Goal: Task Accomplishment & Management: Manage account settings

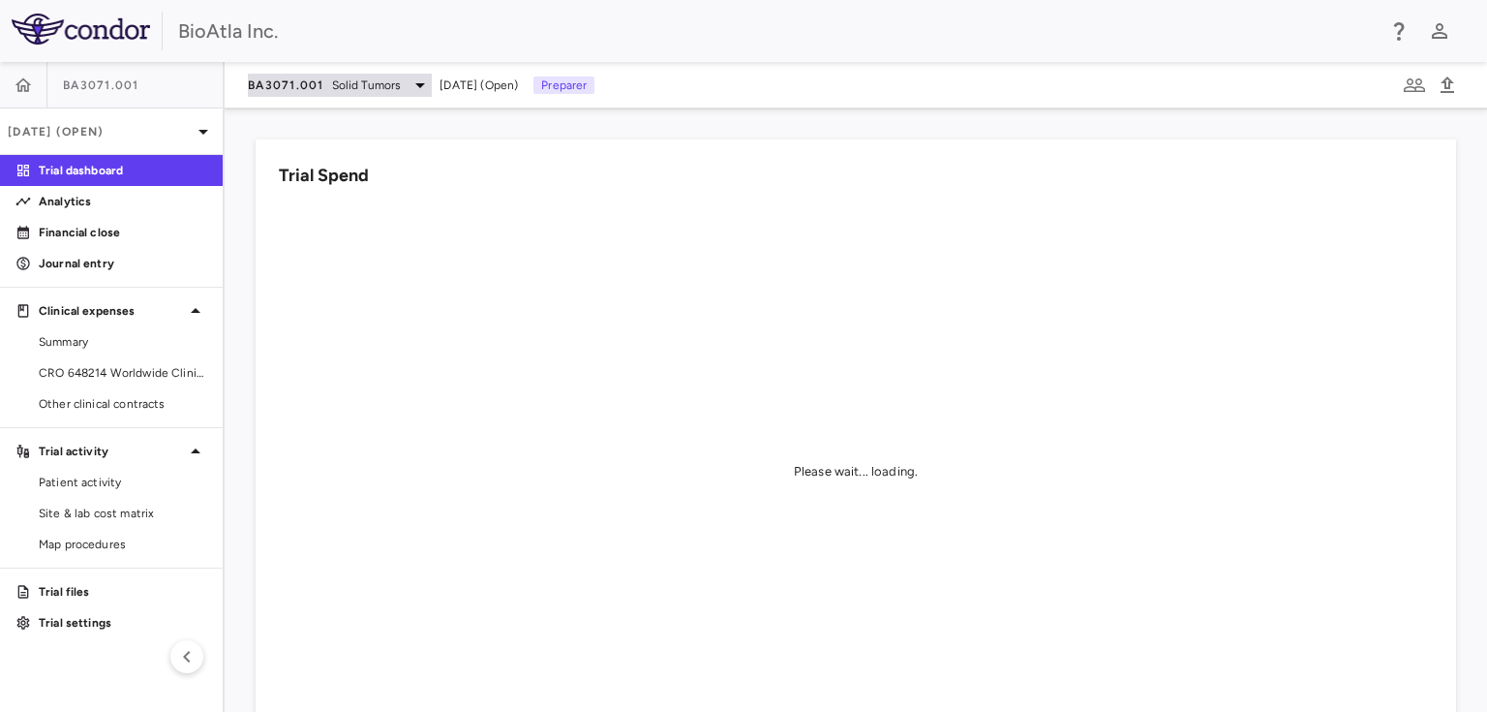
click at [420, 83] on icon at bounding box center [420, 85] width 10 height 5
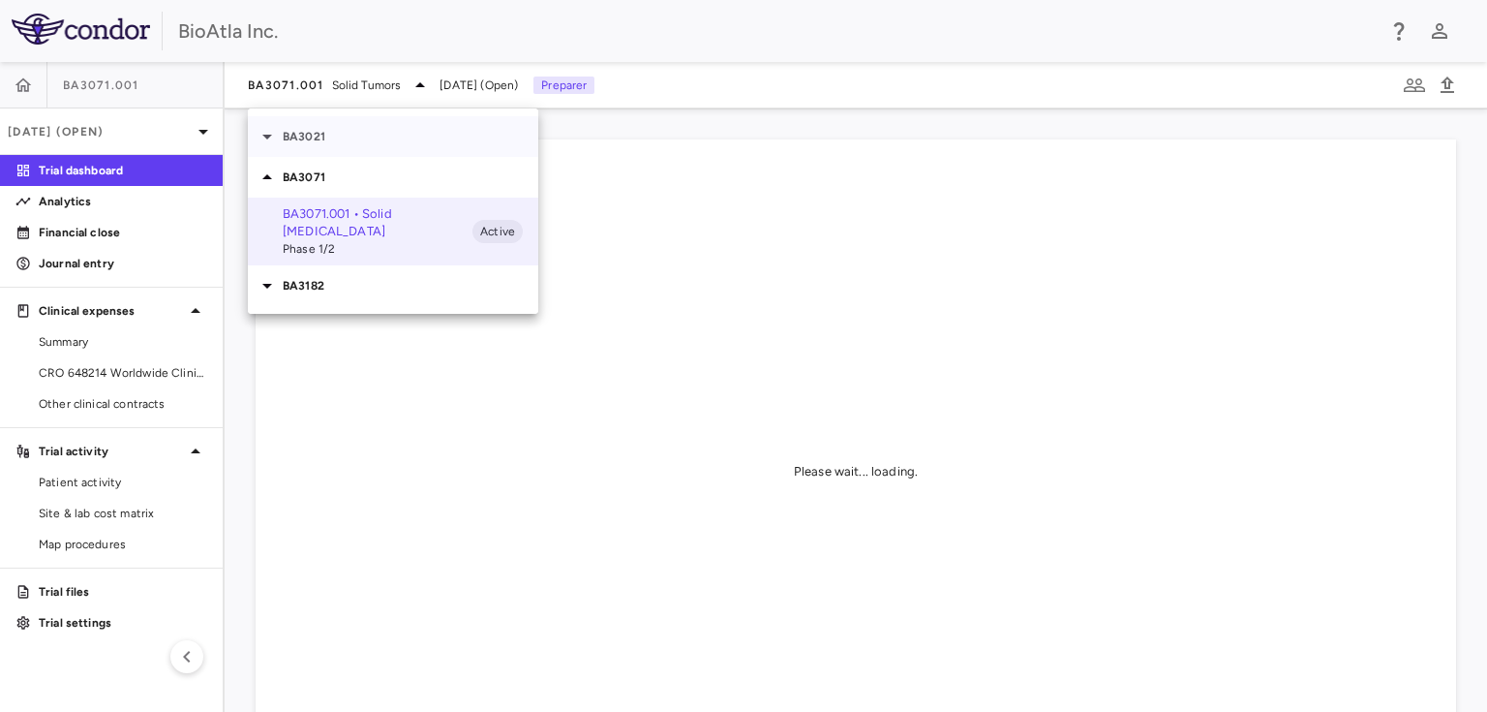
click at [301, 132] on p "BA3021" at bounding box center [411, 136] width 256 height 17
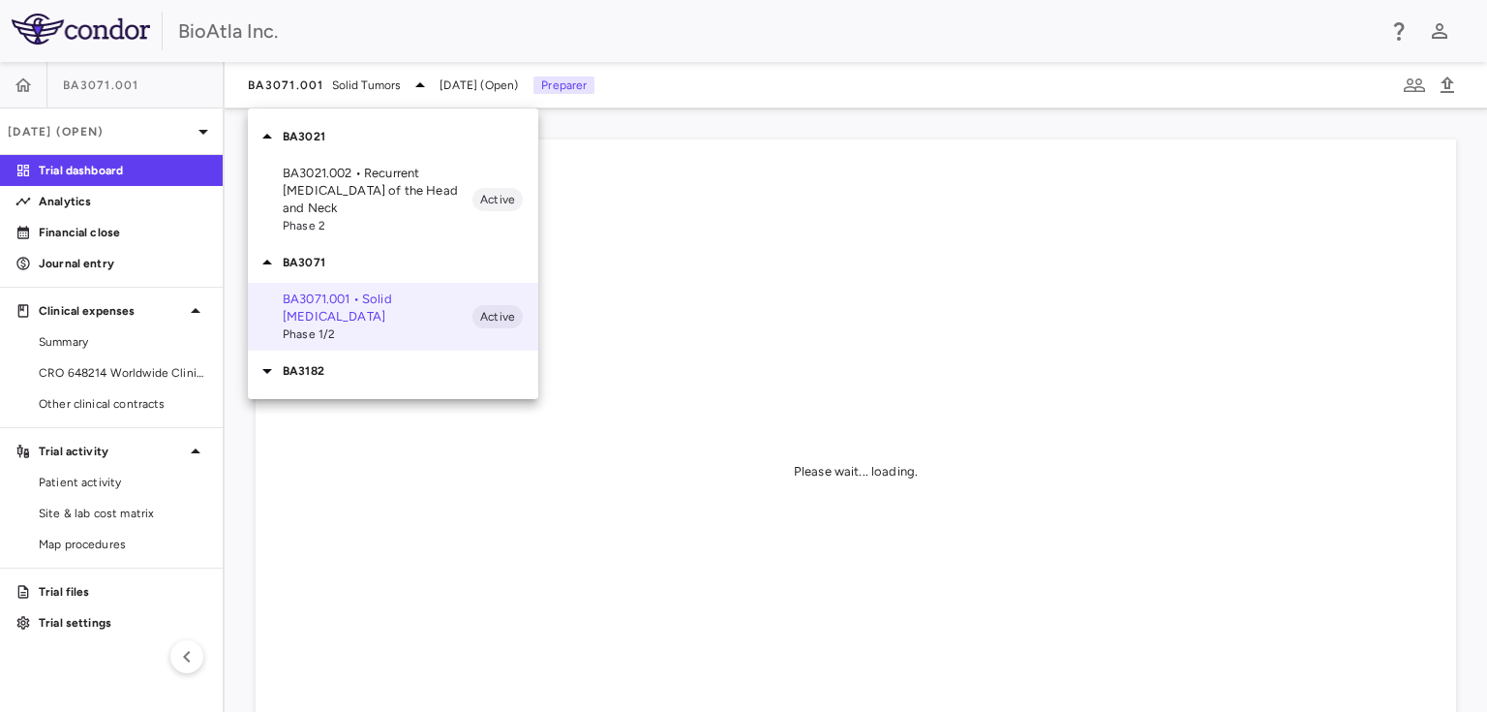
click at [329, 205] on p "BA3021.002 • Recurrent Squamous Cell Carcinoma of the Head and Neck" at bounding box center [378, 191] width 190 height 52
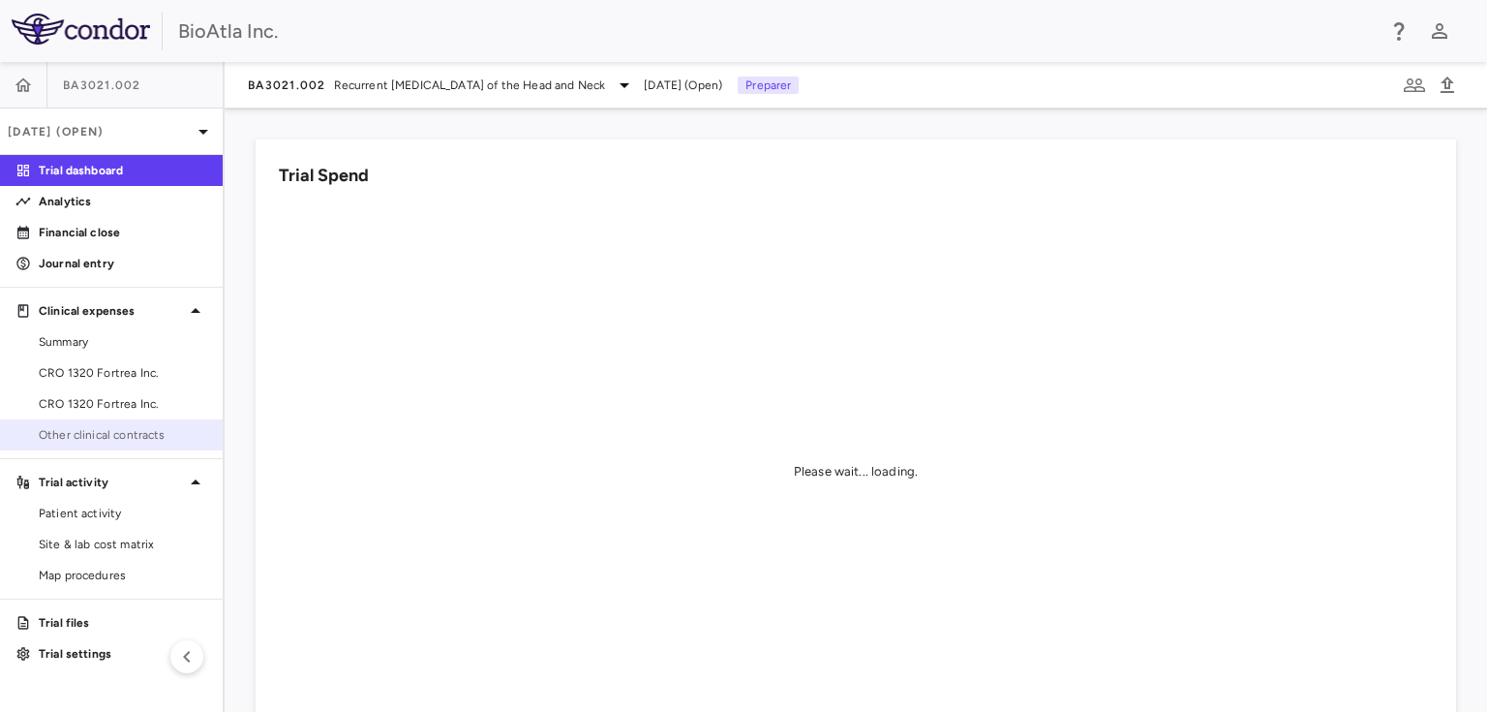
click at [70, 438] on span "Other clinical contracts" at bounding box center [123, 434] width 168 height 17
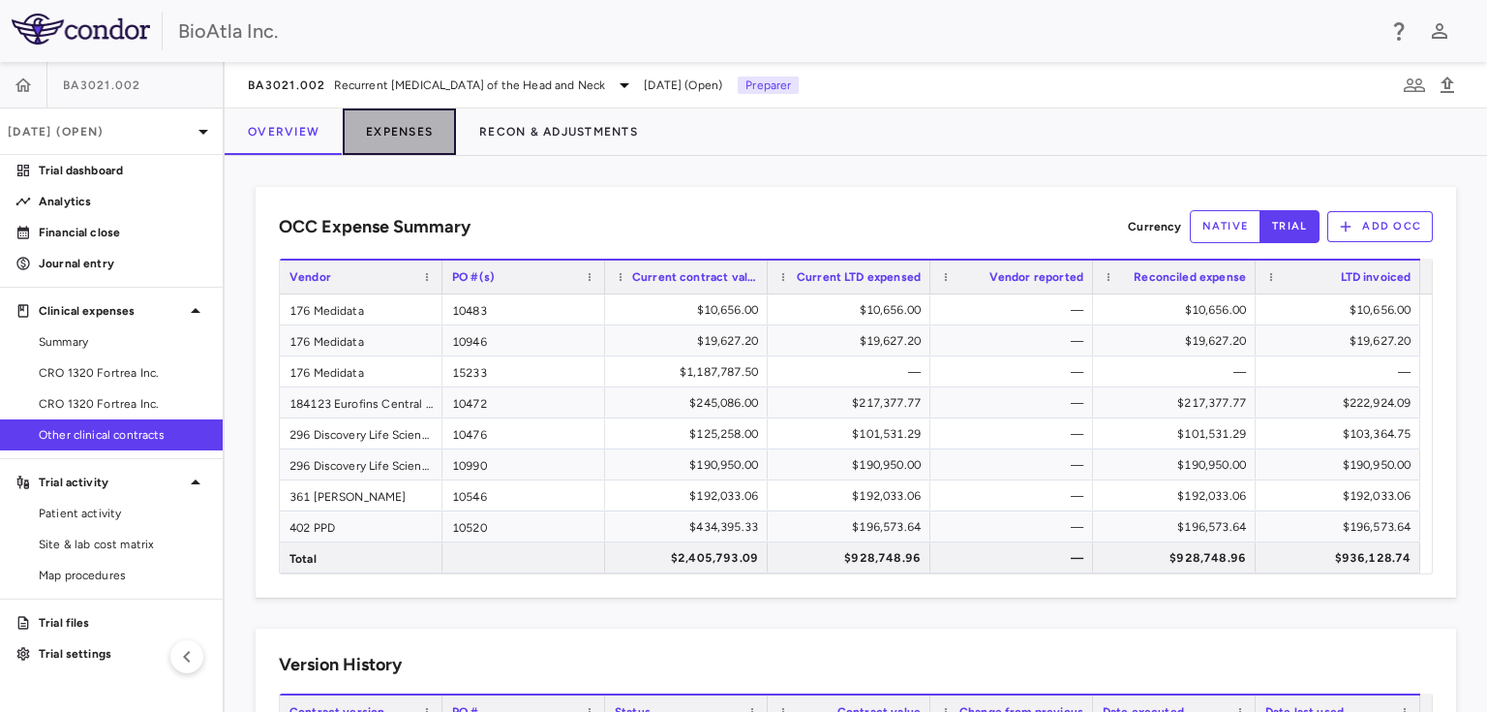
click at [402, 122] on button "Expenses" at bounding box center [399, 131] width 113 height 46
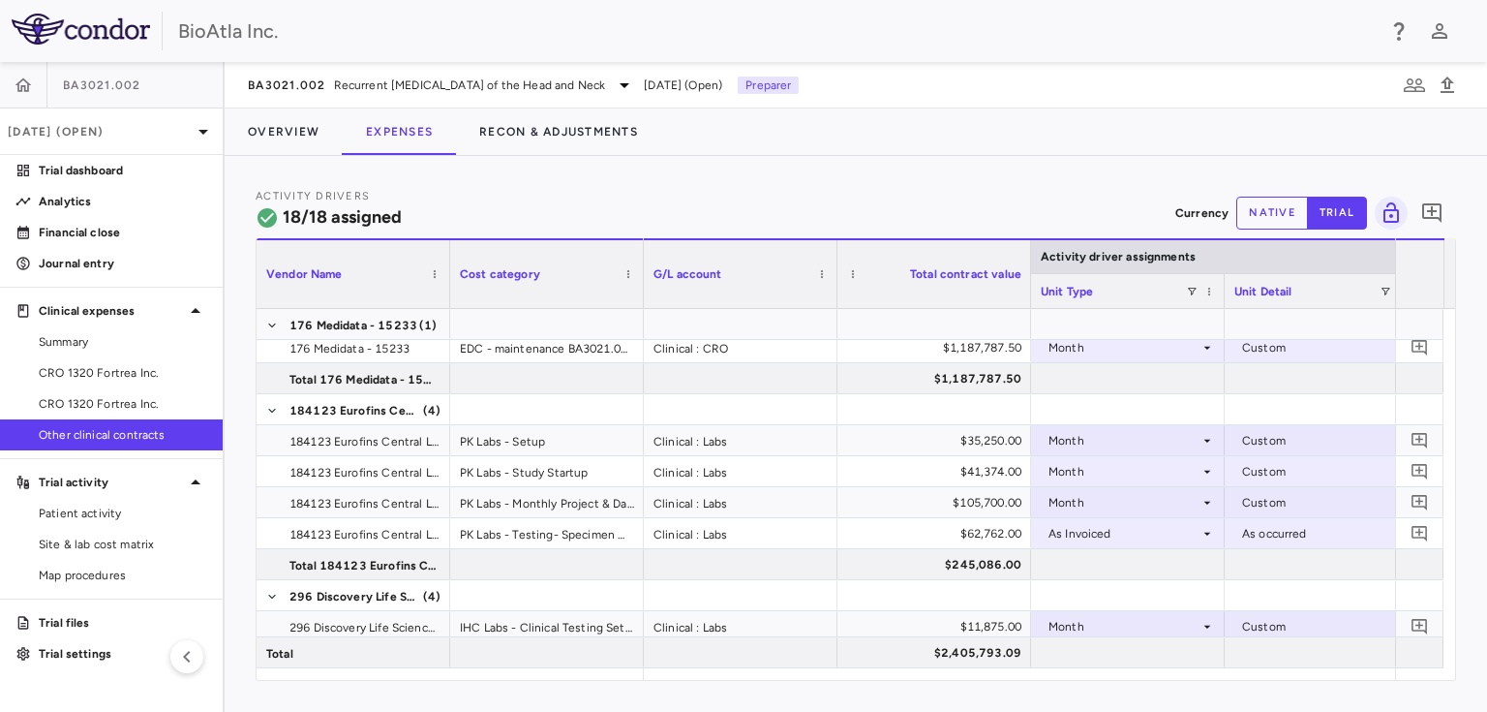
scroll to position [232, 0]
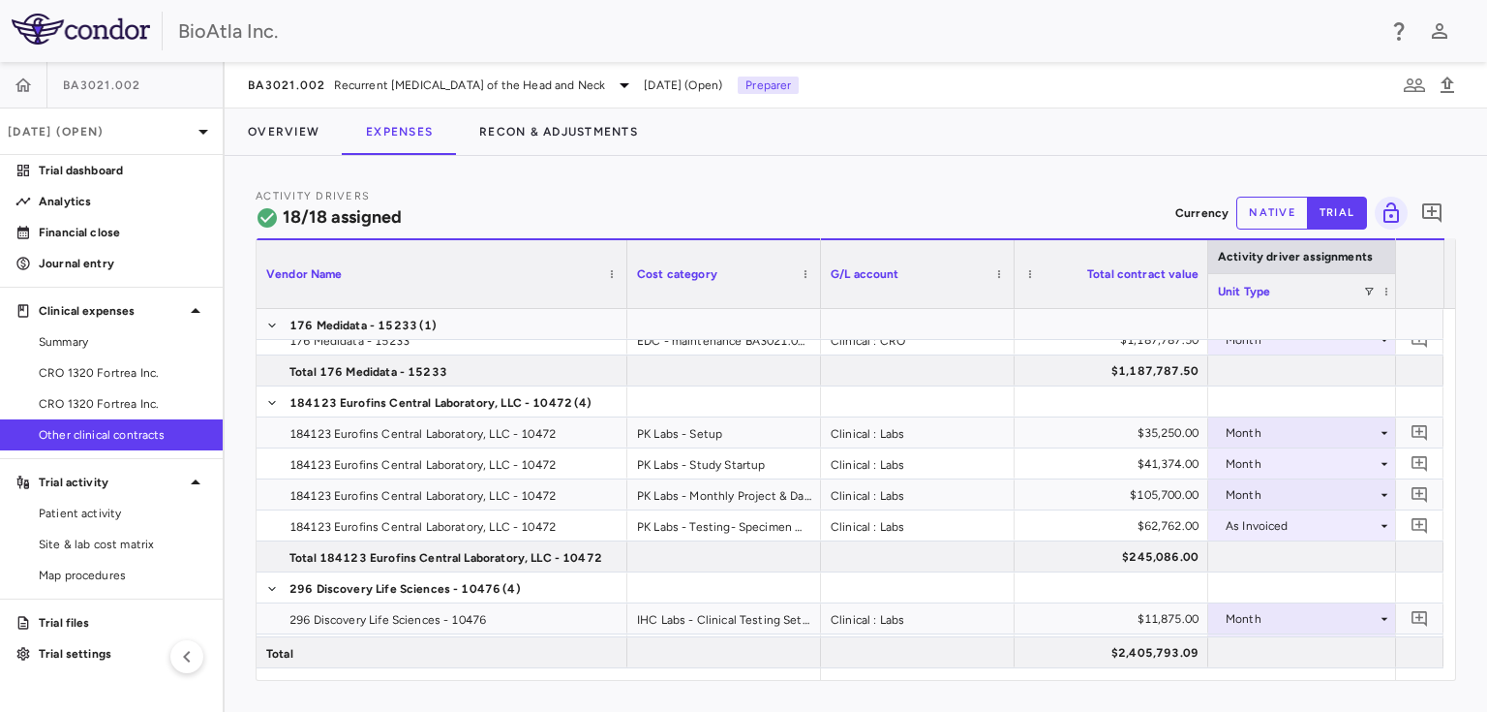
drag, startPoint x: 448, startPoint y: 249, endPoint x: 624, endPoint y: 274, distance: 177.1
click at [624, 274] on div at bounding box center [627, 274] width 8 height 68
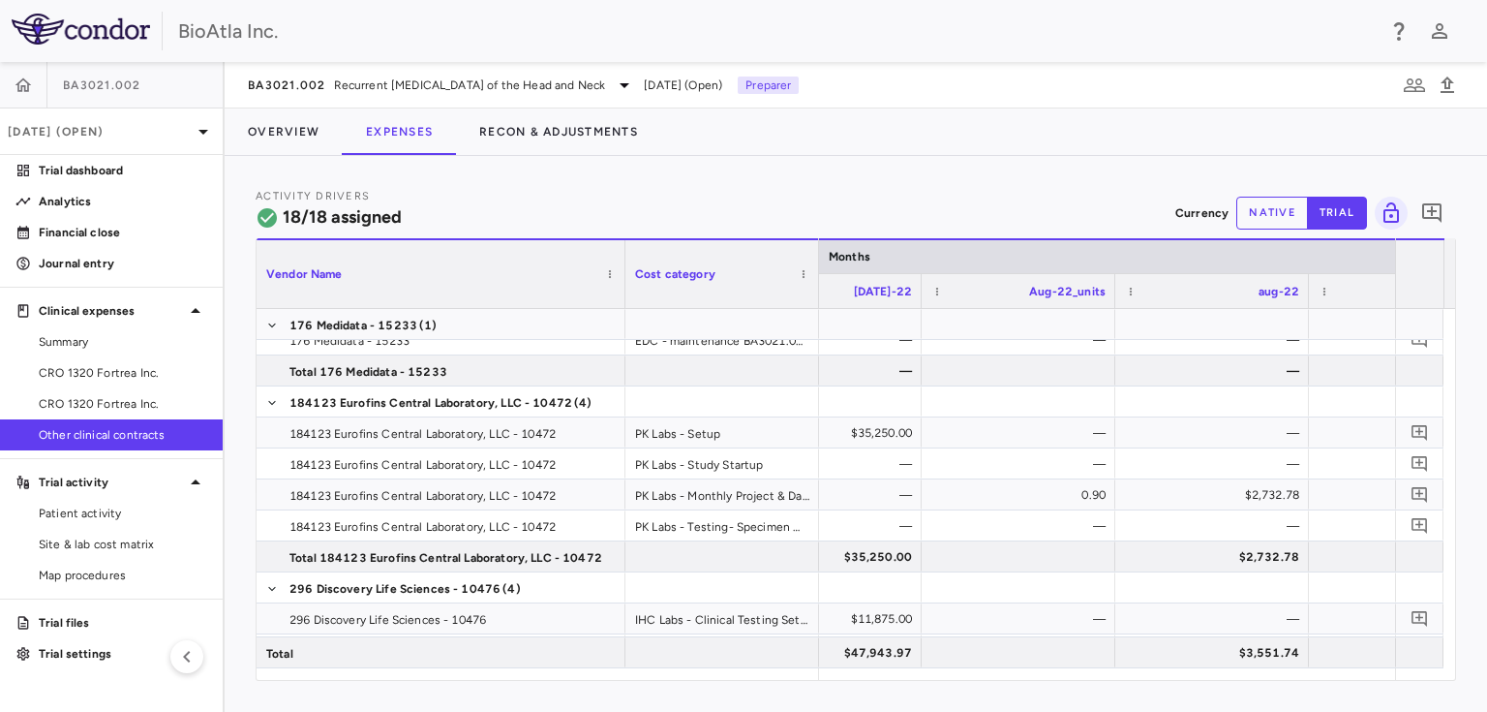
scroll to position [0, 0]
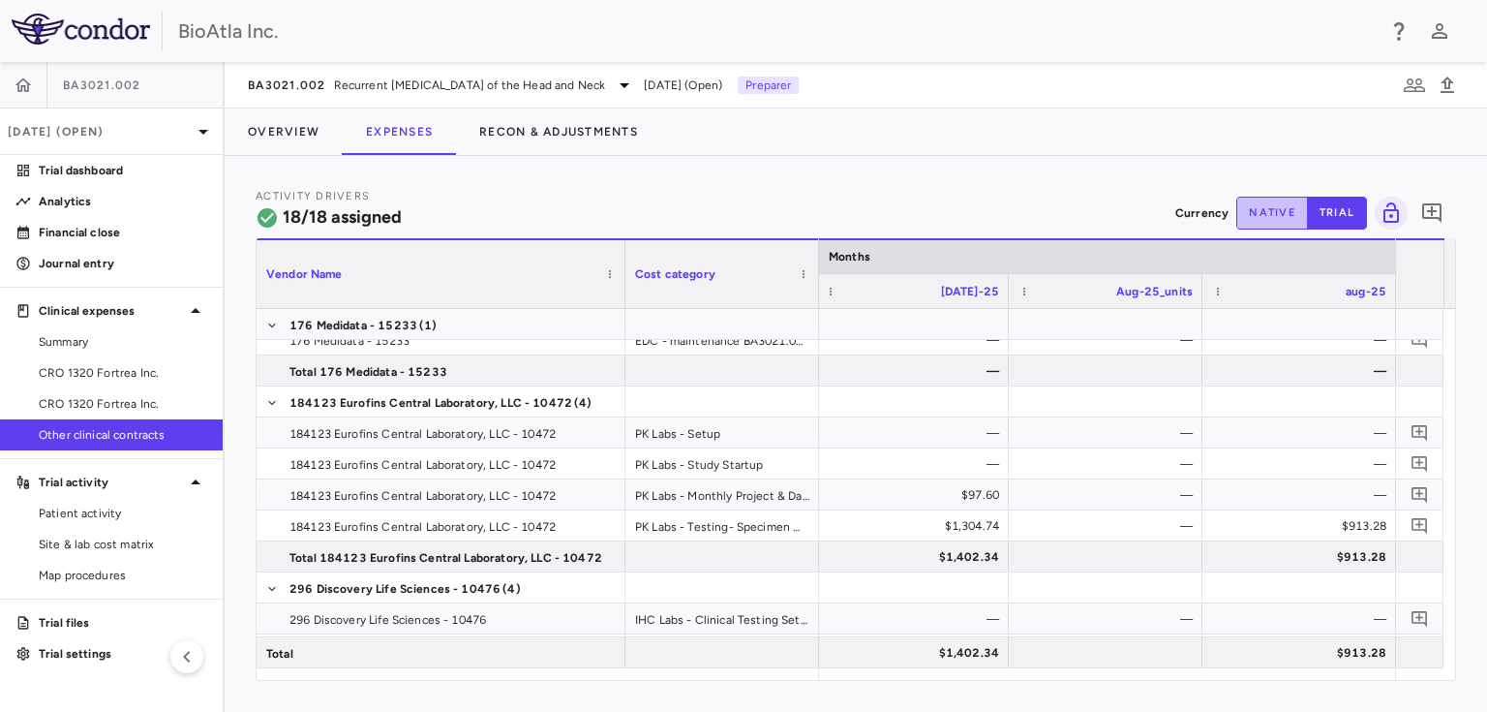
click at [1255, 209] on button "native" at bounding box center [1273, 213] width 72 height 33
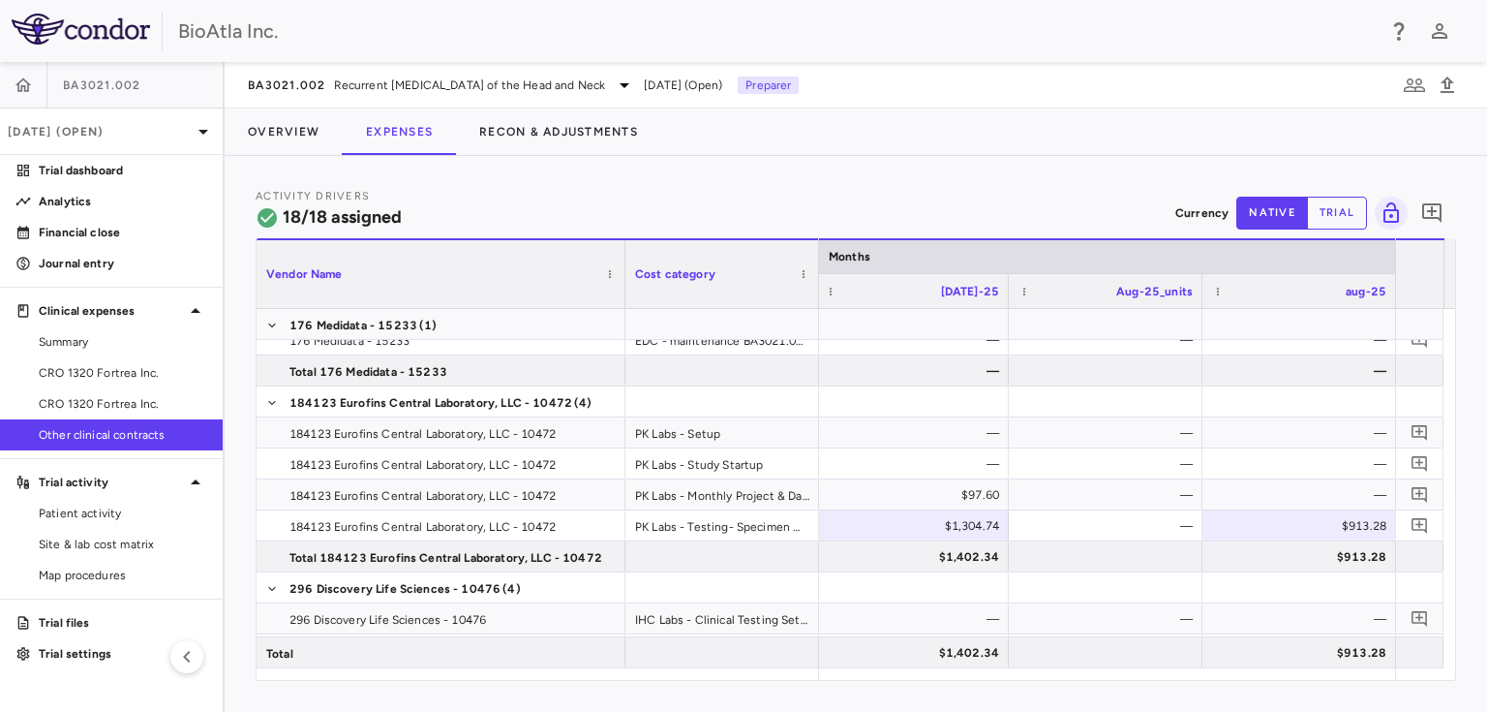
drag, startPoint x: 1456, startPoint y: 443, endPoint x: 1460, endPoint y: 504, distance: 61.1
click at [1460, 504] on div "Activity Drivers 18/18 assigned Currency native trial 0 Press ENTER to sort. Pr…" at bounding box center [856, 434] width 1263 height 556
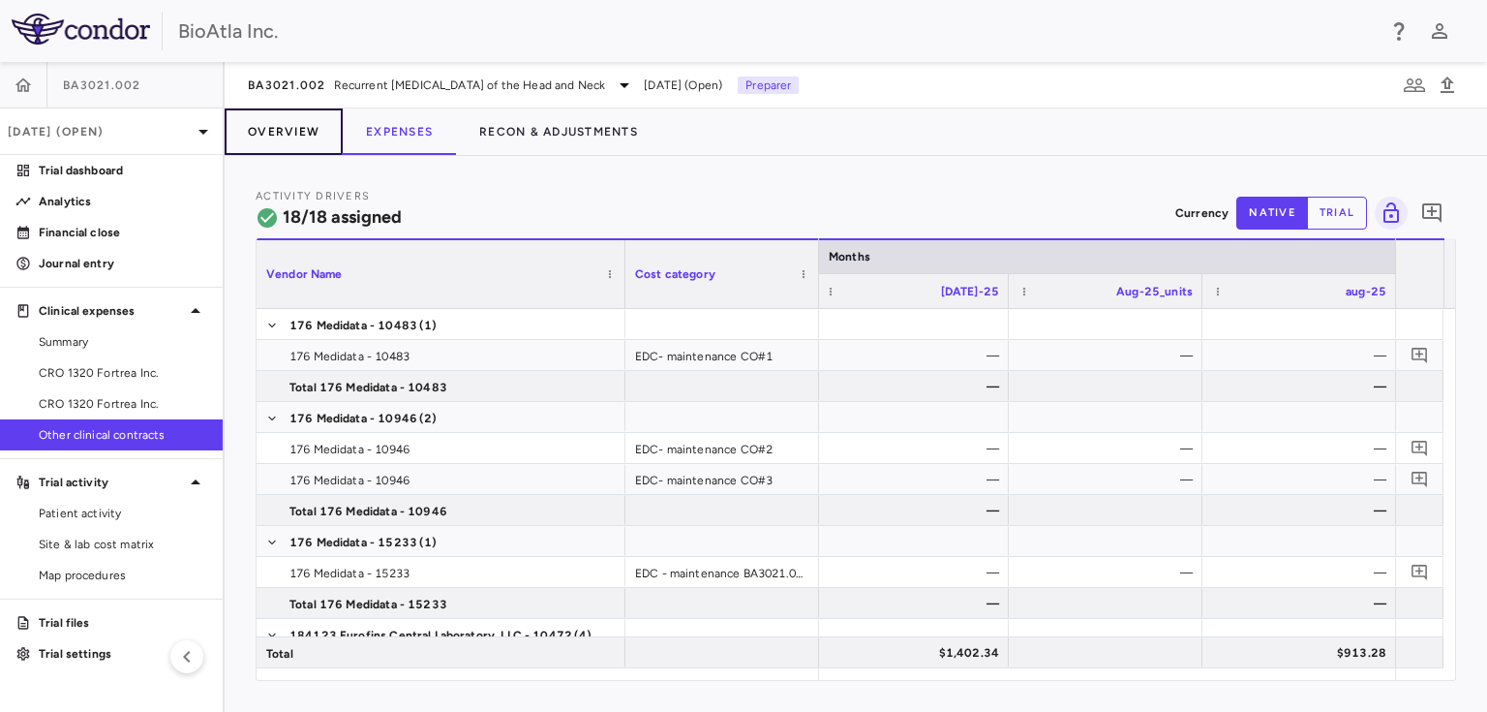
click at [280, 124] on button "Overview" at bounding box center [284, 131] width 118 height 46
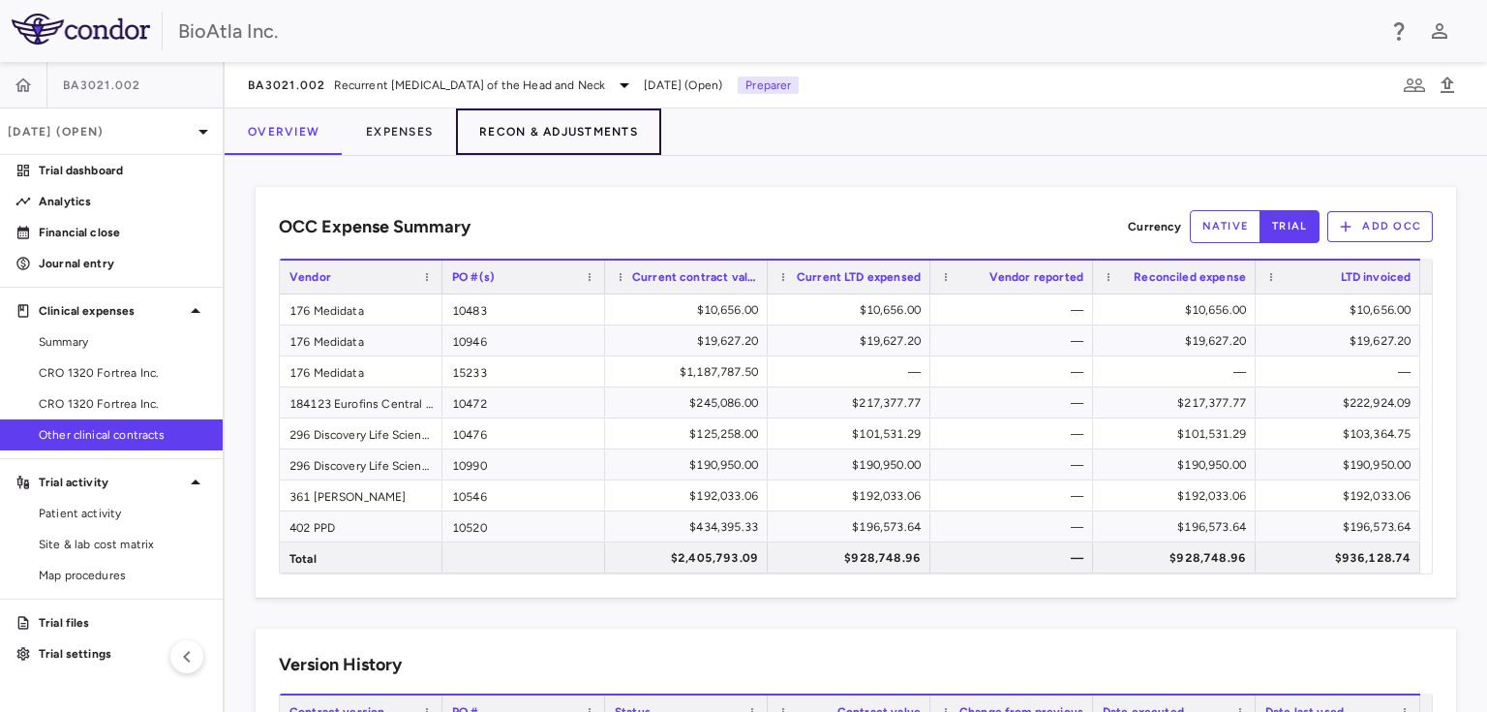
click at [592, 132] on button "Recon & Adjustments" at bounding box center [558, 131] width 205 height 46
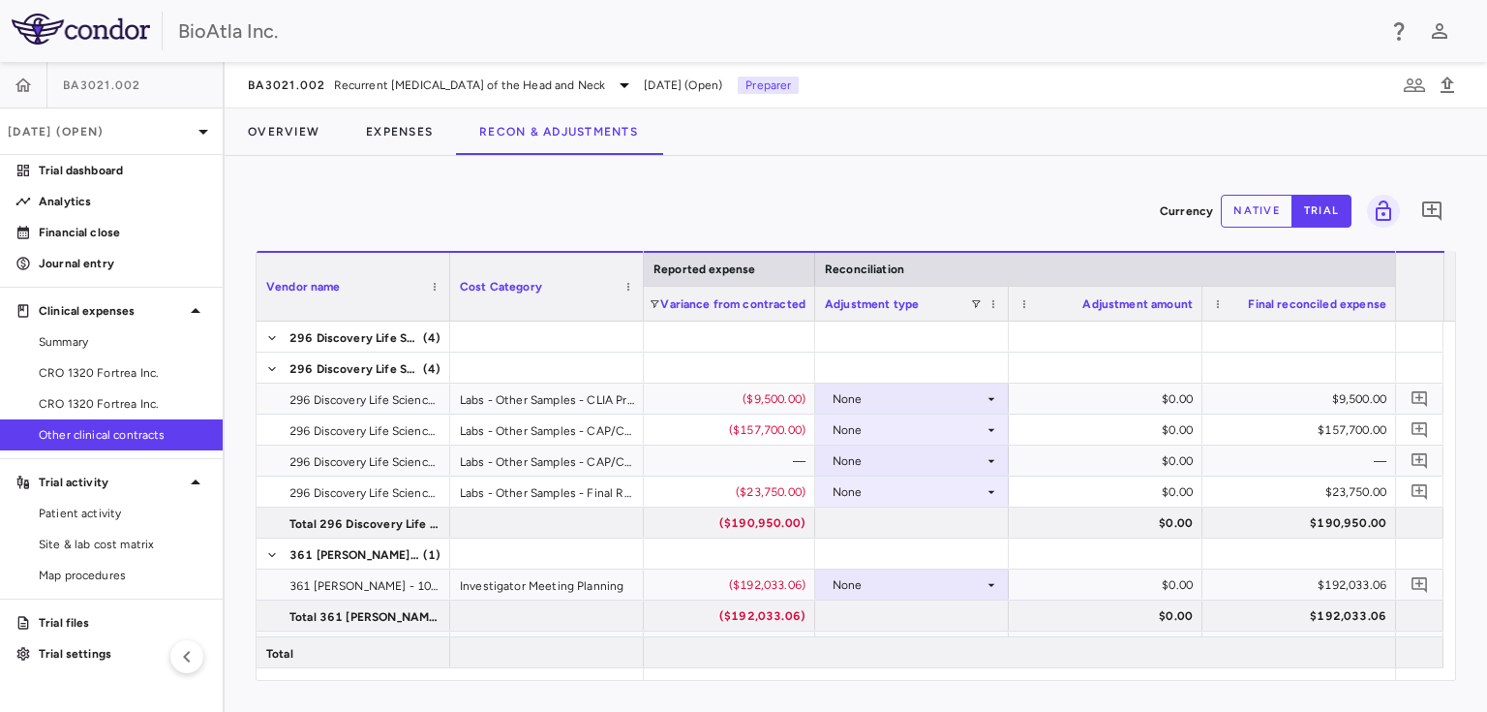
scroll to position [622, 0]
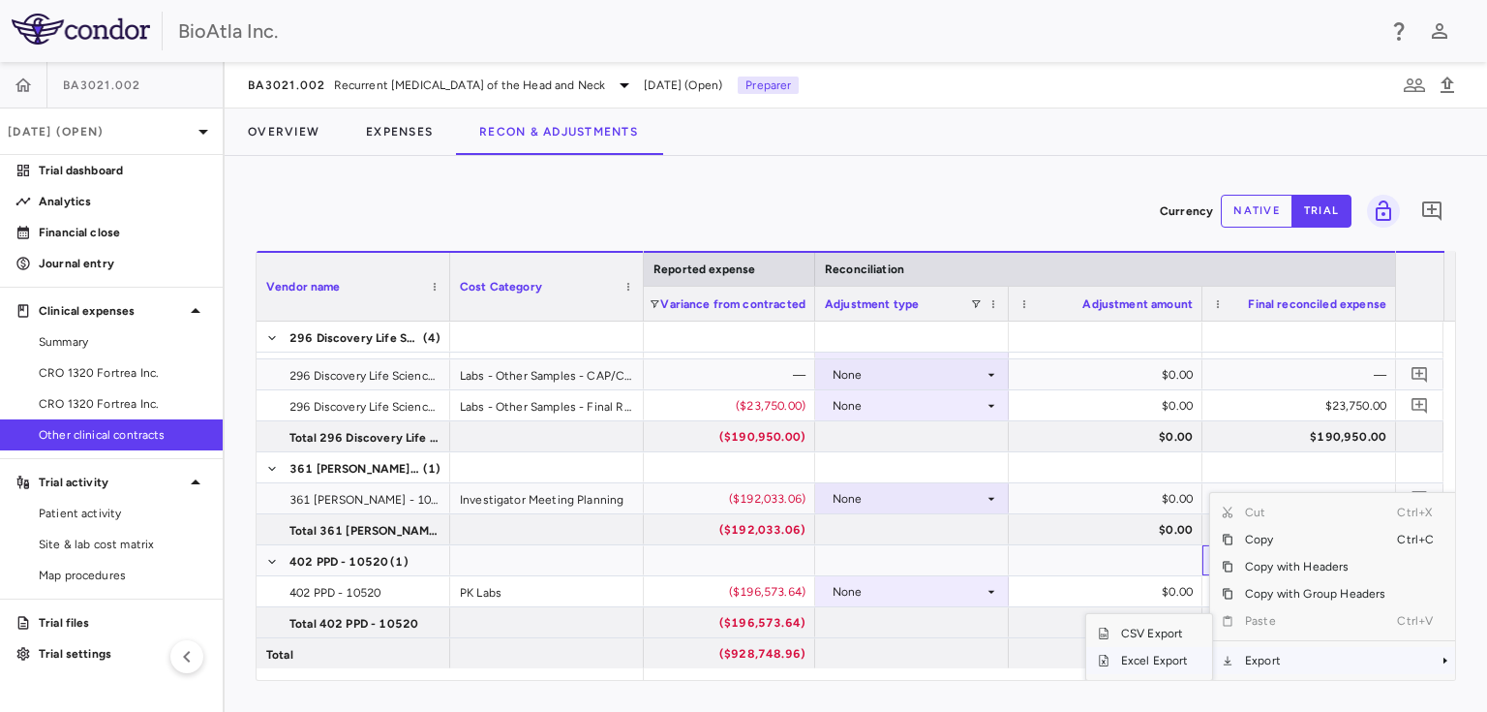
click at [1164, 658] on span "Excel Export" at bounding box center [1155, 660] width 91 height 27
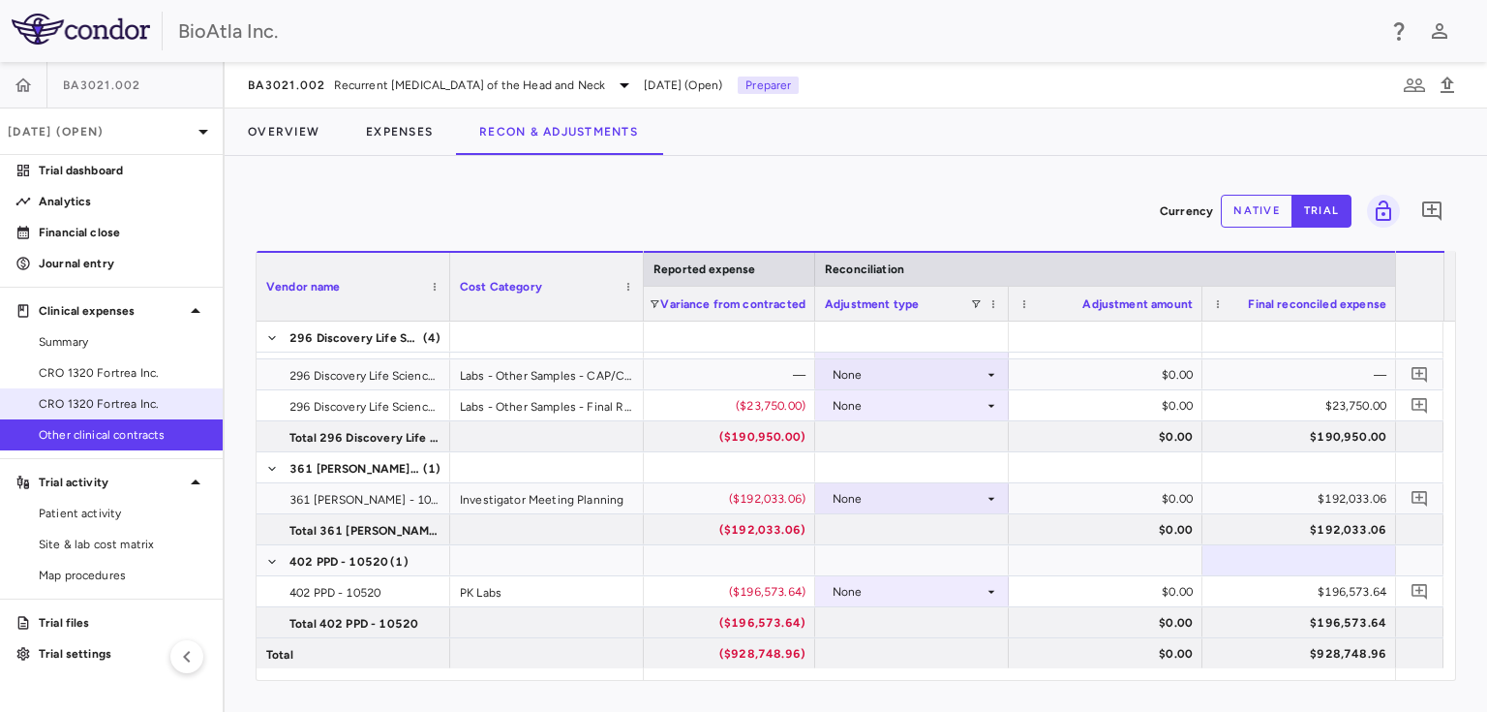
click at [83, 408] on span "CRO 1320 Fortrea Inc." at bounding box center [123, 403] width 168 height 17
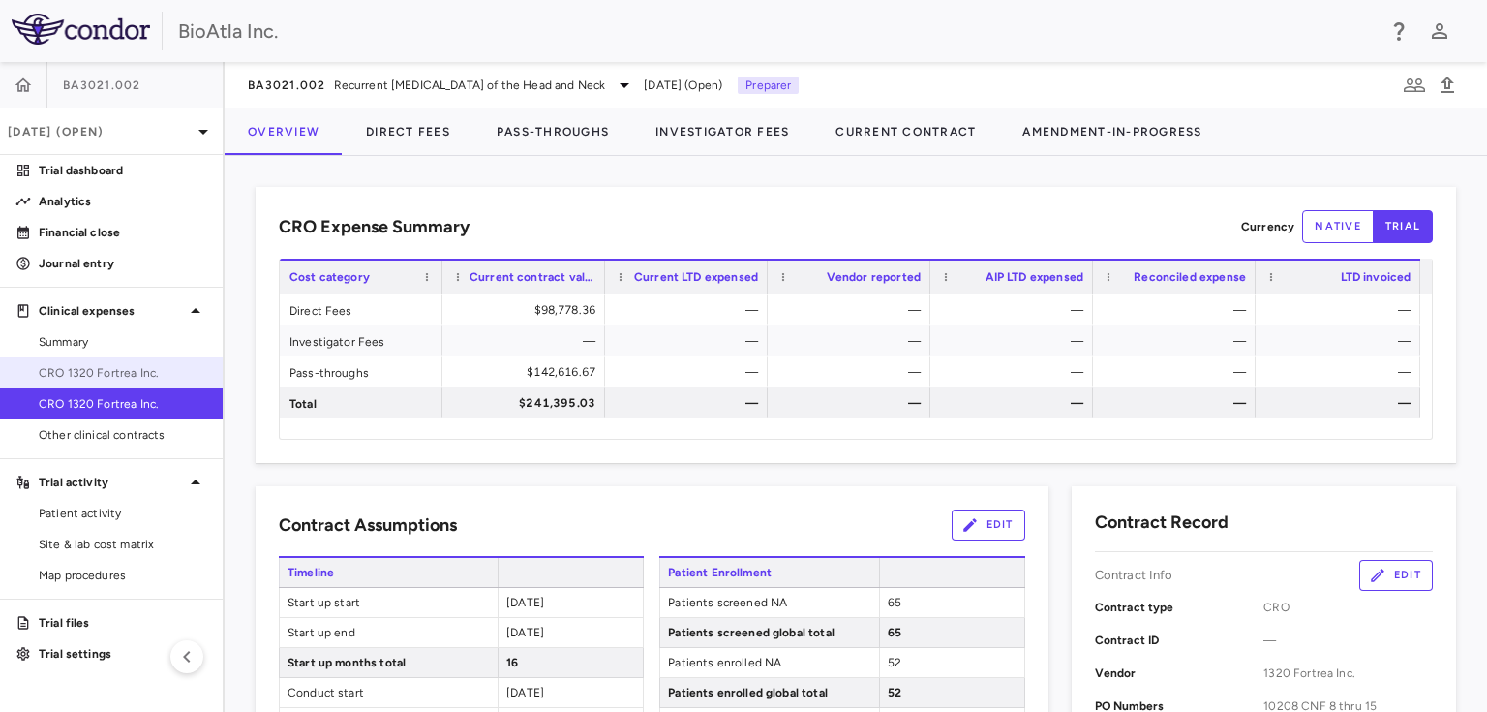
click at [85, 364] on span "CRO 1320 Fortrea Inc." at bounding box center [123, 372] width 168 height 17
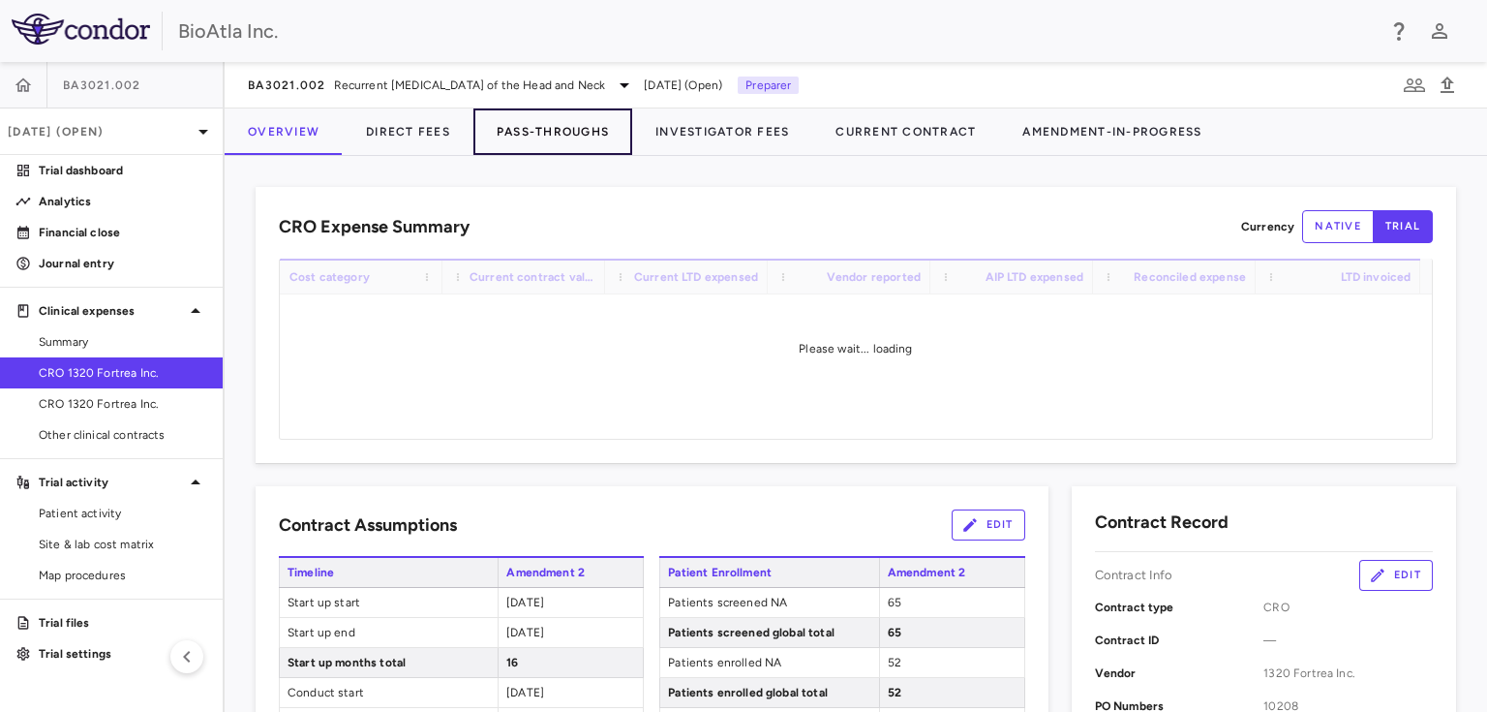
click at [535, 141] on button "Pass-Throughs" at bounding box center [553, 131] width 159 height 46
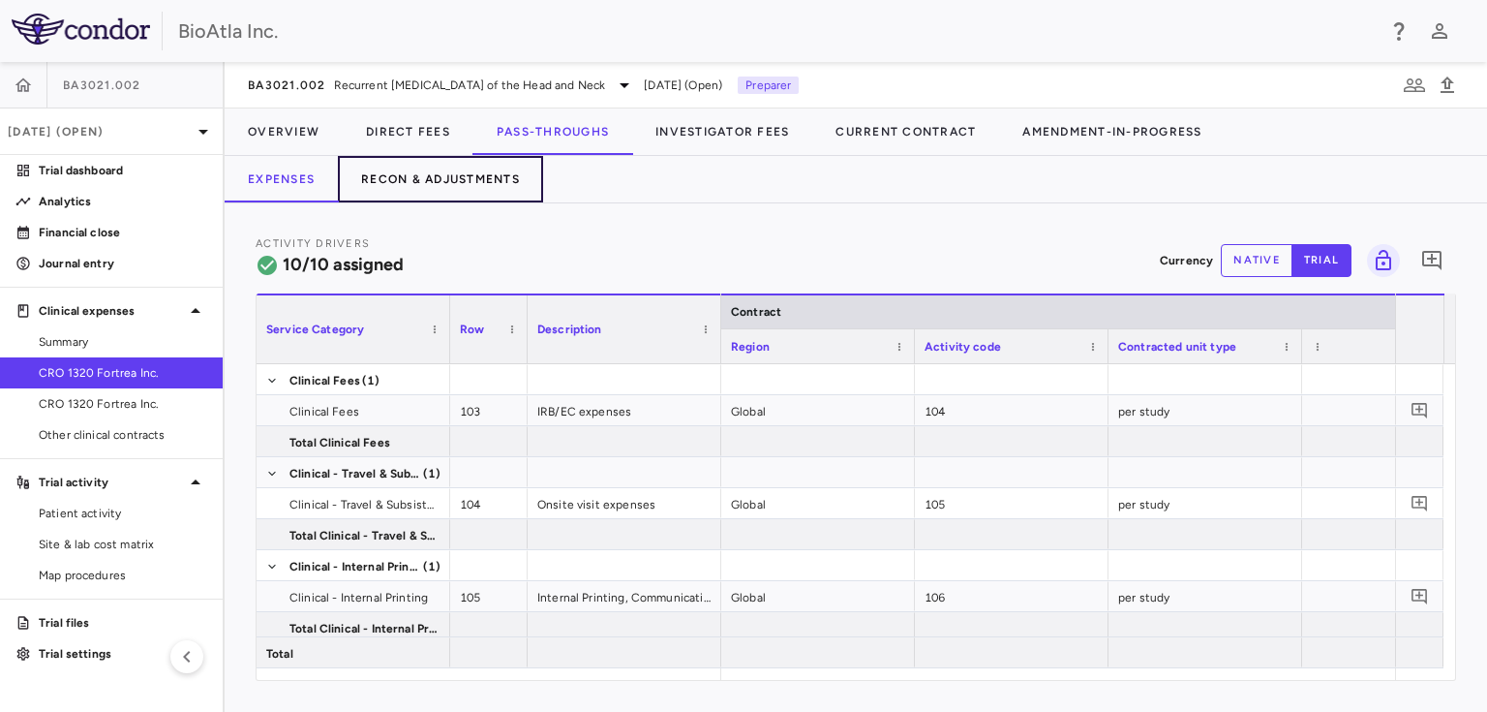
click at [451, 172] on button "Recon & Adjustments" at bounding box center [440, 179] width 205 height 46
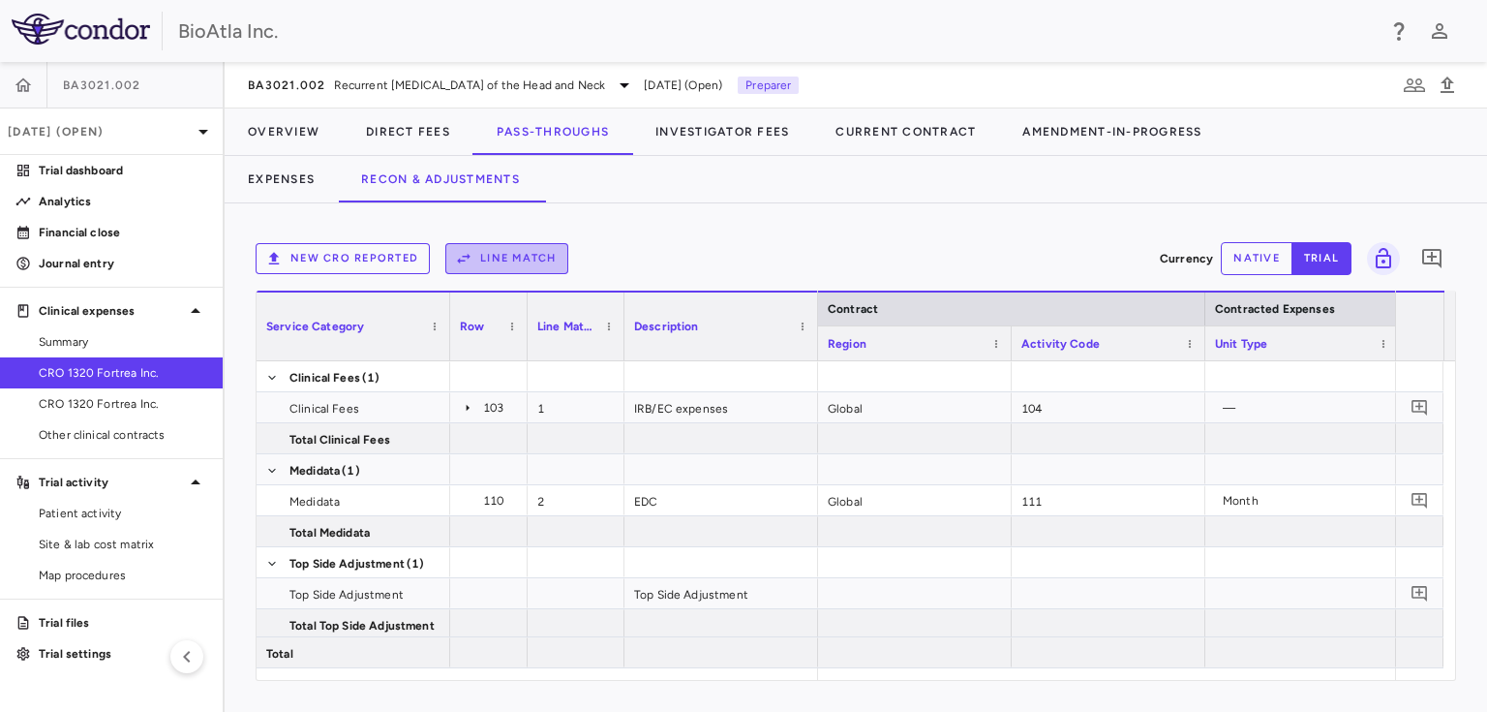
click at [485, 258] on button "Line Match" at bounding box center [506, 258] width 123 height 31
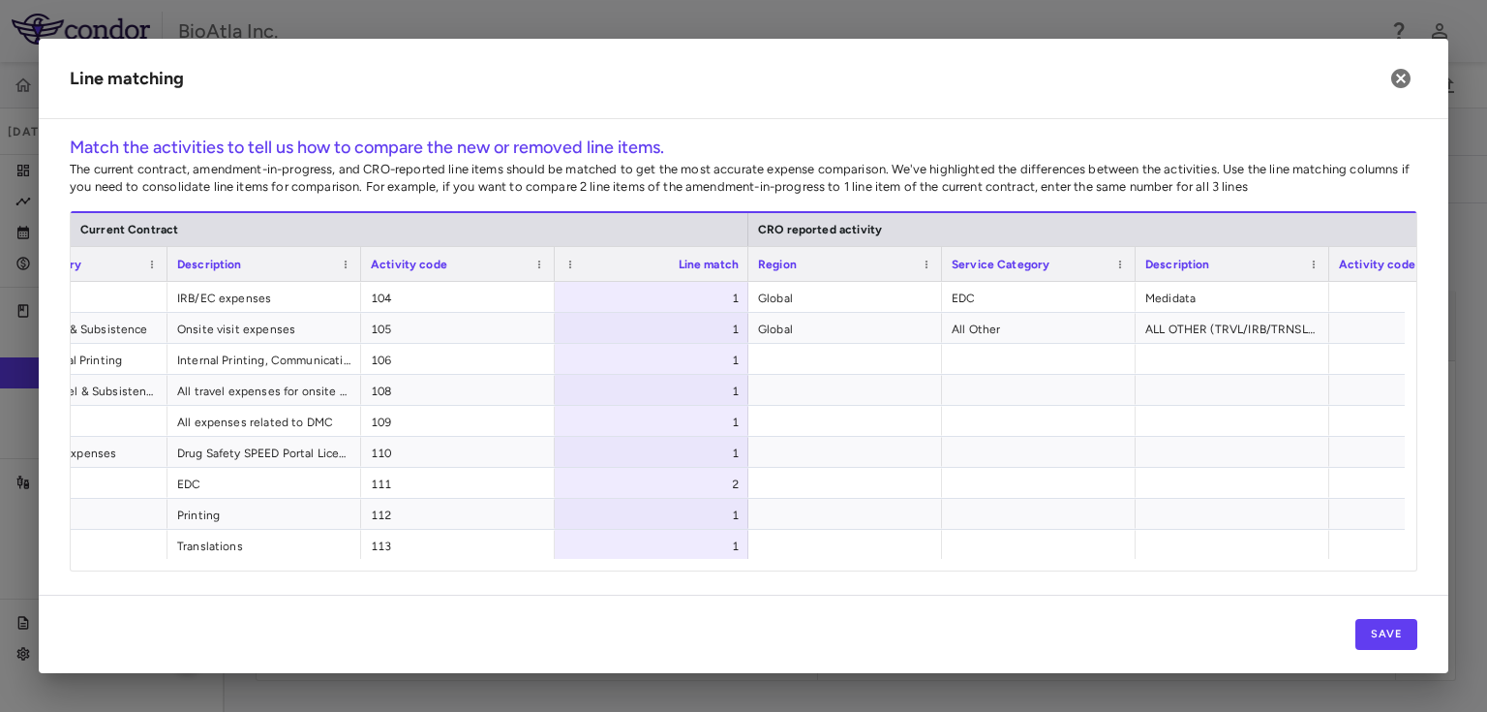
scroll to position [0, 368]
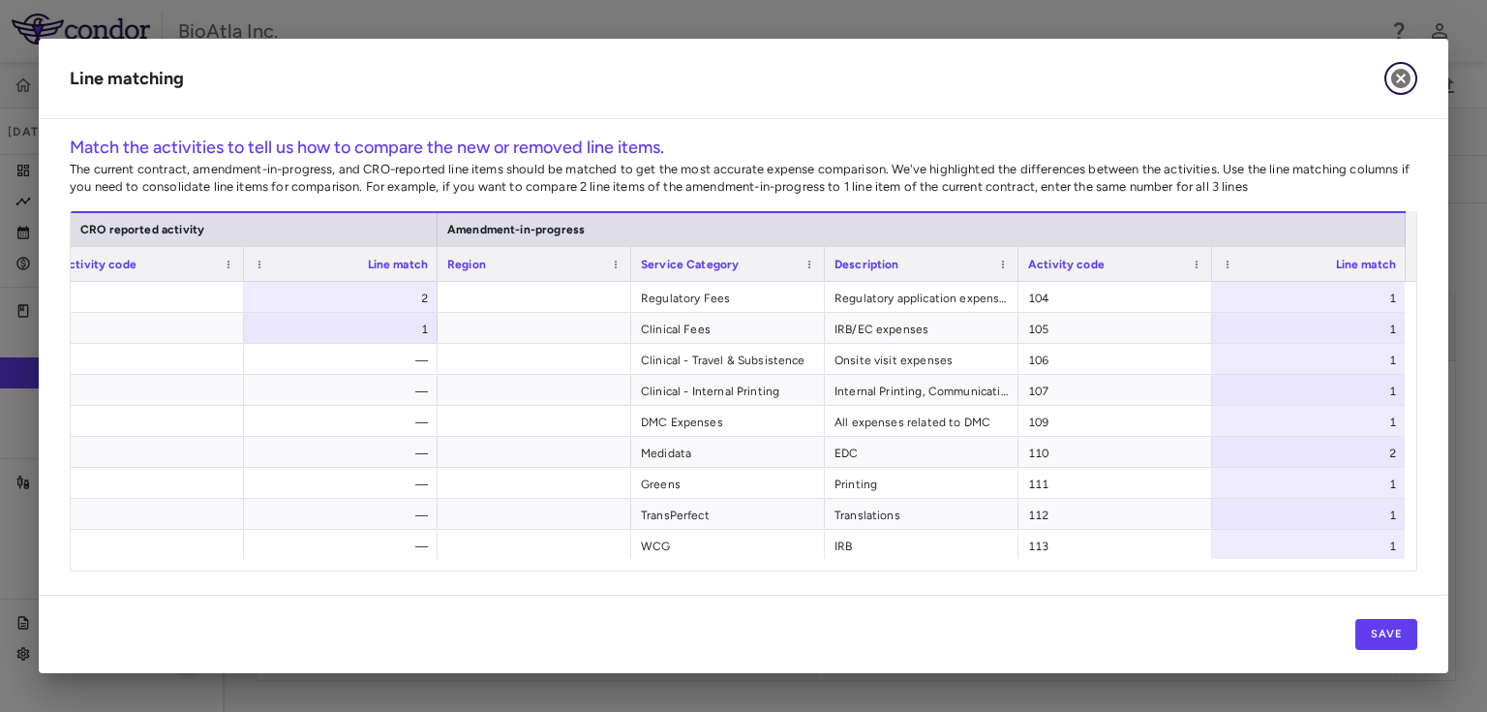
click at [1404, 76] on icon "button" at bounding box center [1400, 78] width 19 height 19
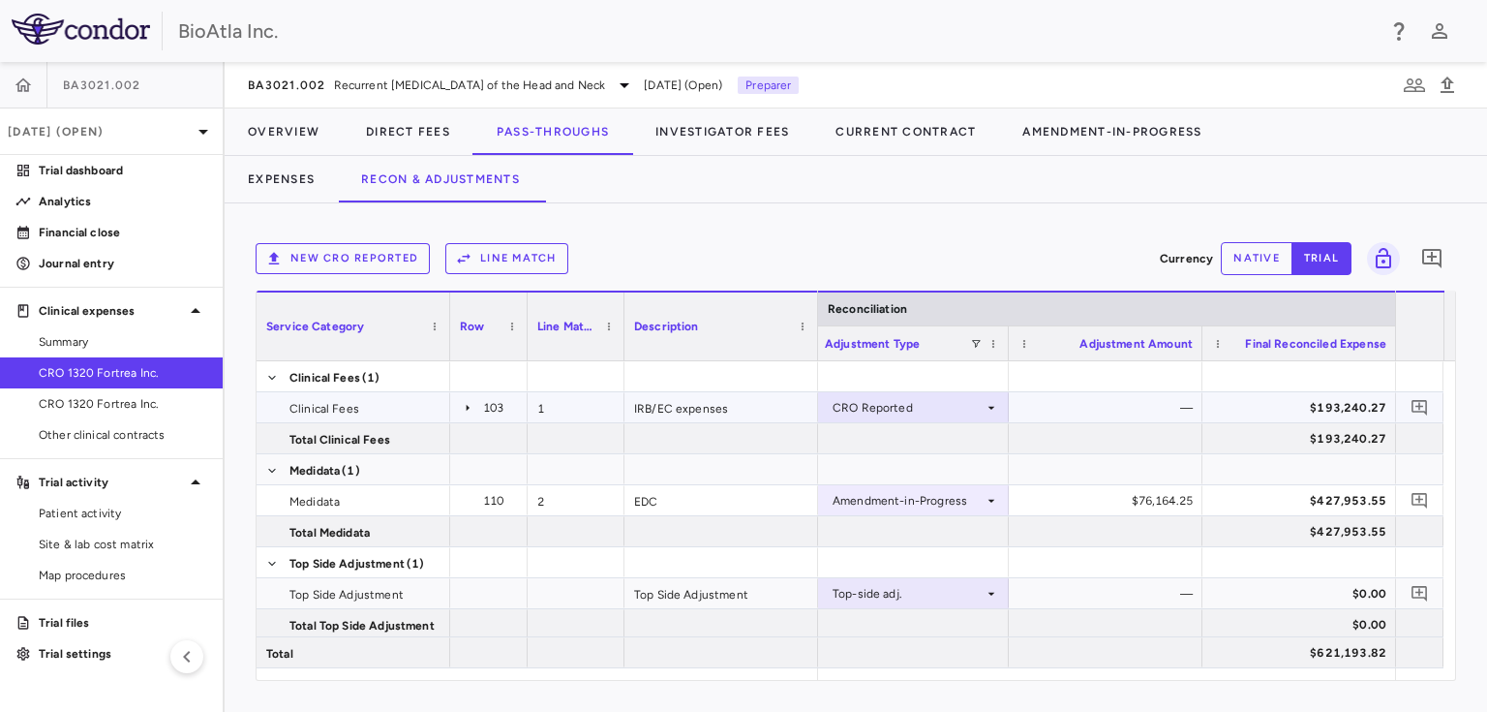
click at [467, 406] on icon at bounding box center [468, 407] width 3 height 7
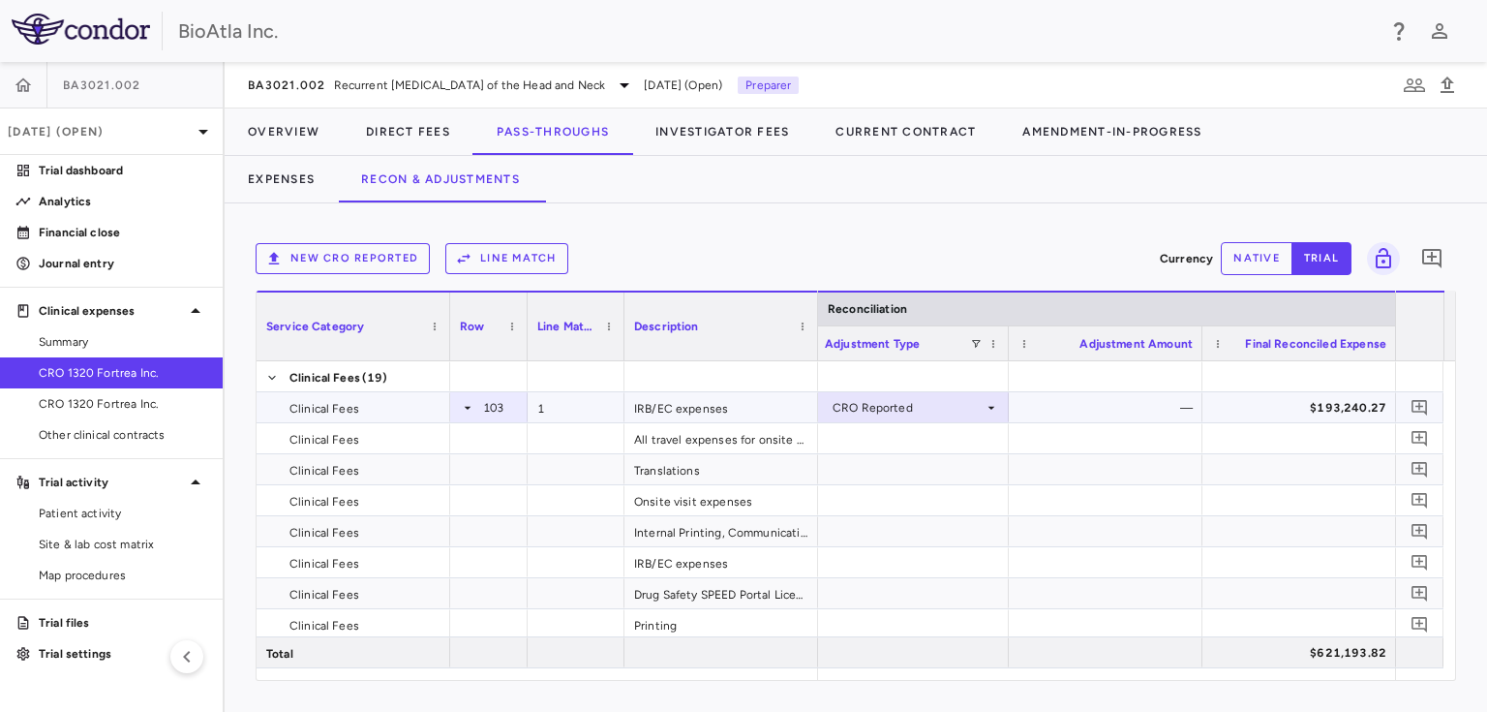
click at [468, 409] on icon at bounding box center [467, 407] width 15 height 15
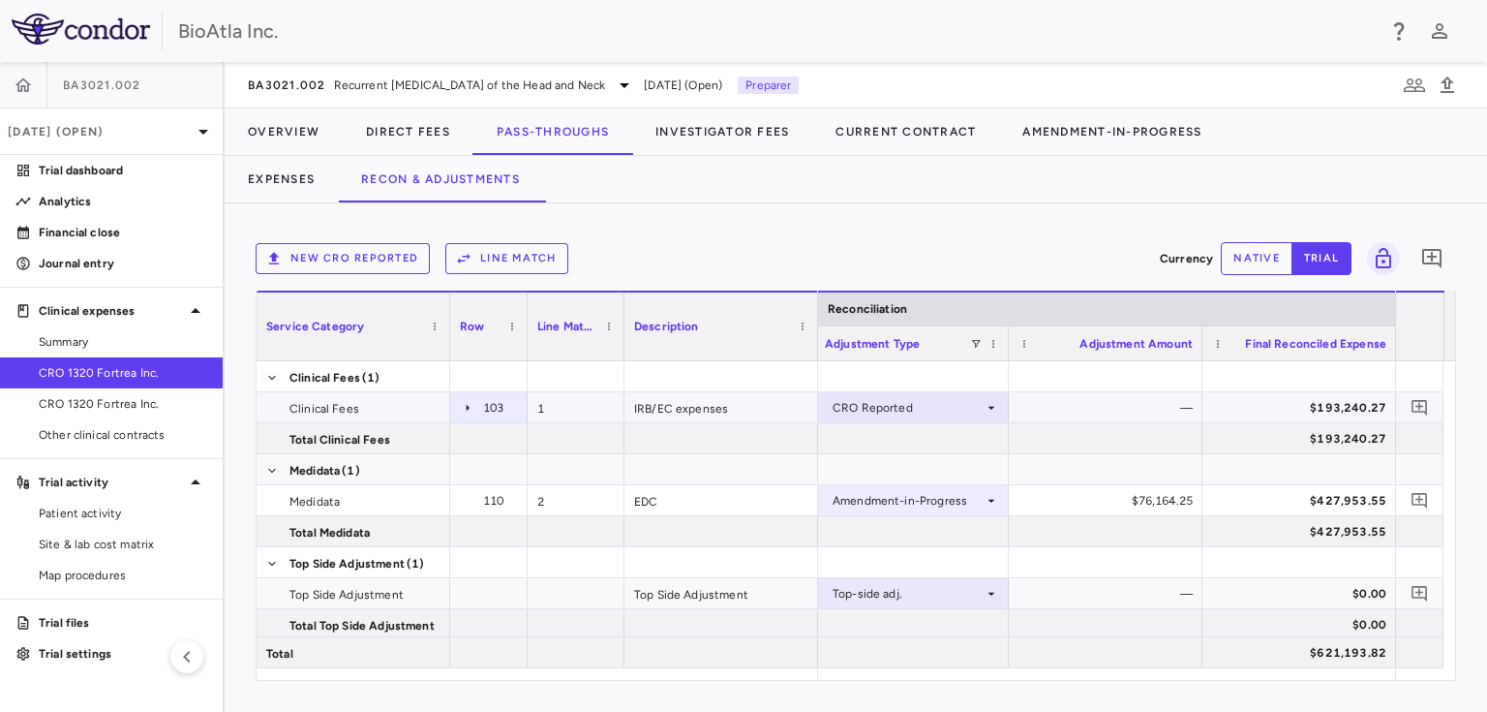
click at [468, 409] on icon at bounding box center [467, 407] width 15 height 15
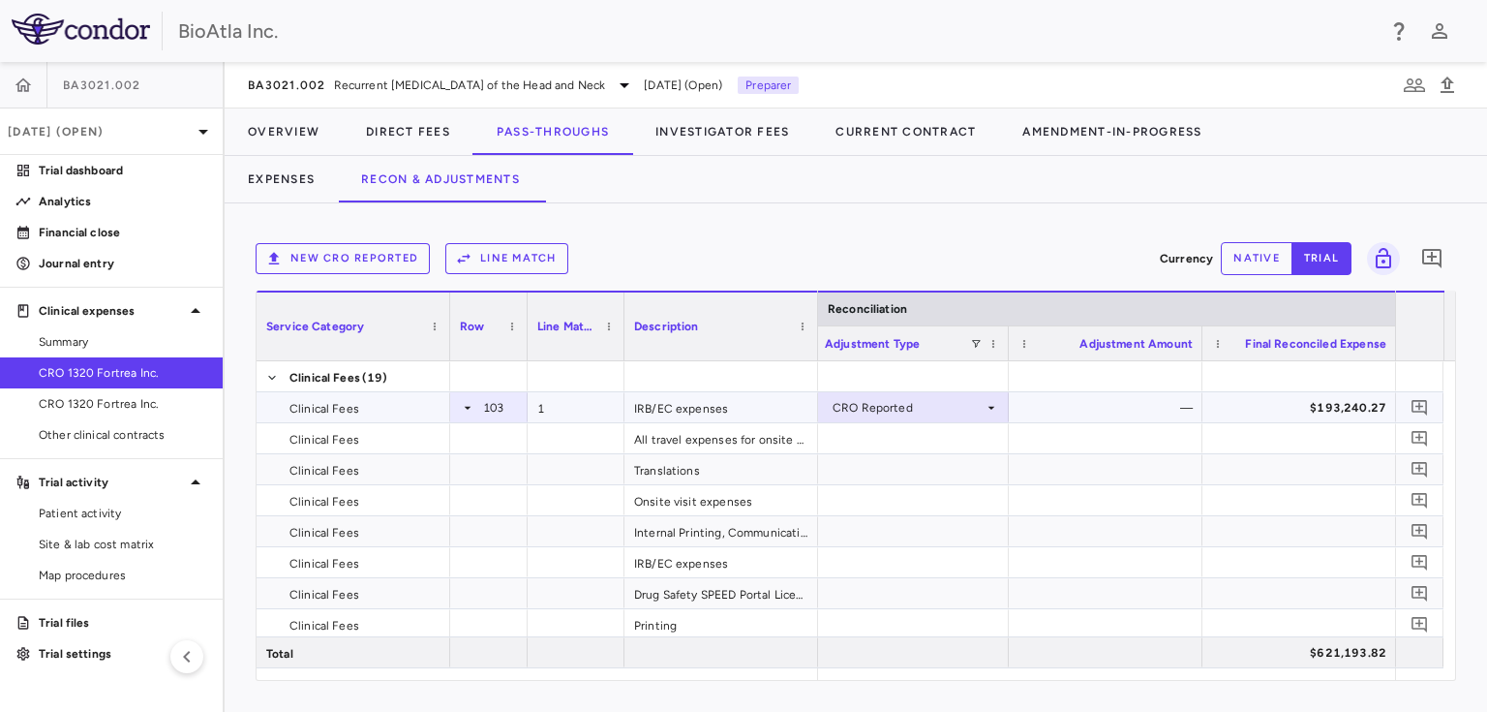
click at [468, 409] on icon at bounding box center [467, 407] width 15 height 15
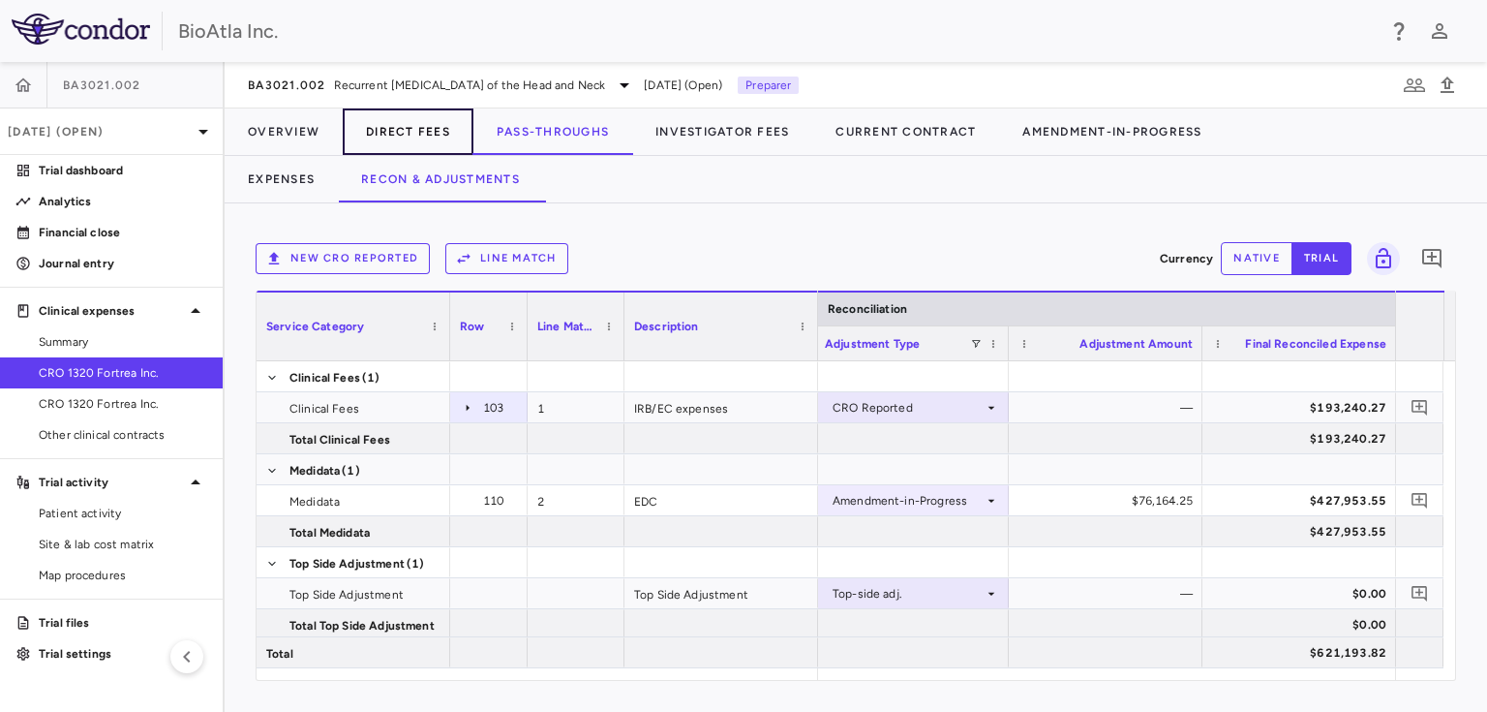
click at [401, 134] on button "Direct Fees" at bounding box center [408, 131] width 131 height 46
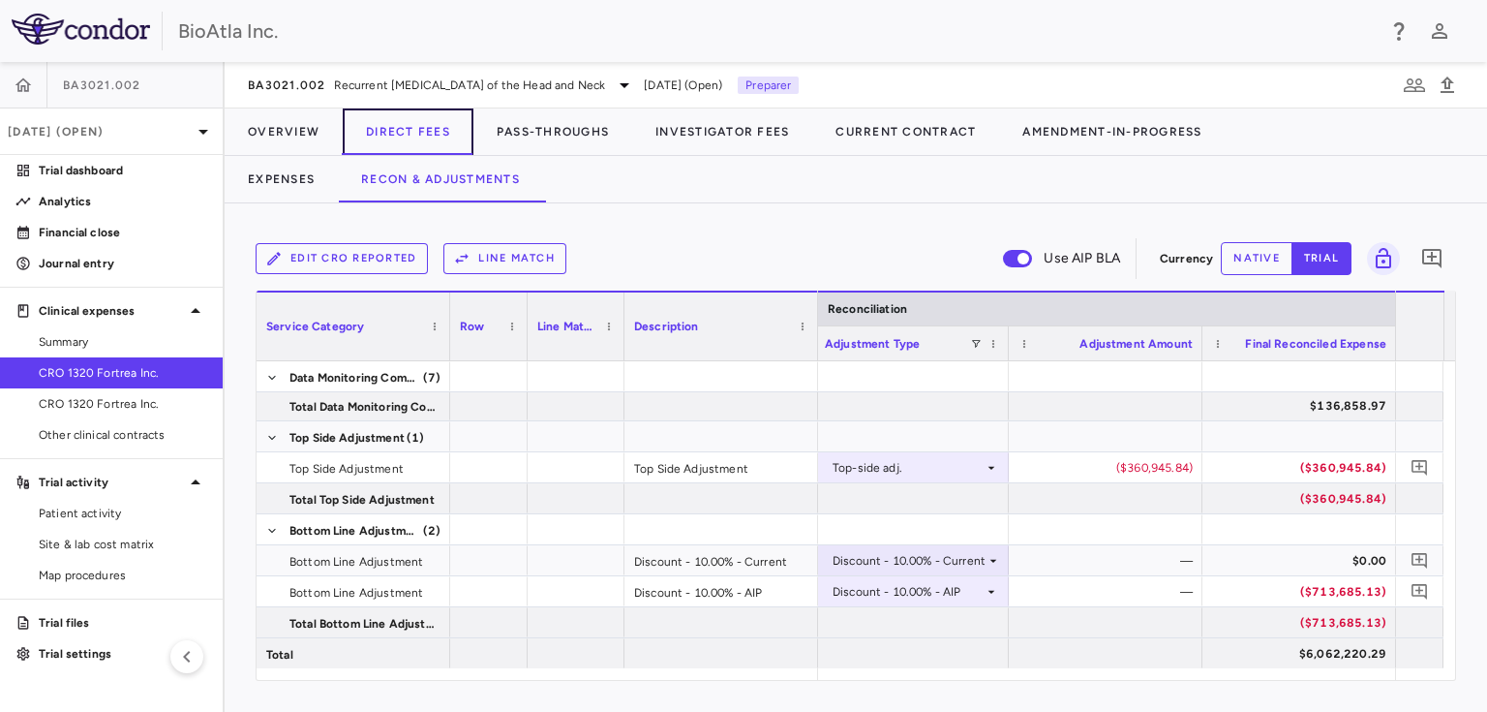
scroll to position [0, 4334]
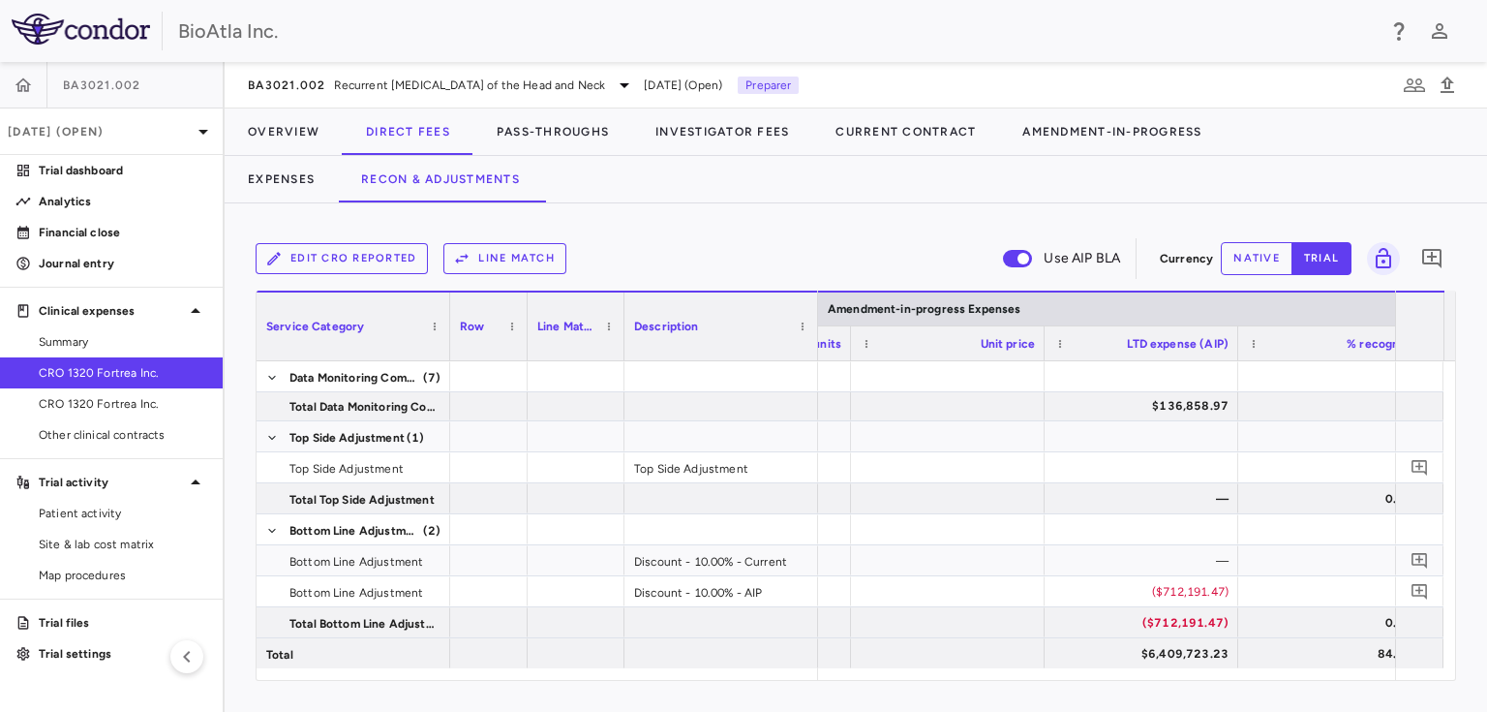
click at [1274, 706] on div "Edit CRO reported Line Match Use AIP BLA Currency native trial 0 Service Catego…" at bounding box center [856, 457] width 1263 height 508
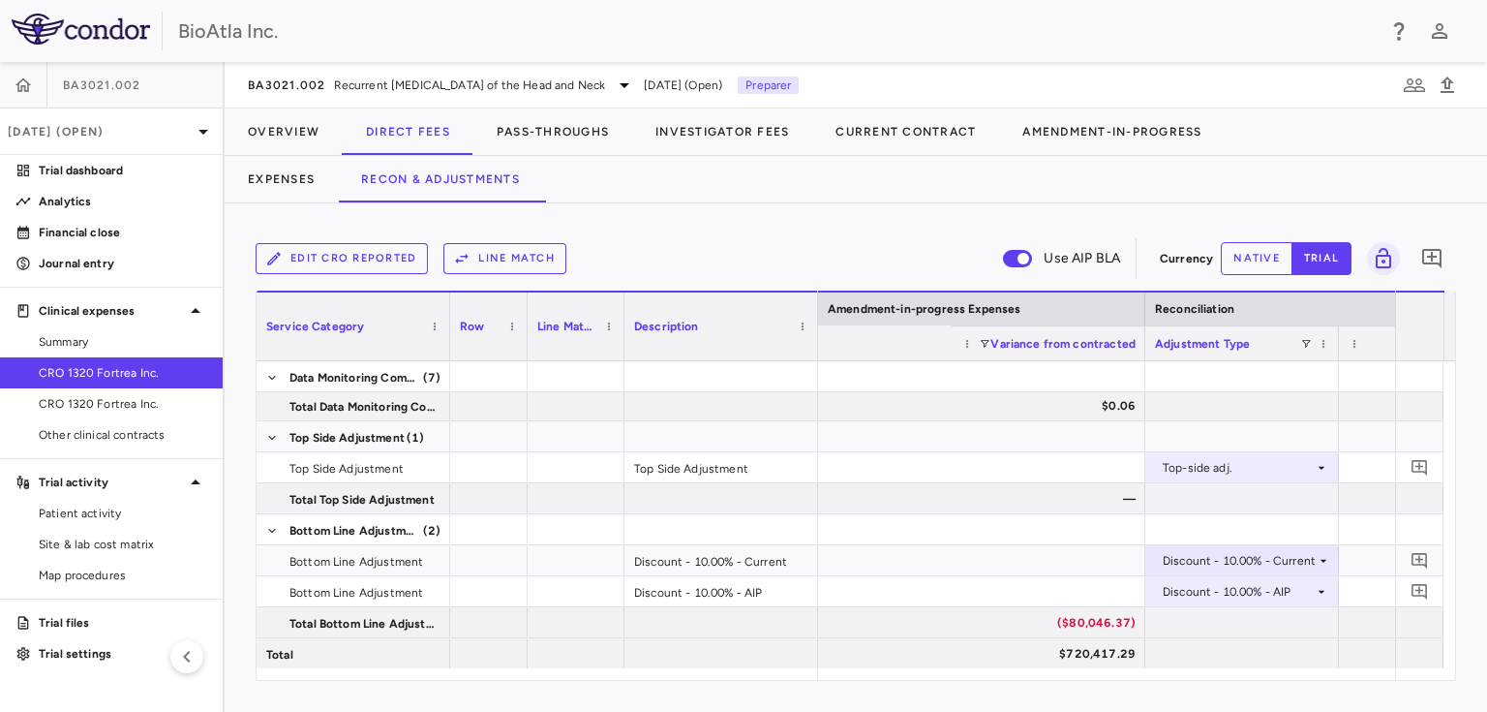
scroll to position [0, 4748]
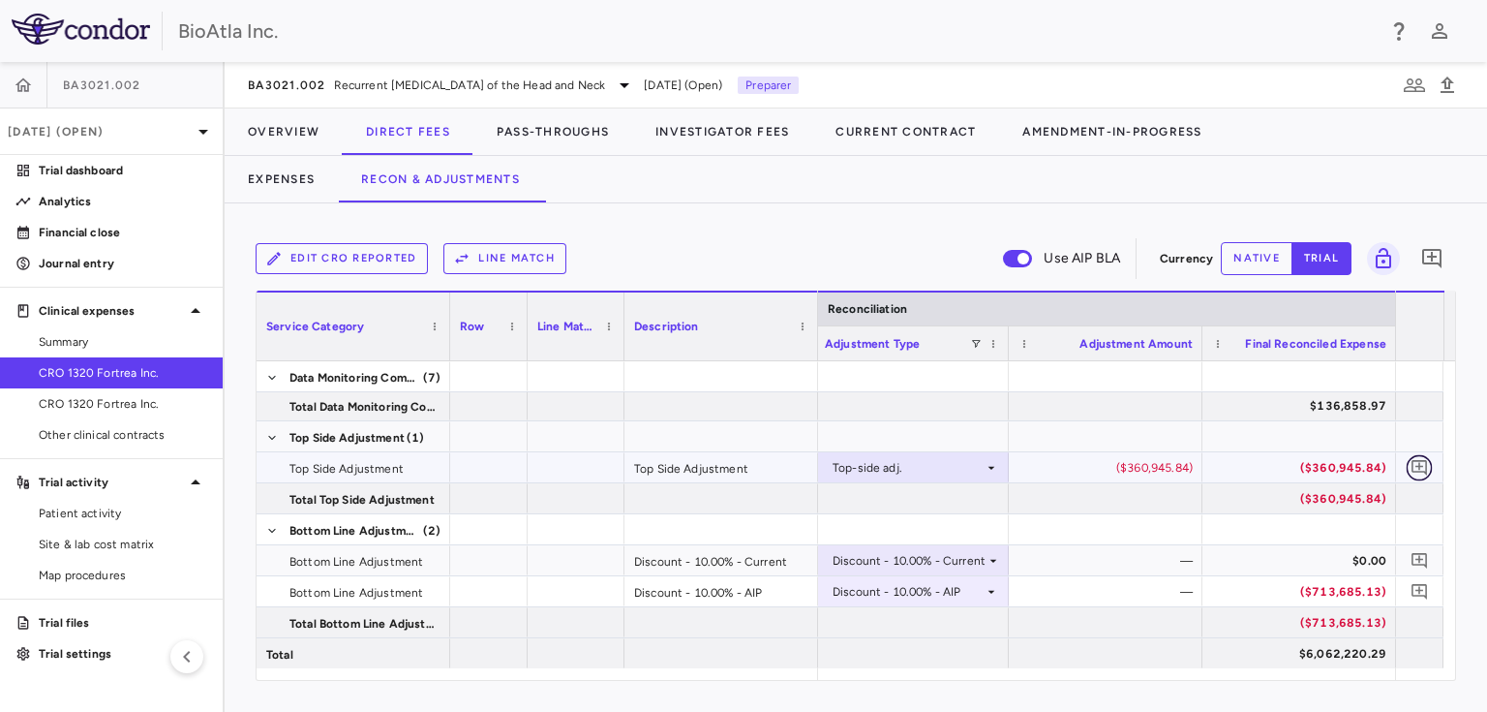
click at [1422, 464] on icon "Add comment" at bounding box center [1420, 467] width 18 height 18
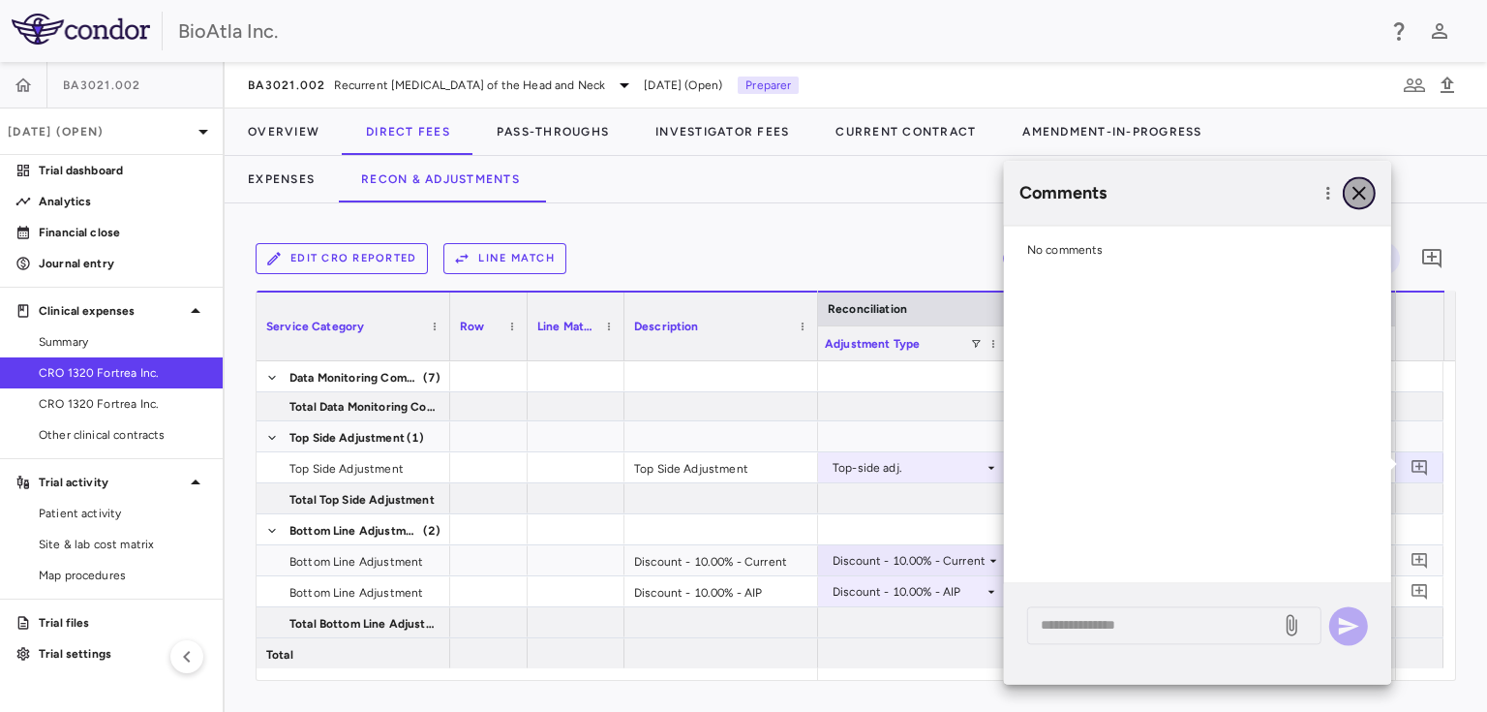
click at [1358, 195] on icon "button" at bounding box center [1360, 193] width 14 height 14
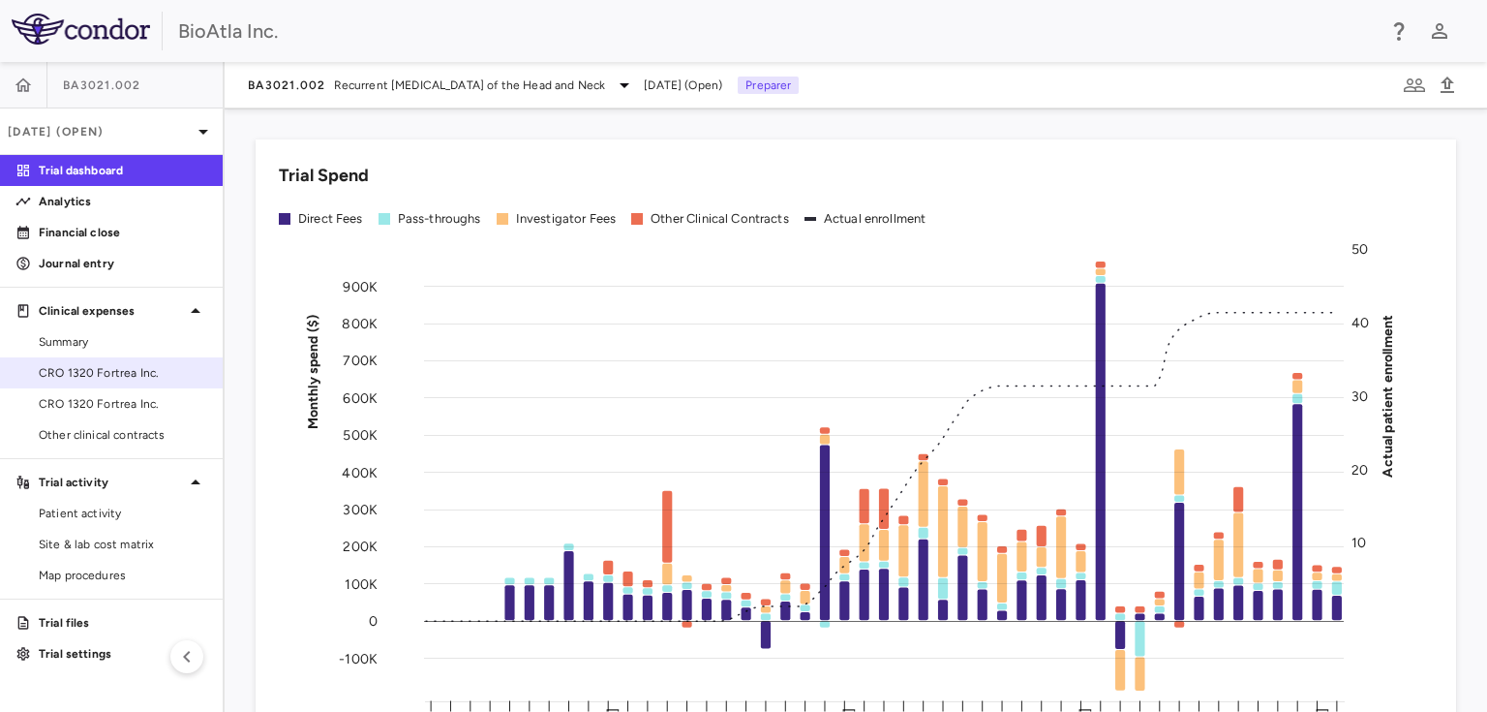
click at [130, 376] on span "CRO 1320 Fortrea Inc." at bounding box center [123, 372] width 168 height 17
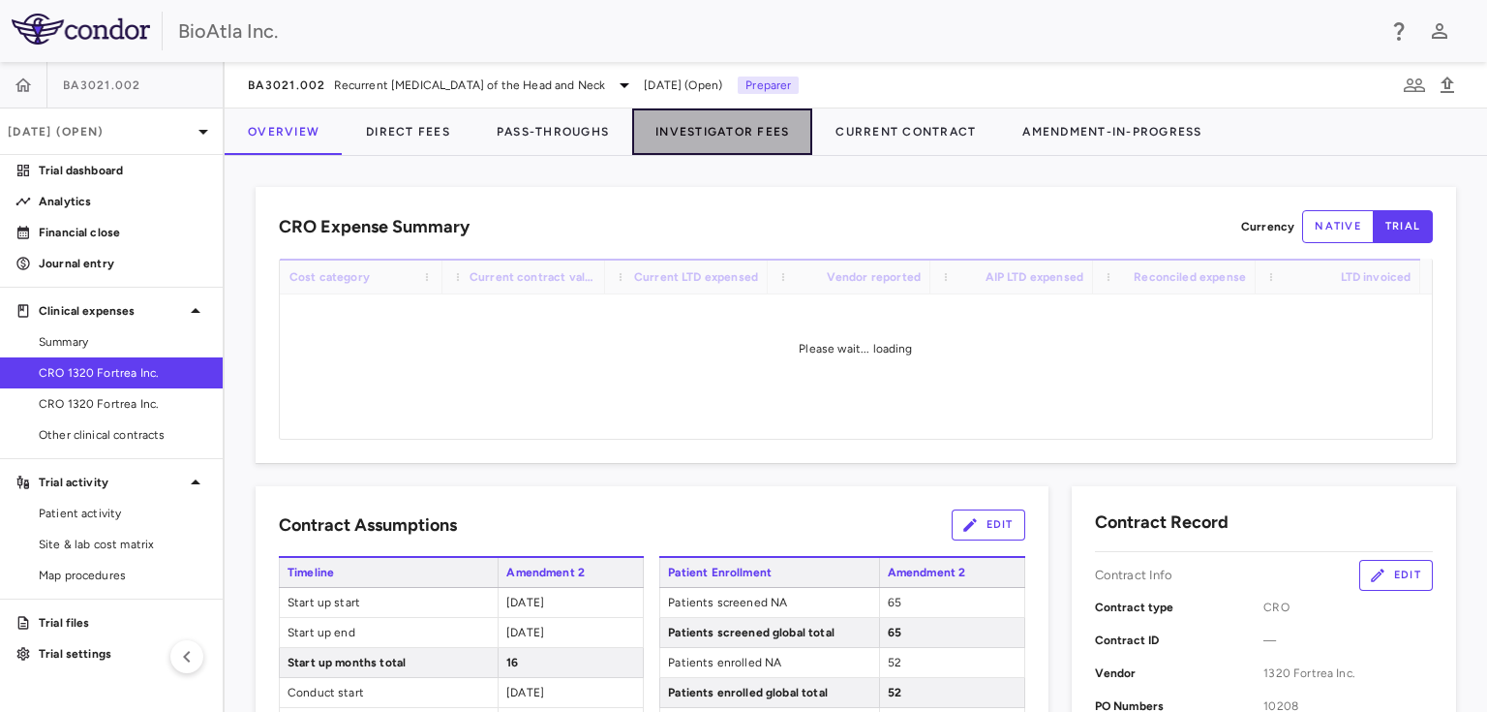
click at [770, 136] on button "Investigator Fees" at bounding box center [722, 131] width 180 height 46
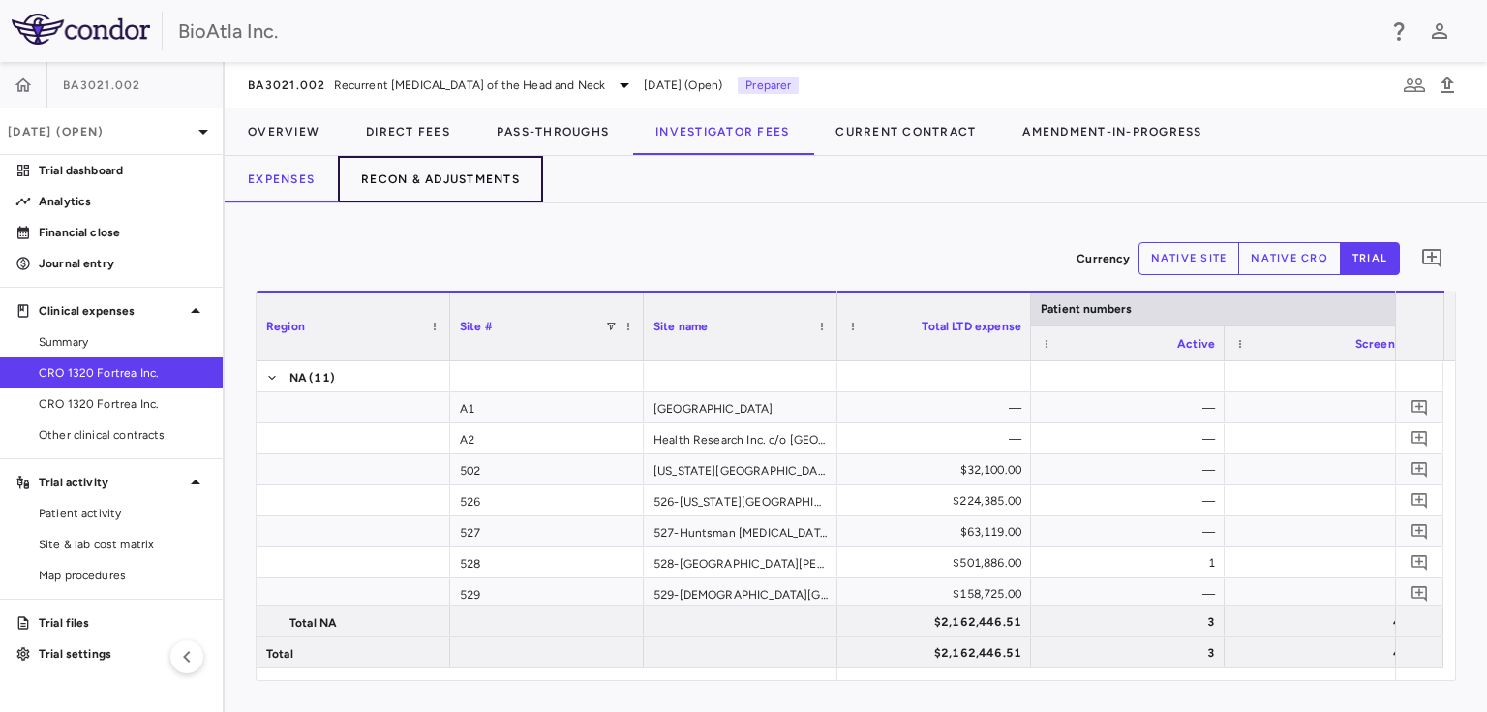
click at [473, 182] on button "Recon & Adjustments" at bounding box center [440, 179] width 205 height 46
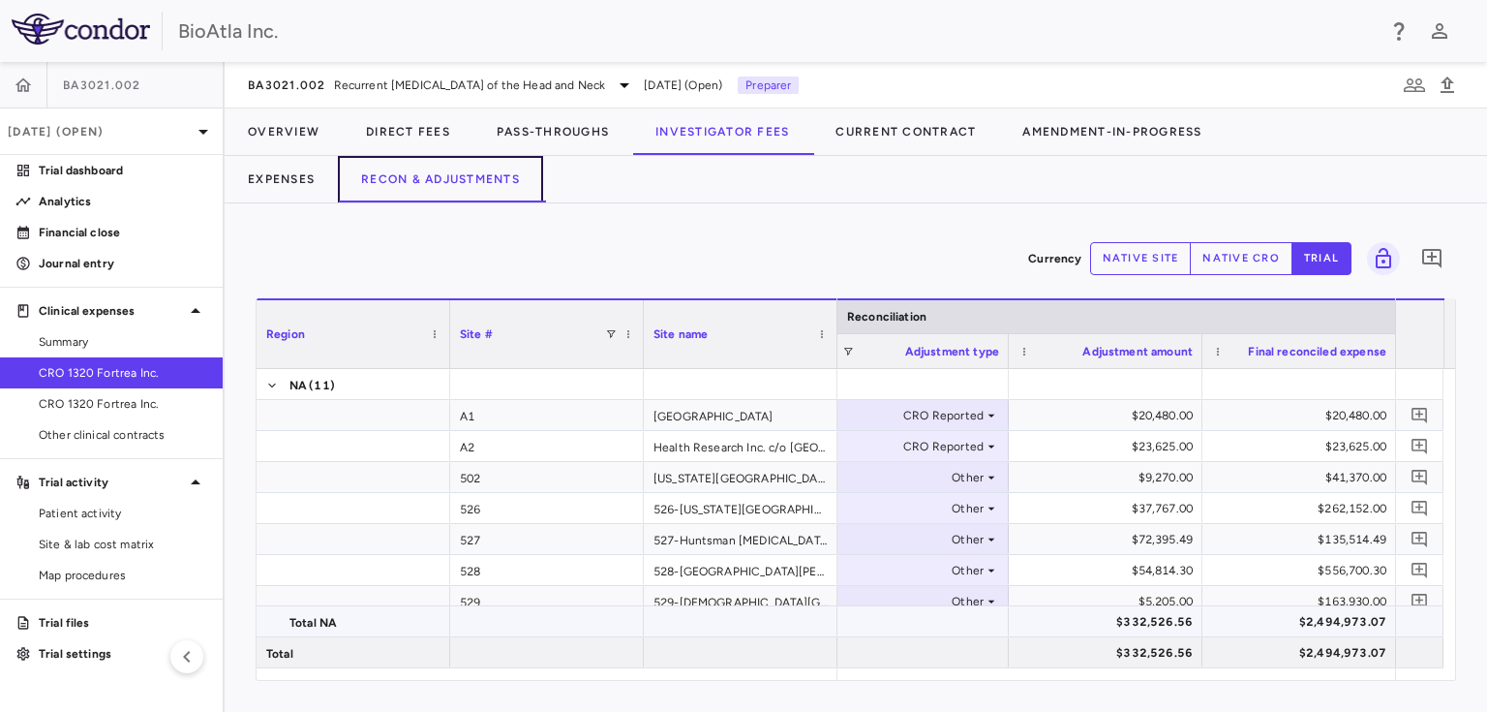
scroll to position [227, 0]
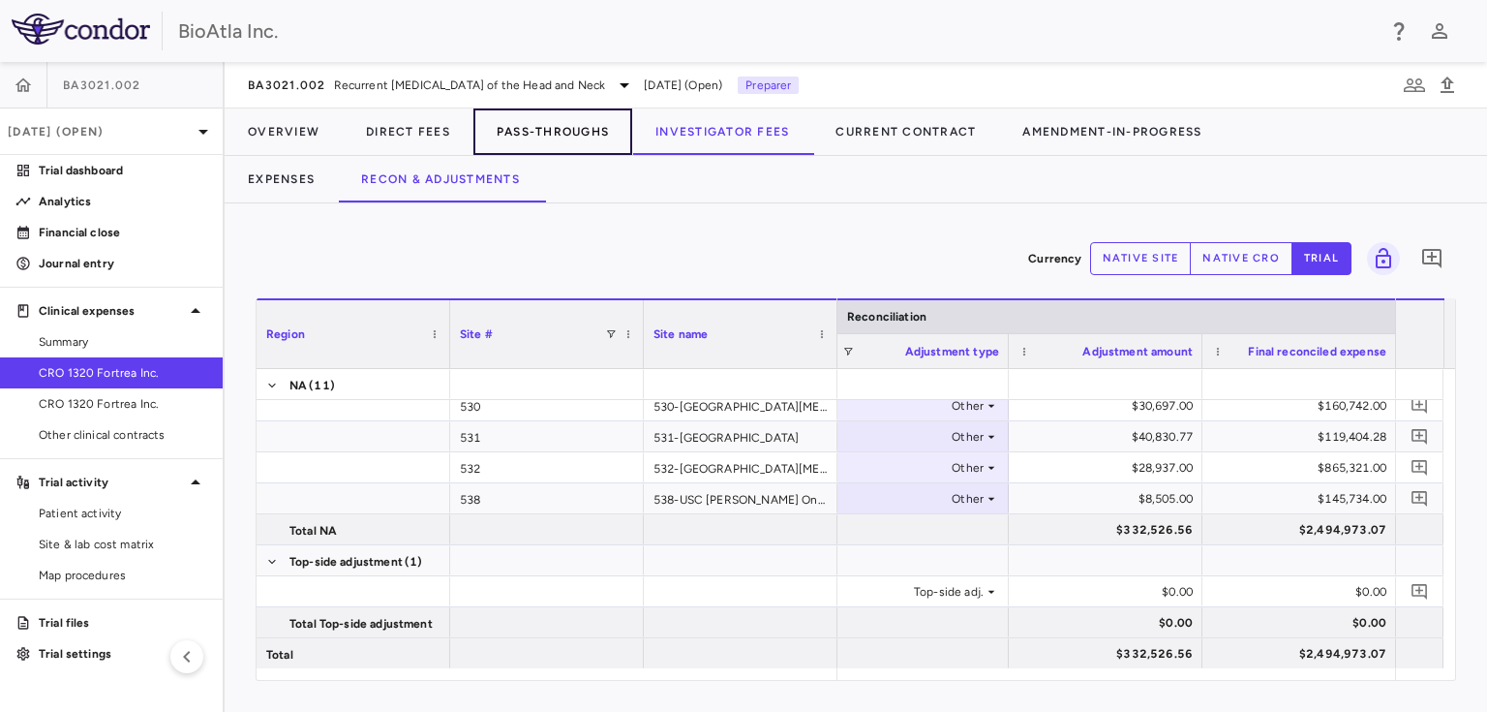
click at [545, 135] on button "Pass-Throughs" at bounding box center [553, 131] width 159 height 46
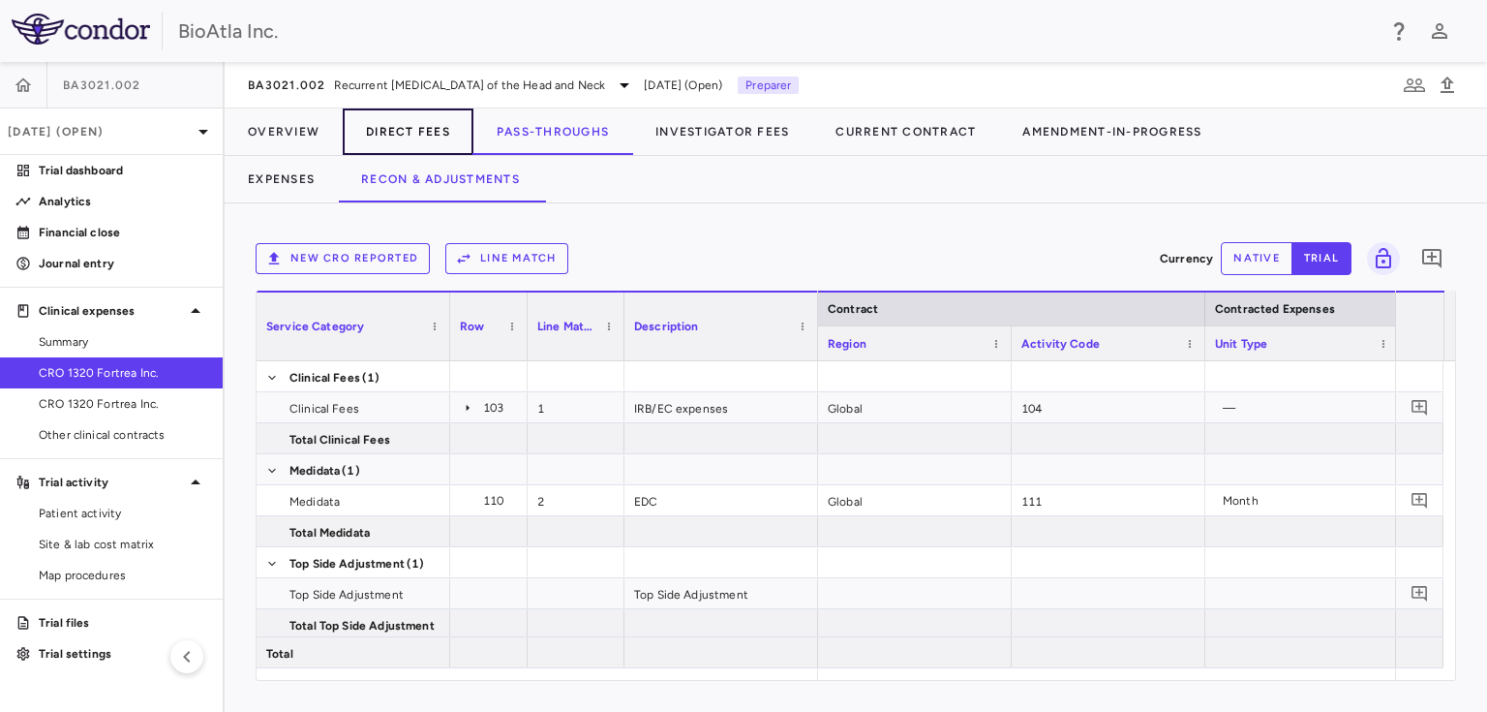
click at [400, 127] on button "Direct Fees" at bounding box center [408, 131] width 131 height 46
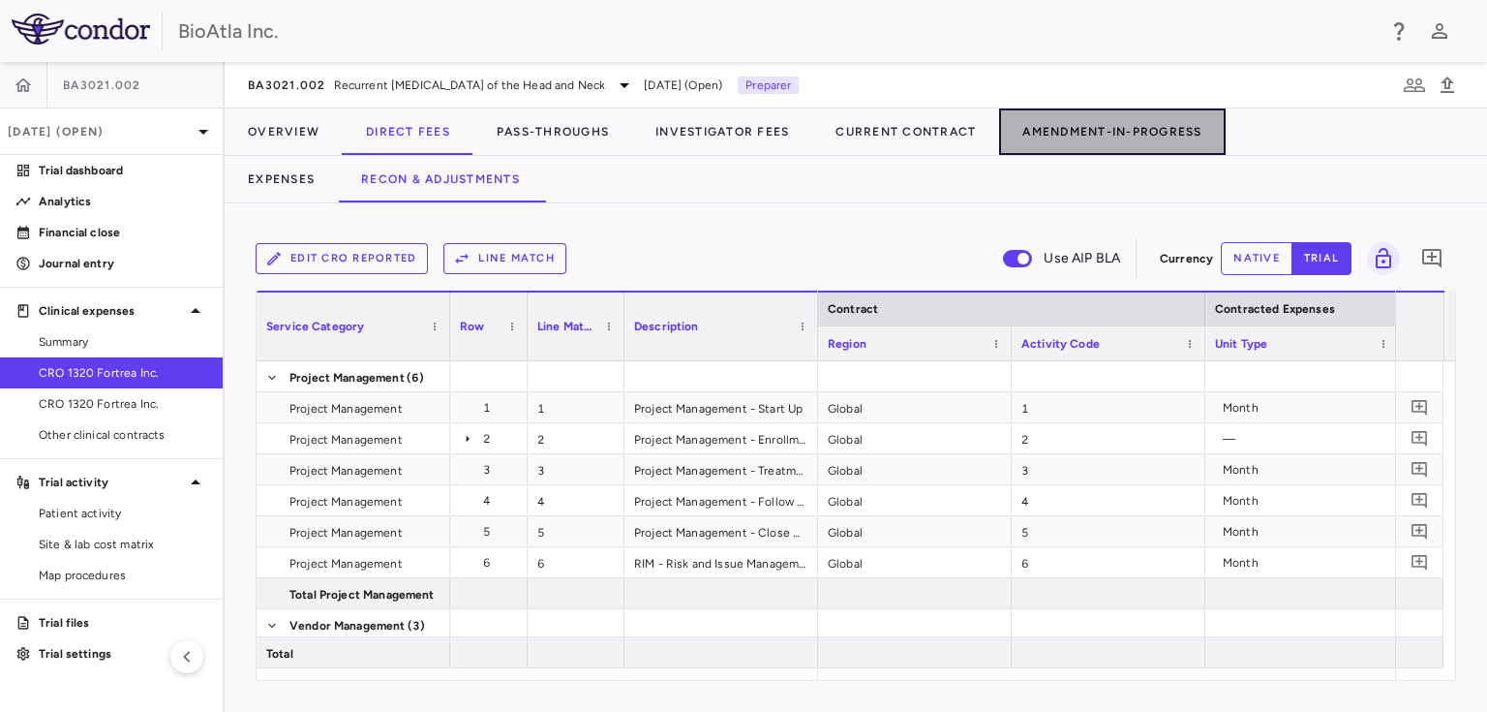
click at [1112, 141] on button "Amendment-In-Progress" at bounding box center [1112, 131] width 226 height 46
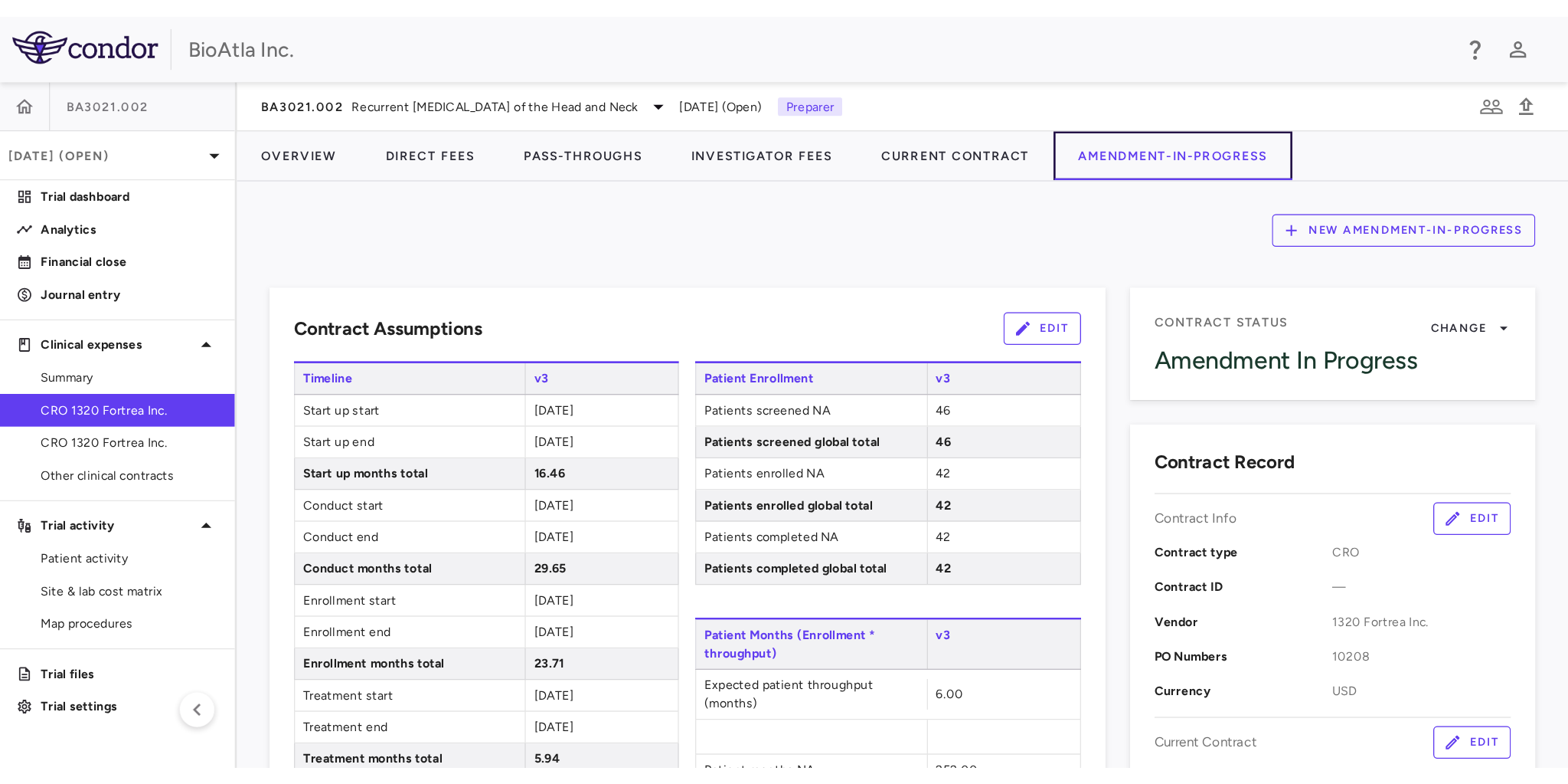
scroll to position [368, 0]
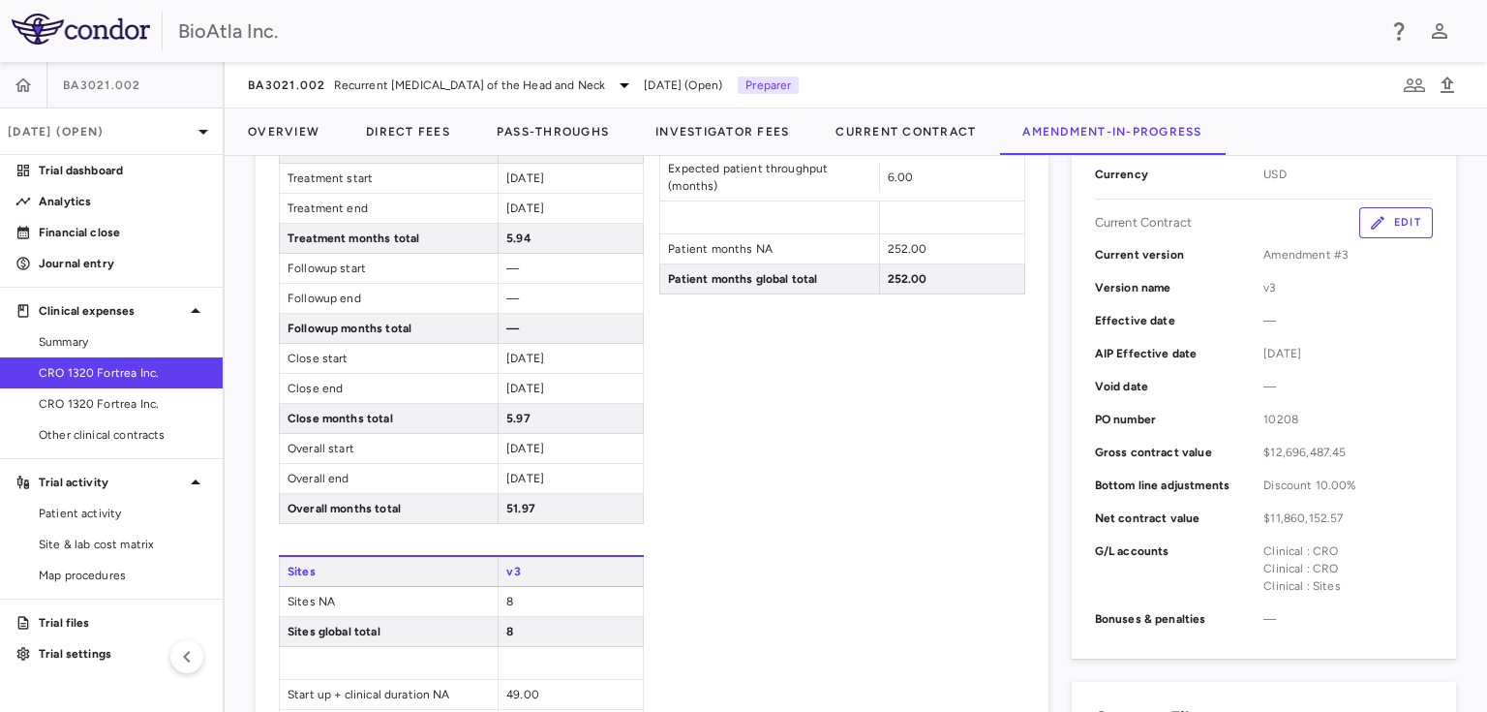
click at [81, 368] on span "CRO 1320 Fortrea Inc." at bounding box center [123, 372] width 168 height 17
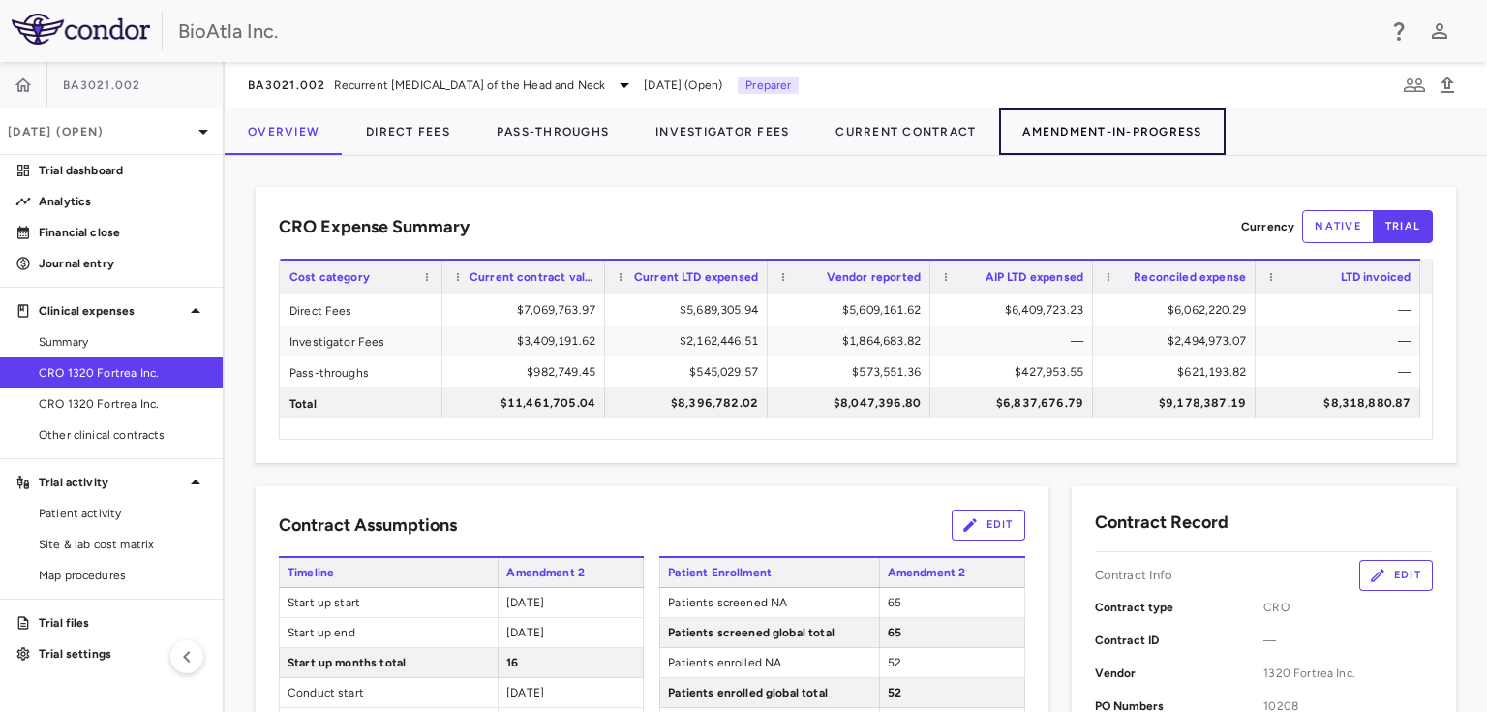
click at [1100, 119] on button "Amendment-In-Progress" at bounding box center [1112, 131] width 226 height 46
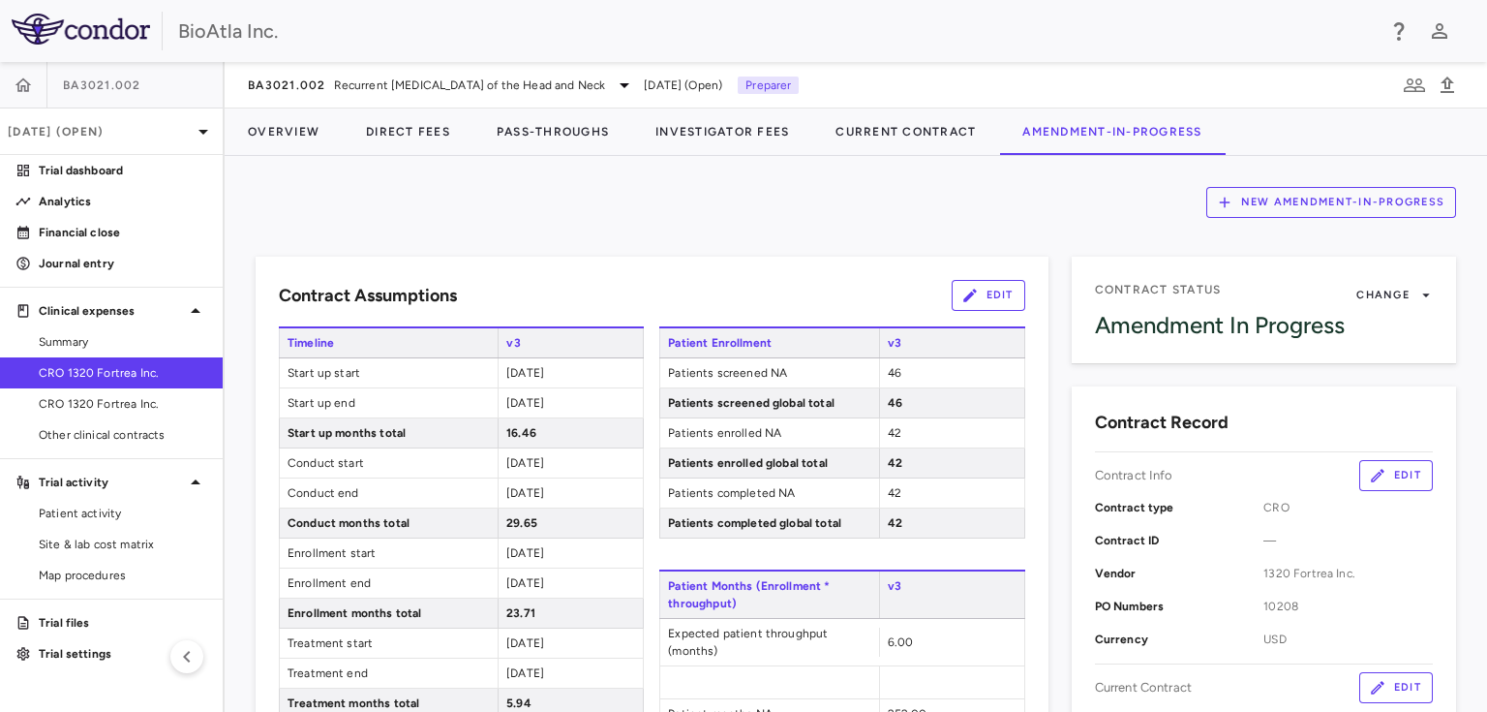
click at [989, 293] on button "Edit" at bounding box center [989, 295] width 74 height 31
type input "*****"
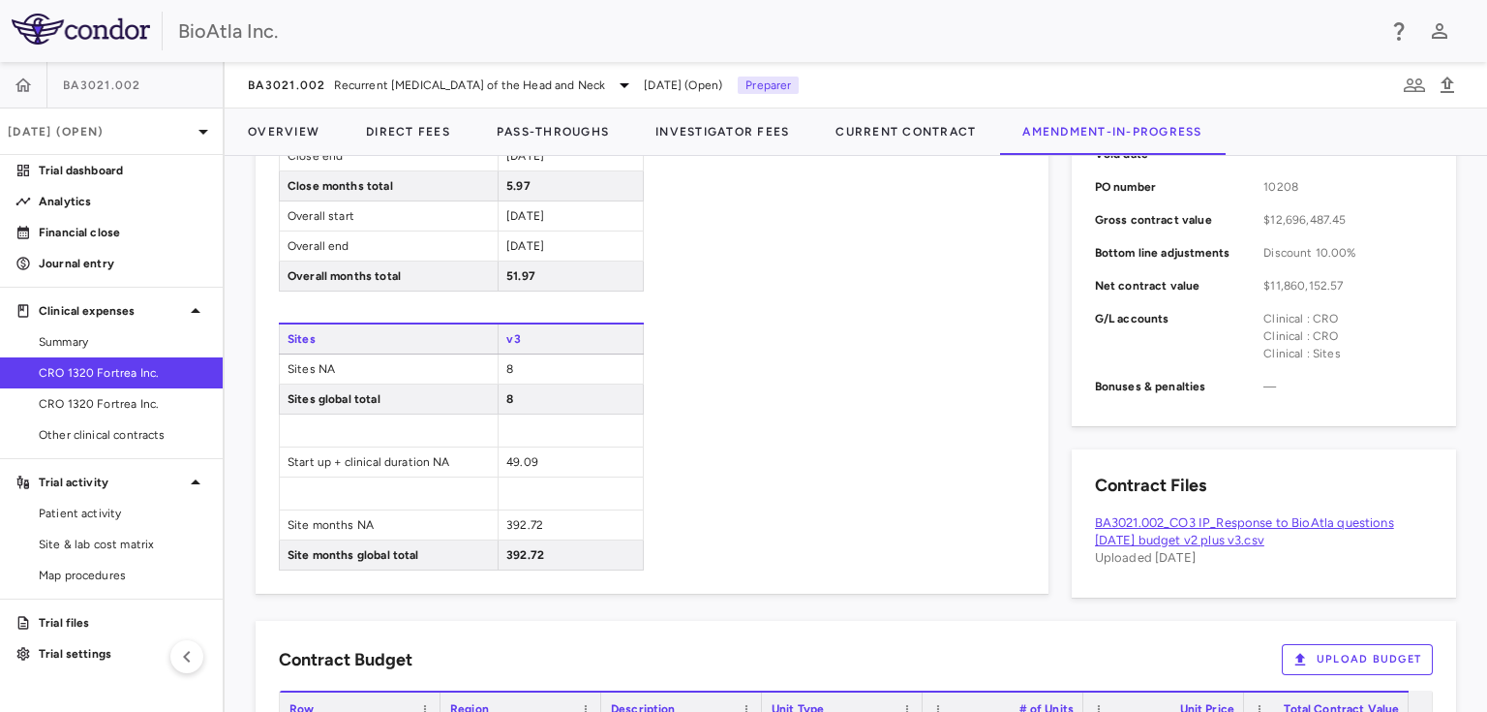
scroll to position [1156, 0]
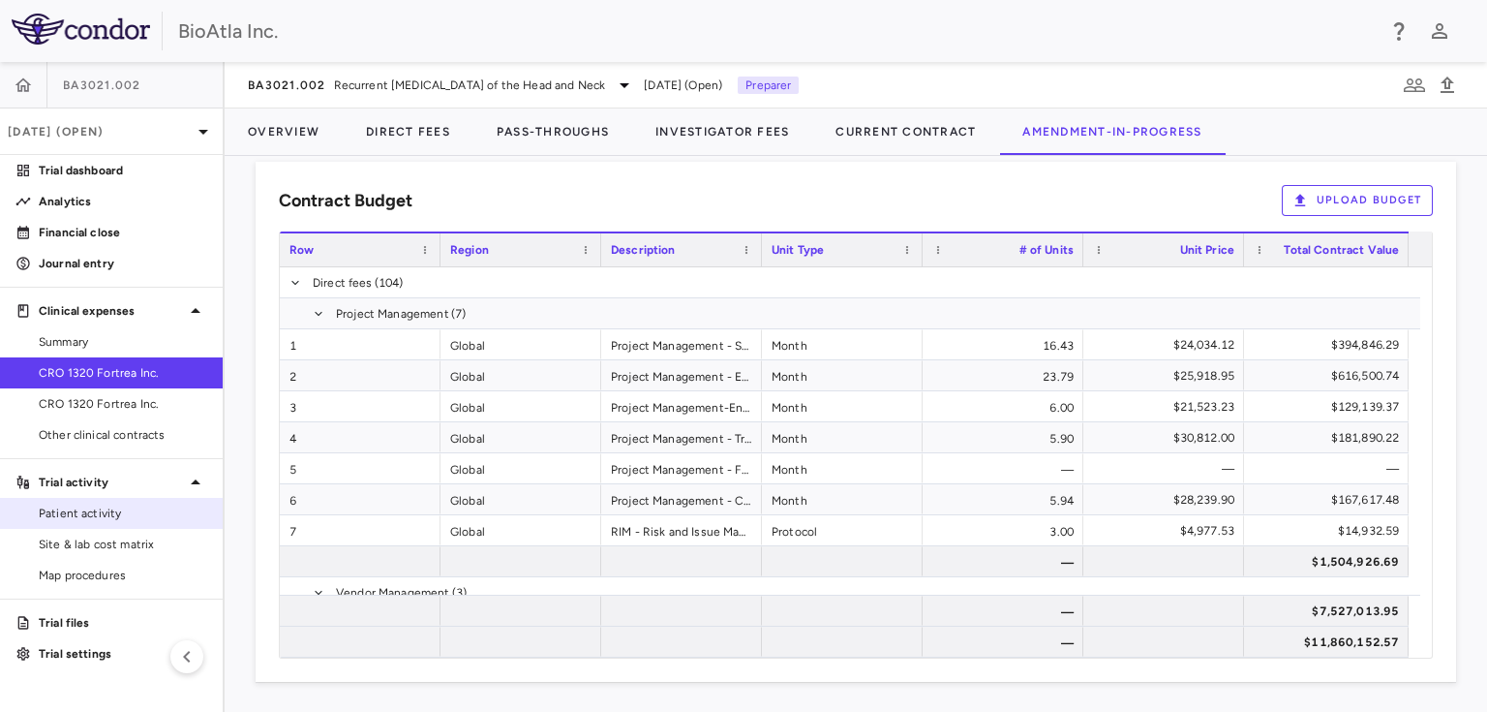
click at [82, 512] on span "Patient activity" at bounding box center [123, 512] width 168 height 17
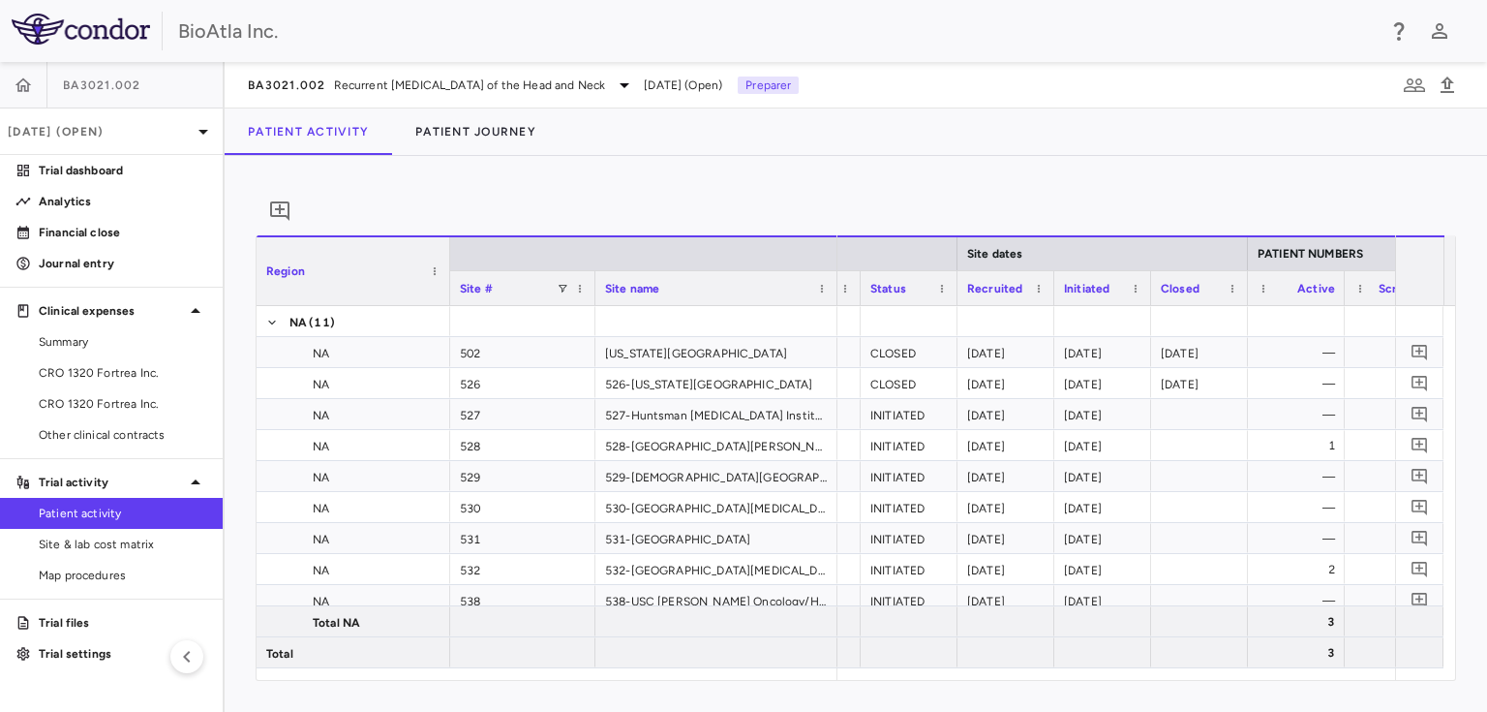
scroll to position [0, 321]
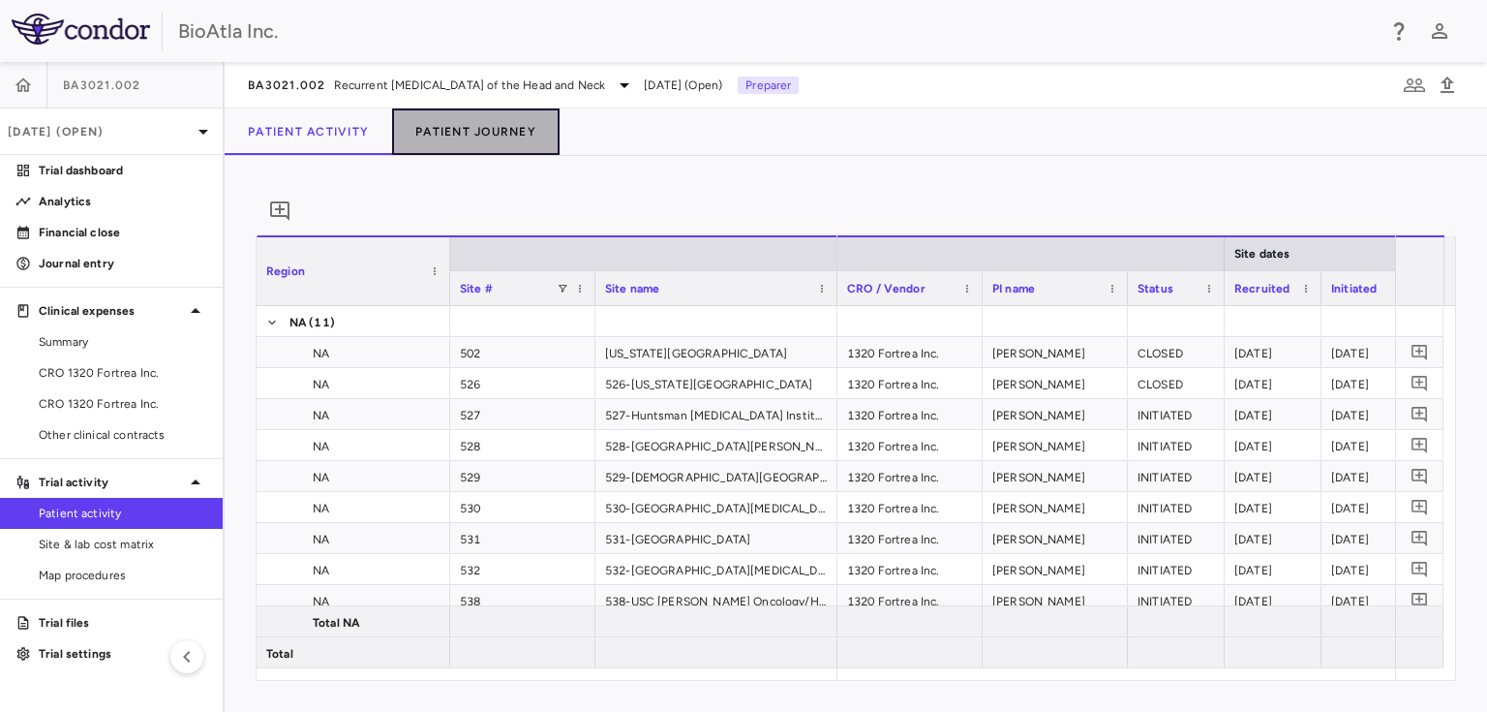
click at [509, 128] on button "Patient Journey" at bounding box center [476, 131] width 168 height 46
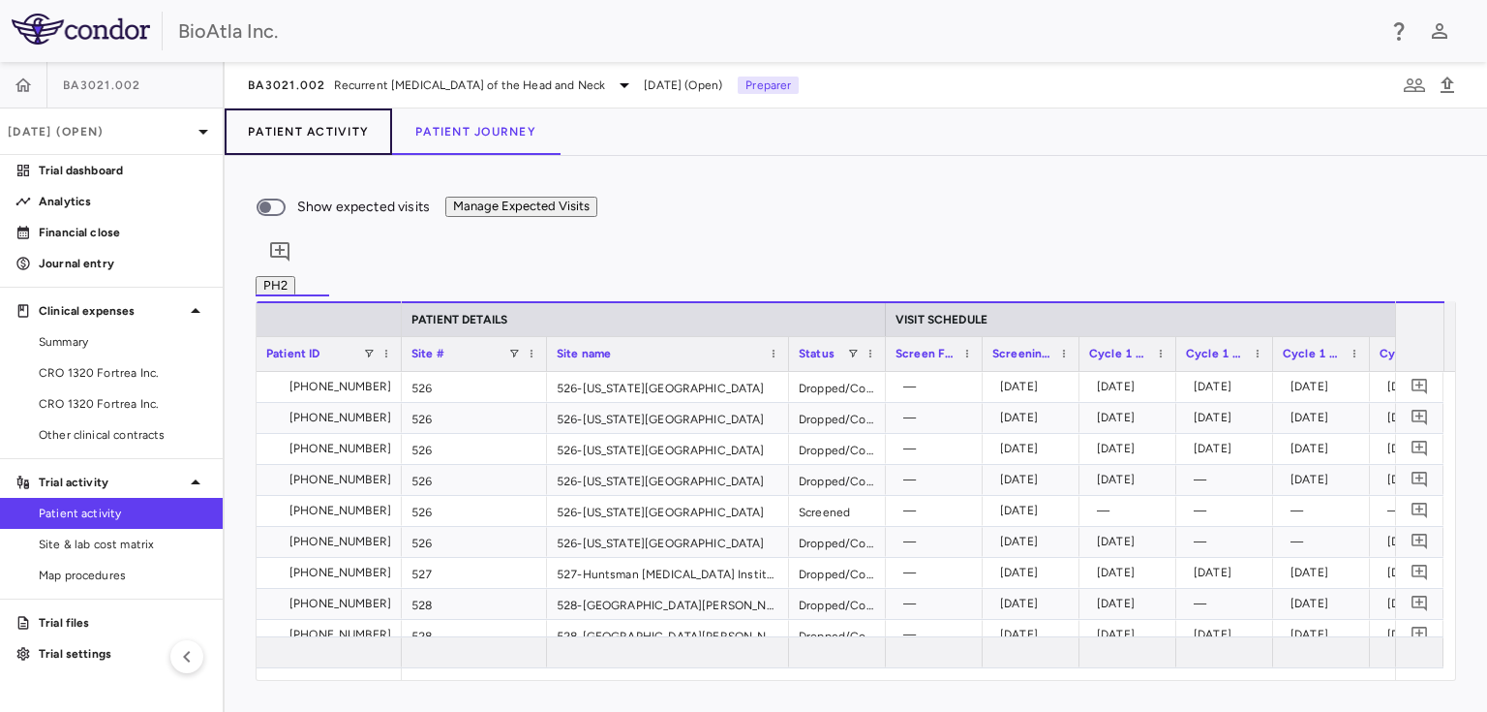
click at [328, 127] on button "Patient Activity" at bounding box center [309, 131] width 168 height 46
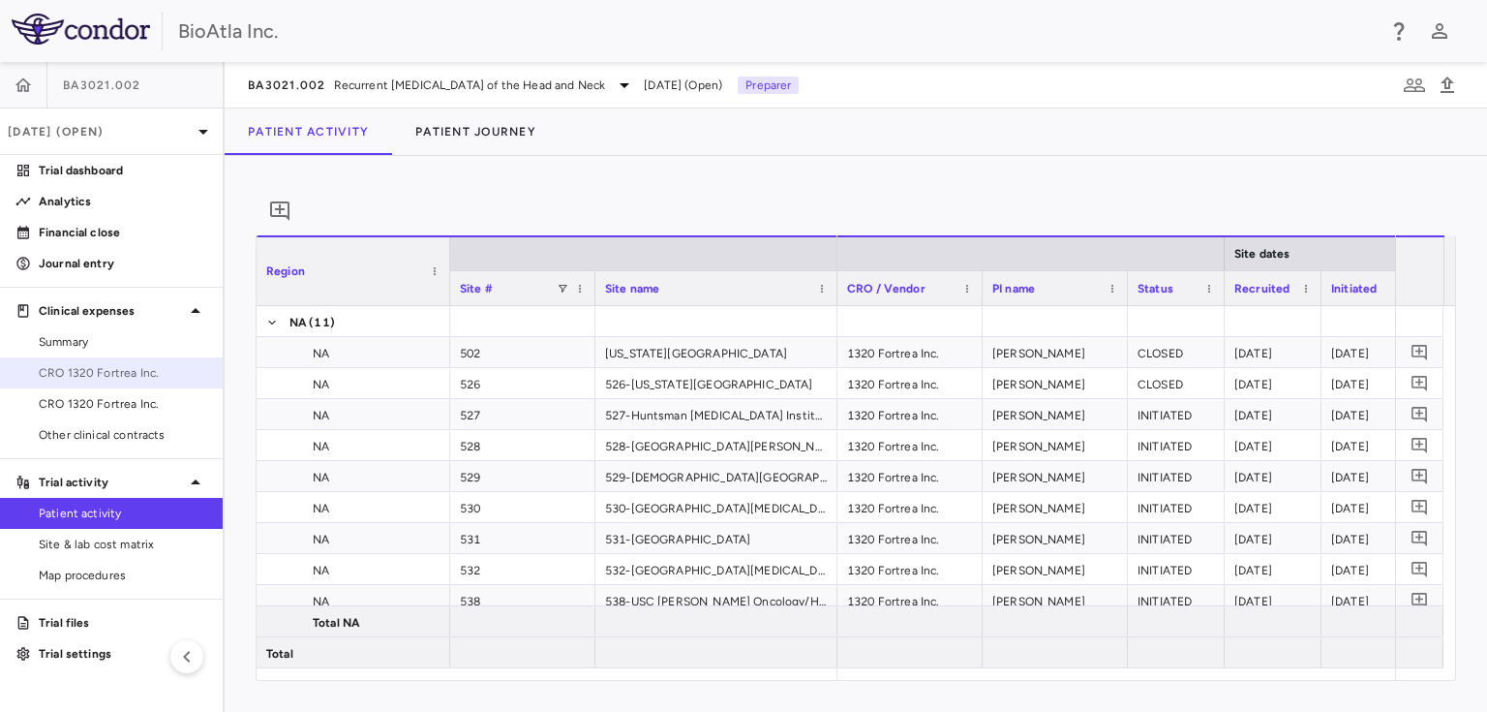
click at [105, 365] on span "CRO 1320 Fortrea Inc." at bounding box center [123, 372] width 168 height 17
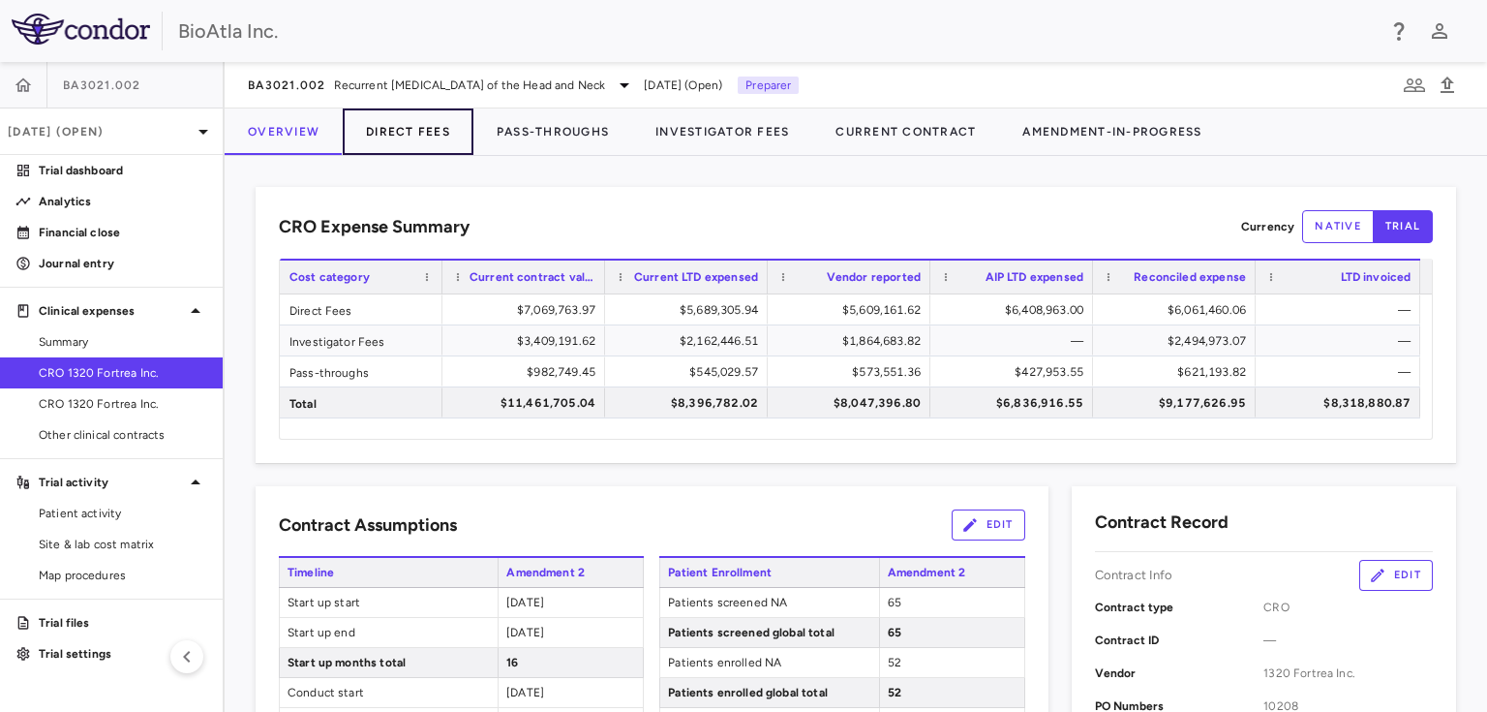
click at [425, 117] on button "Direct Fees" at bounding box center [408, 131] width 131 height 46
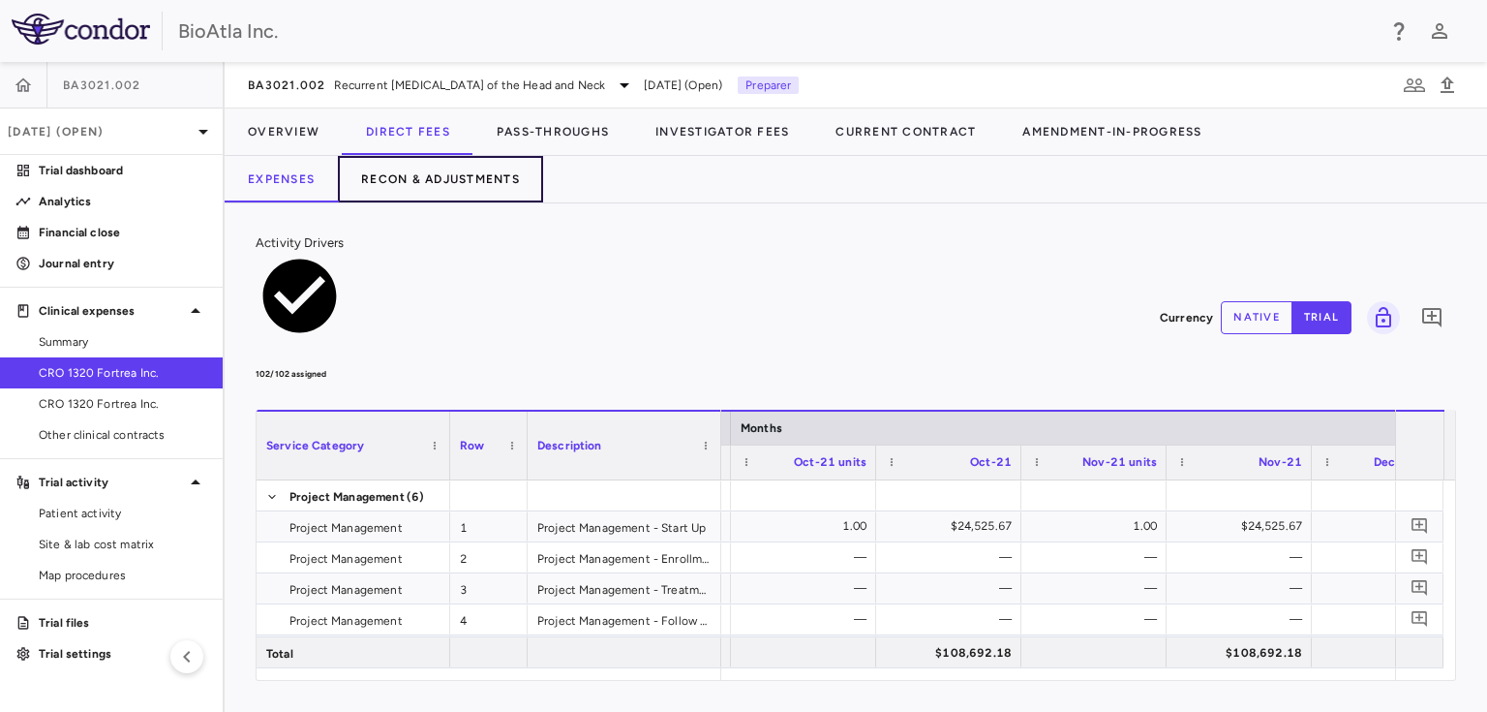
click at [460, 175] on button "Recon & Adjustments" at bounding box center [440, 179] width 205 height 46
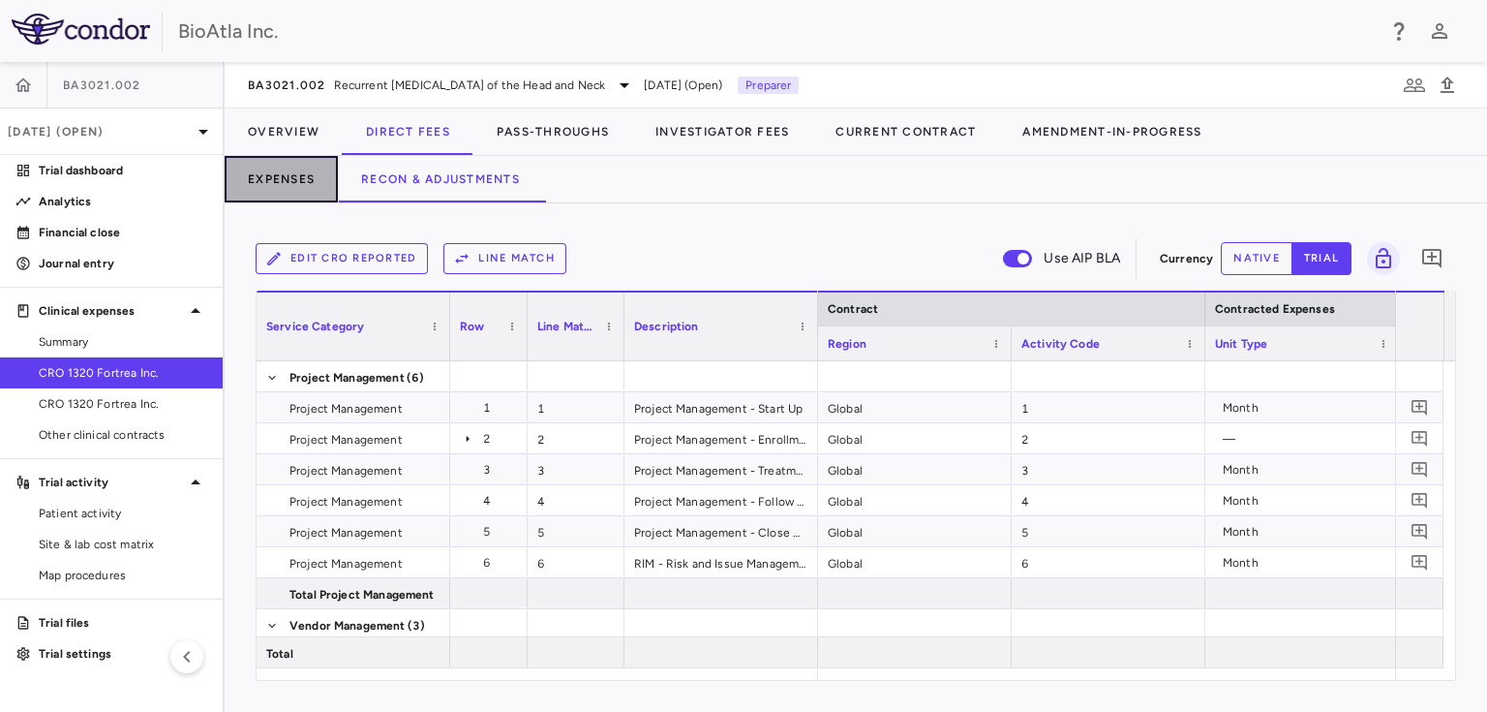
click at [269, 179] on button "Expenses" at bounding box center [281, 179] width 113 height 46
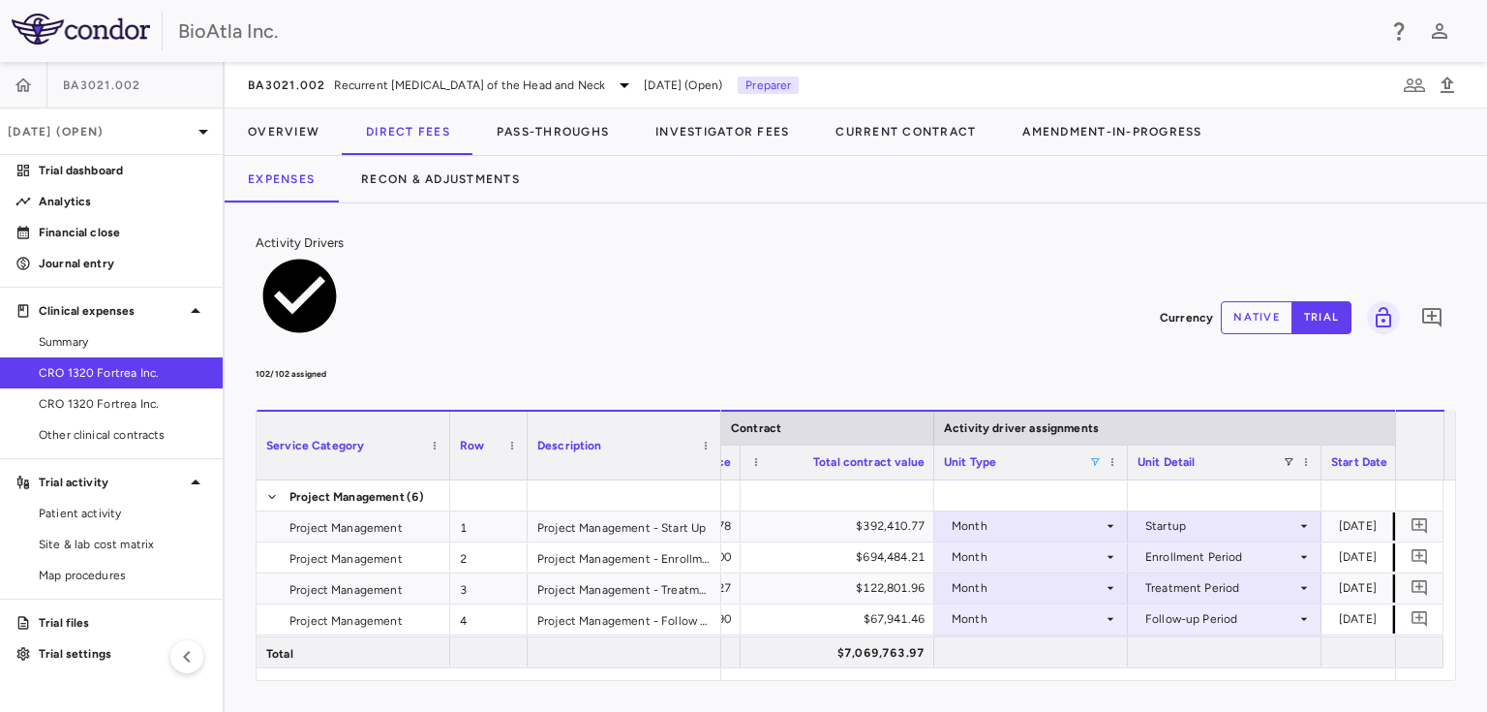
click at [1093, 456] on span at bounding box center [1095, 462] width 12 height 12
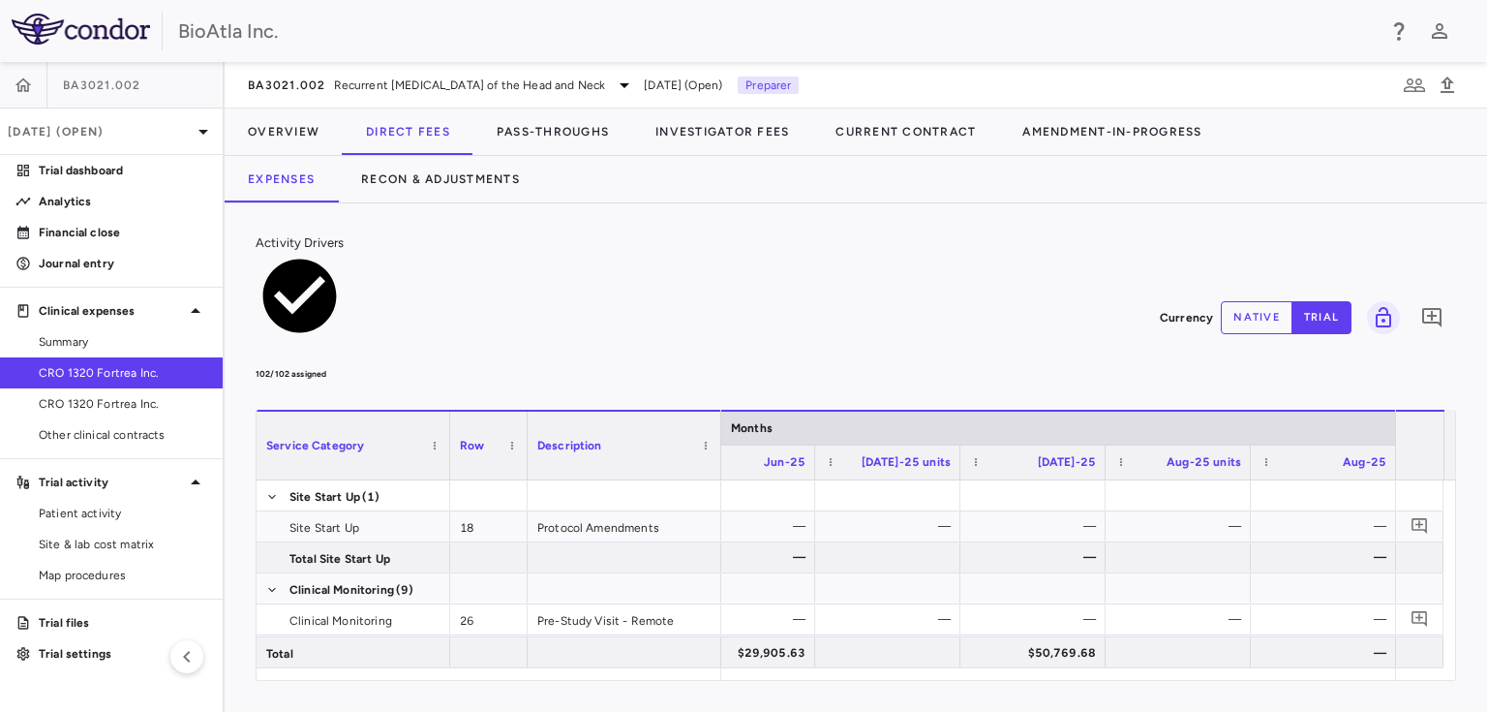
click at [321, 712] on html "Skip to sidebar Skip to main content BioAtla Inc. BA3021.002 [DATE] (Open) Tria…" at bounding box center [743, 356] width 1487 height 712
click at [469, 156] on button "Recon & Adjustments" at bounding box center [440, 179] width 205 height 46
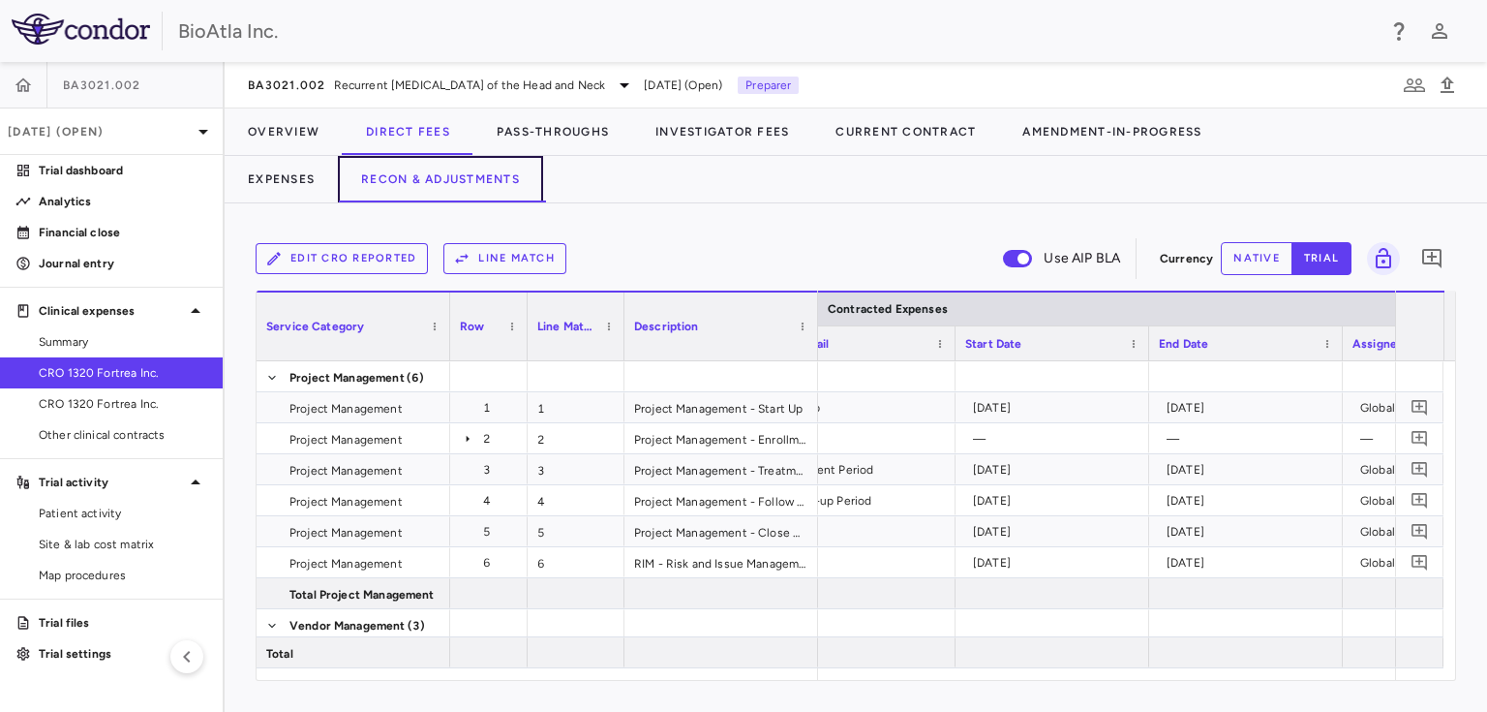
scroll to position [0, 653]
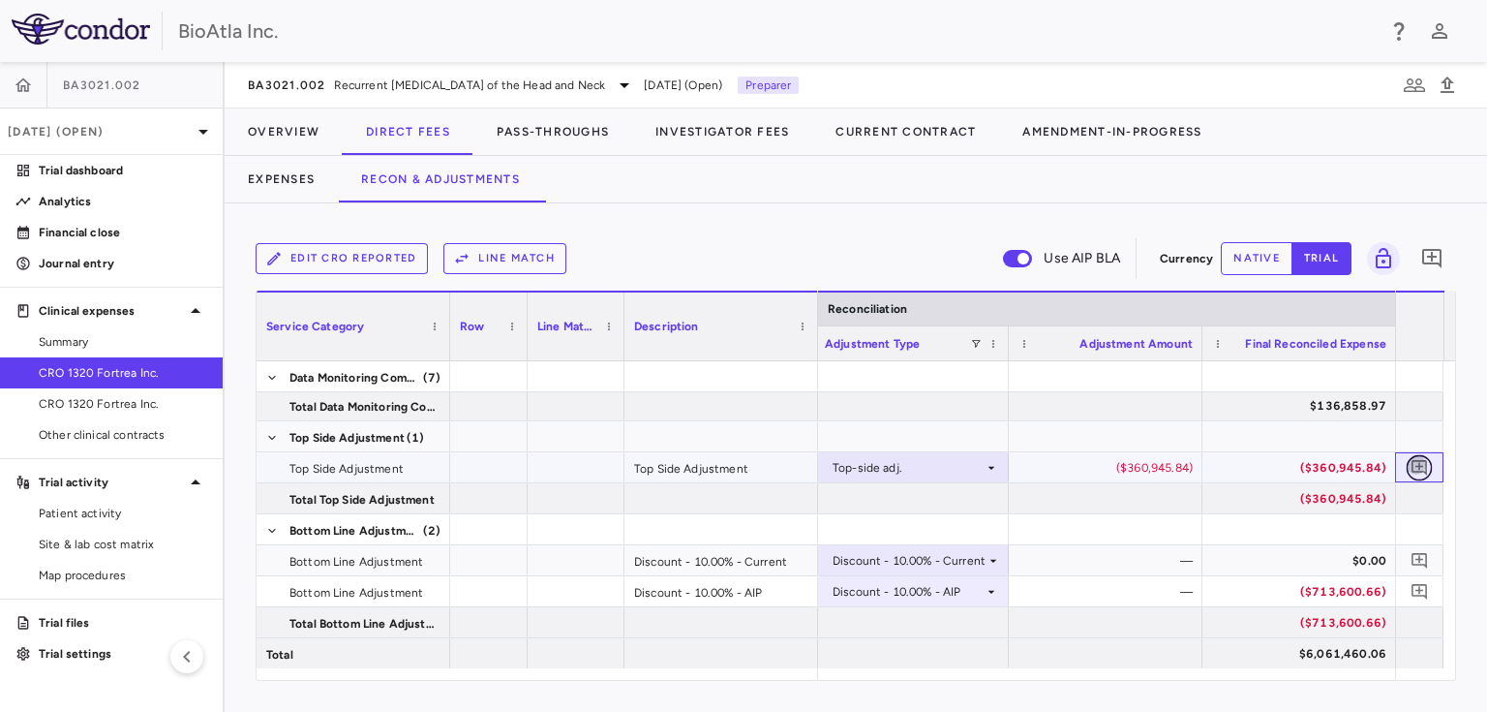
click at [1421, 463] on icon "Add comment" at bounding box center [1420, 467] width 18 height 18
click at [1260, 289] on textarea at bounding box center [1326, 277] width 132 height 21
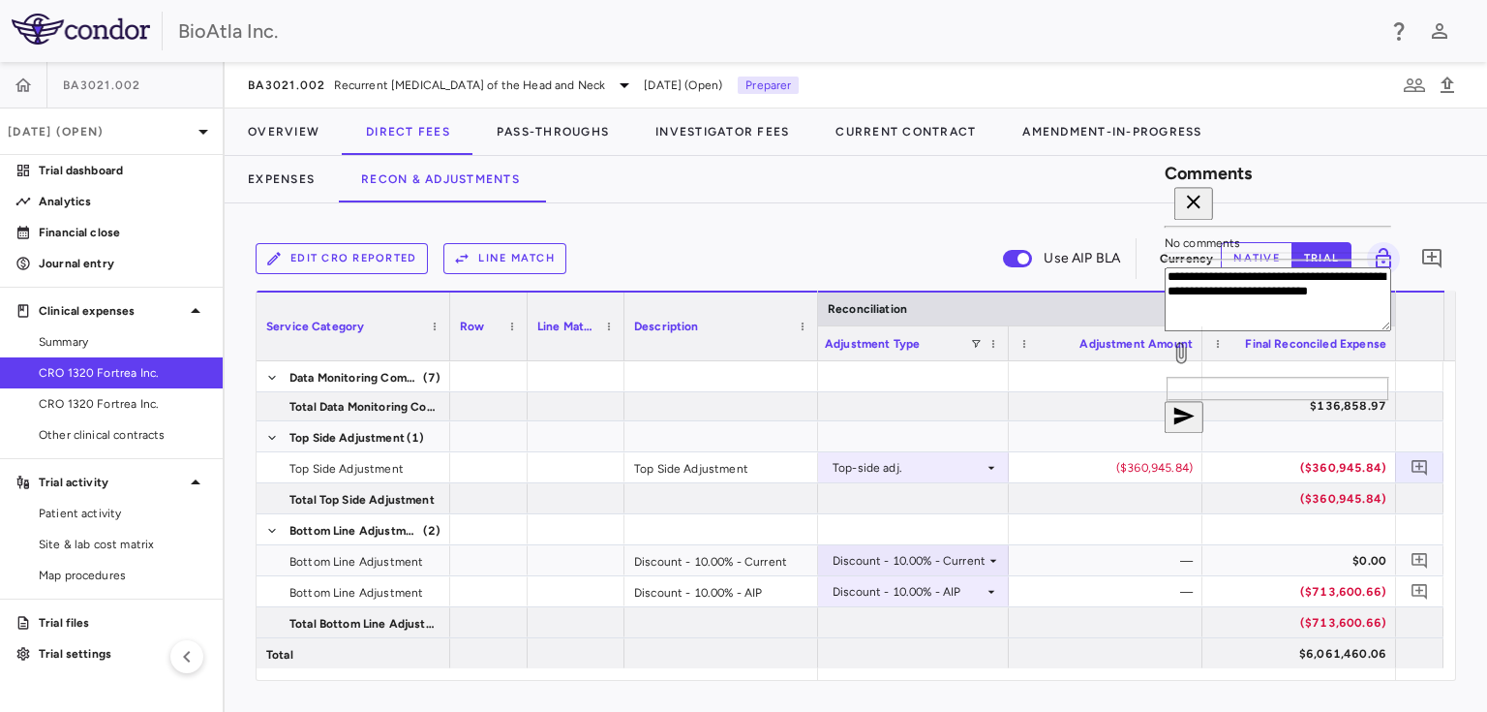
click at [1165, 331] on textarea "**********" at bounding box center [1278, 299] width 227 height 64
click at [1267, 401] on div "**********" at bounding box center [1278, 334] width 227 height 134
click at [1165, 401] on div "**********" at bounding box center [1278, 334] width 227 height 134
click at [1165, 331] on textarea "**********" at bounding box center [1278, 299] width 227 height 64
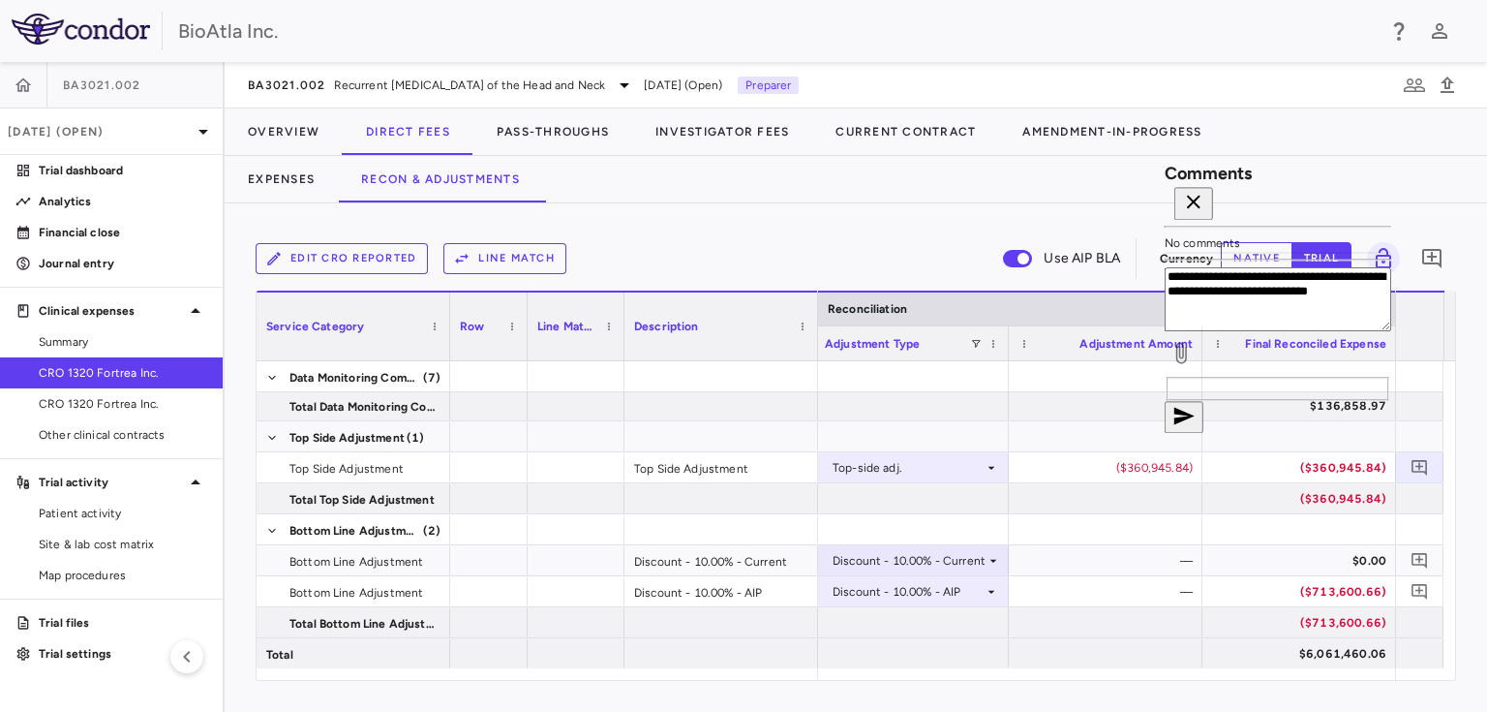
click at [1165, 331] on textarea "**********" at bounding box center [1278, 299] width 227 height 64
type textarea "**********"
click at [1195, 424] on icon "button" at bounding box center [1185, 415] width 20 height 17
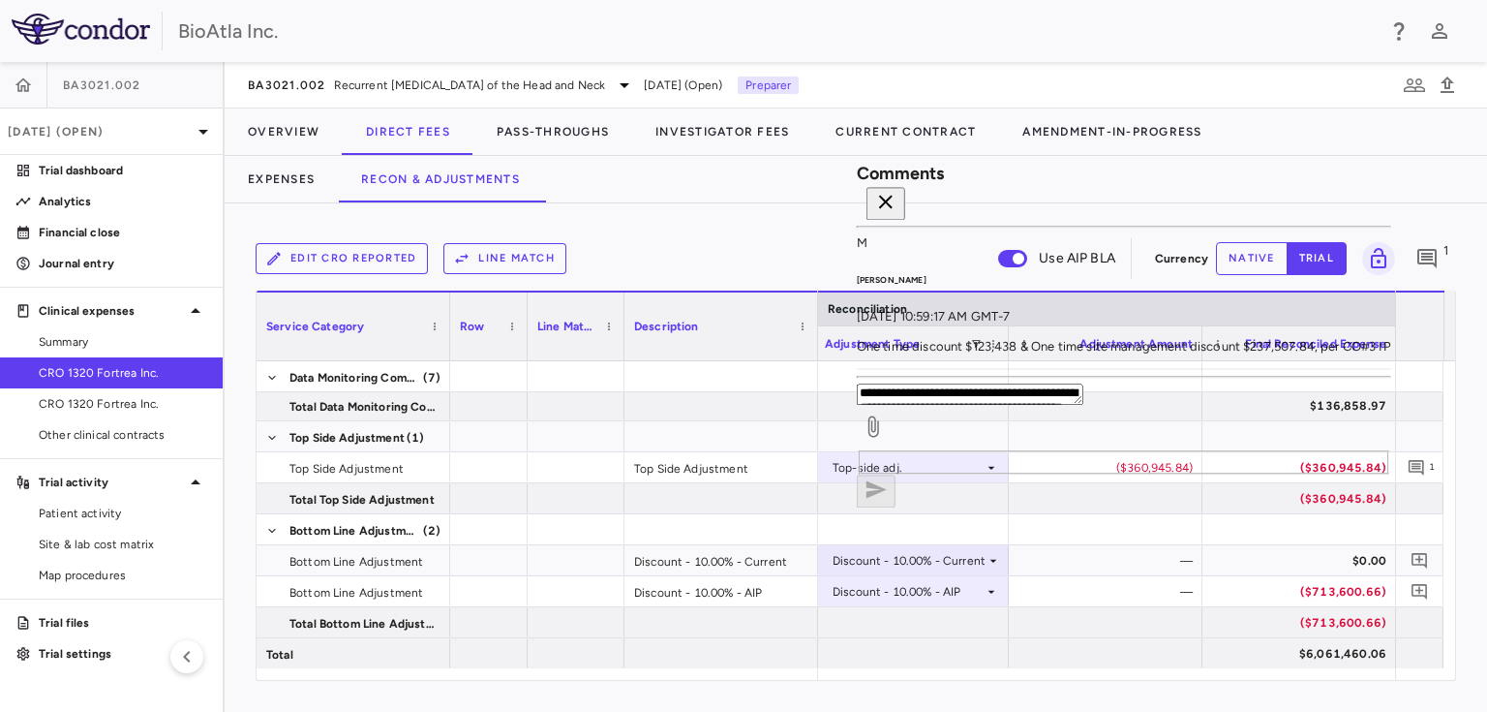
click at [898, 194] on icon "button" at bounding box center [885, 201] width 23 height 23
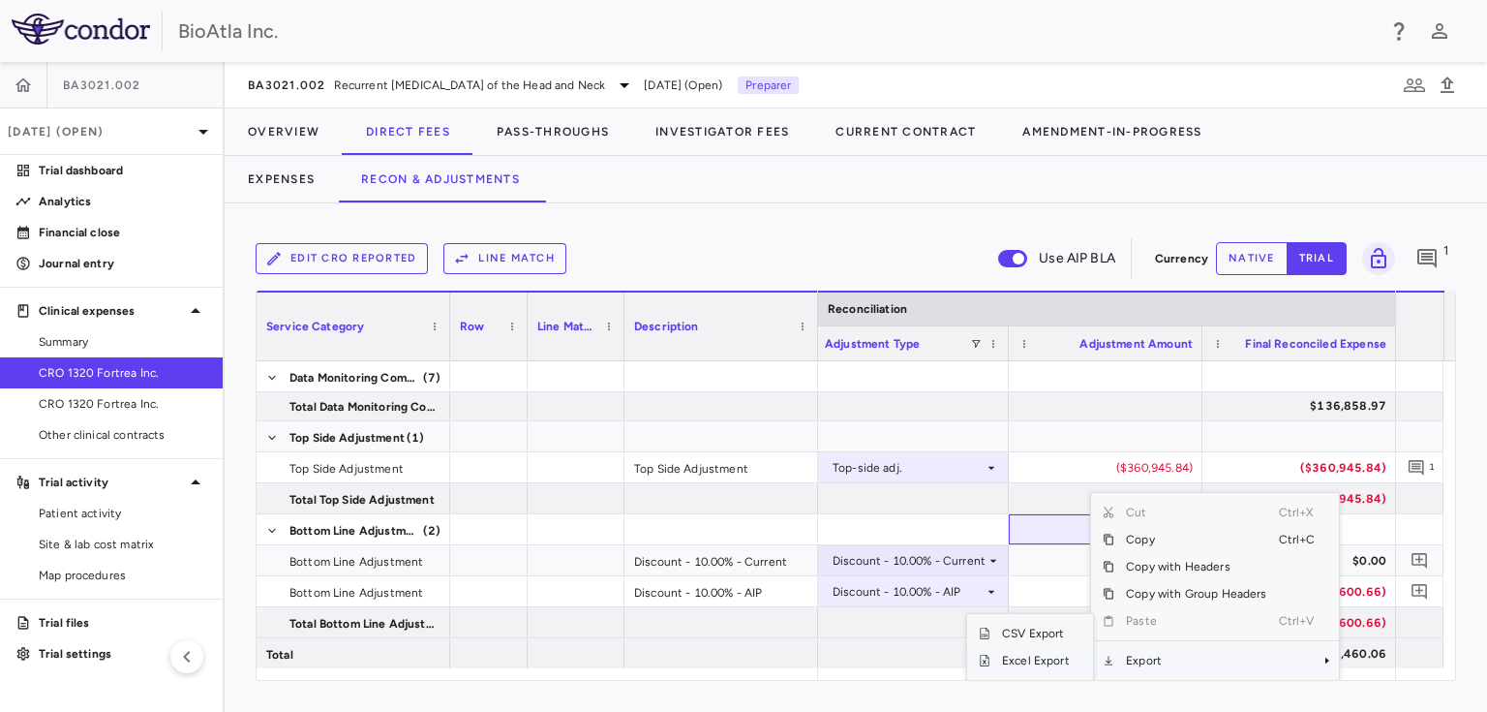
click at [1030, 656] on span "Excel Export" at bounding box center [1036, 660] width 91 height 27
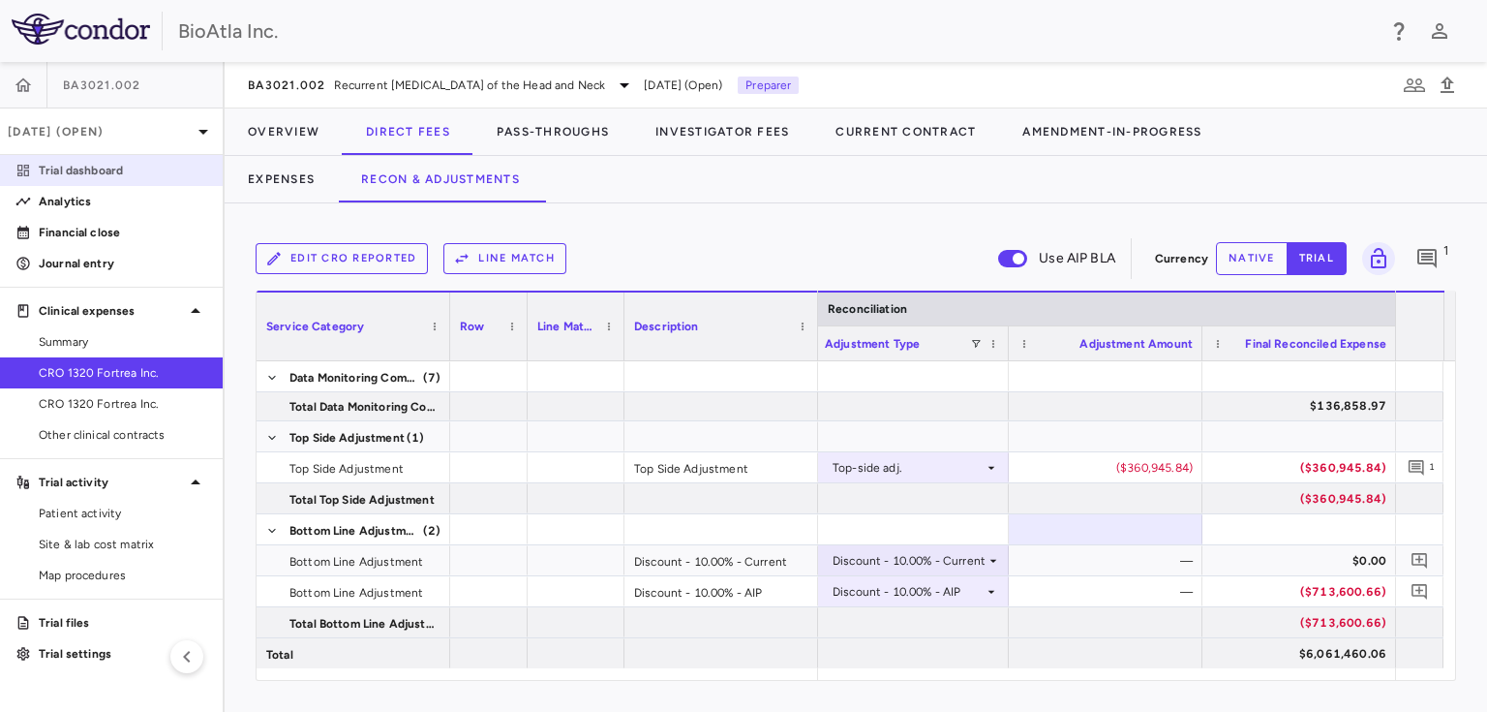
click at [105, 167] on p "Trial dashboard" at bounding box center [123, 170] width 168 height 17
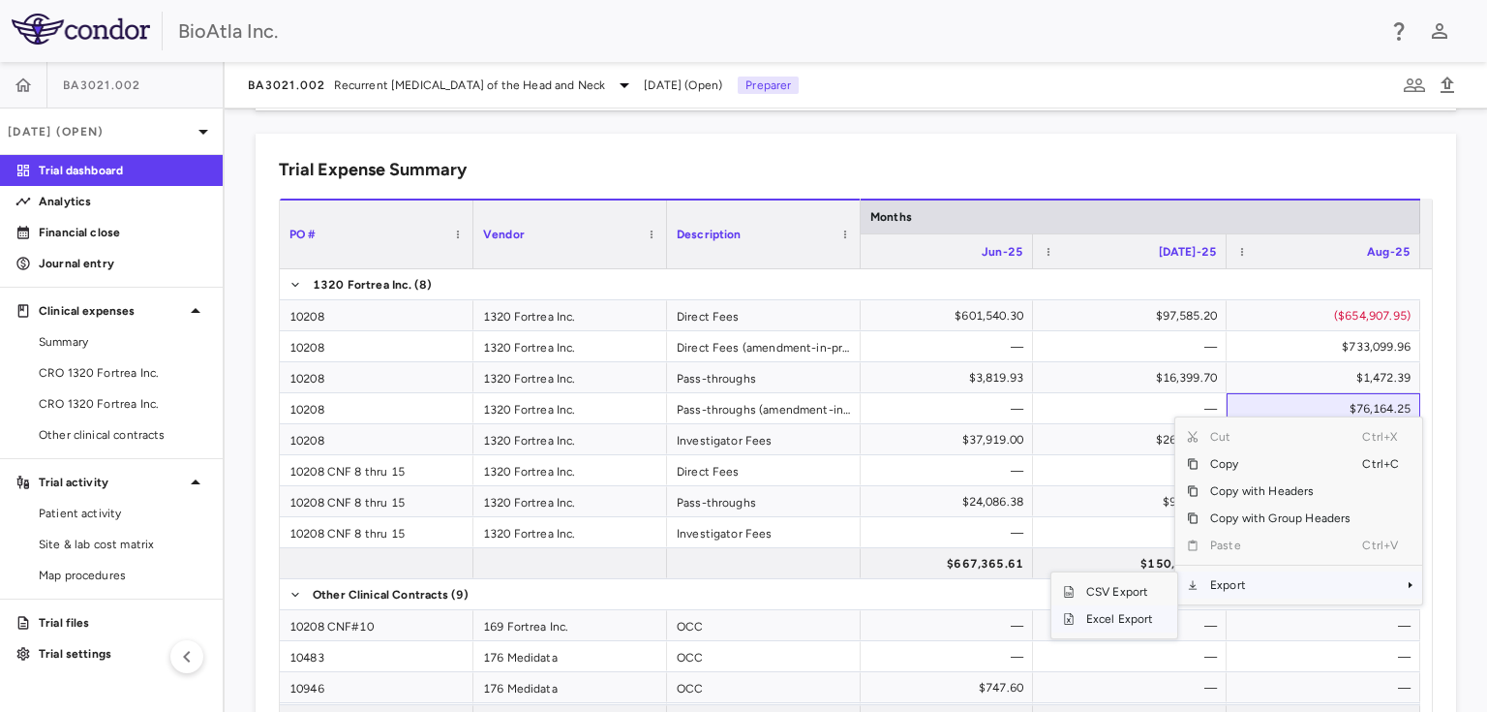
click at [1113, 619] on span "Excel Export" at bounding box center [1120, 618] width 91 height 27
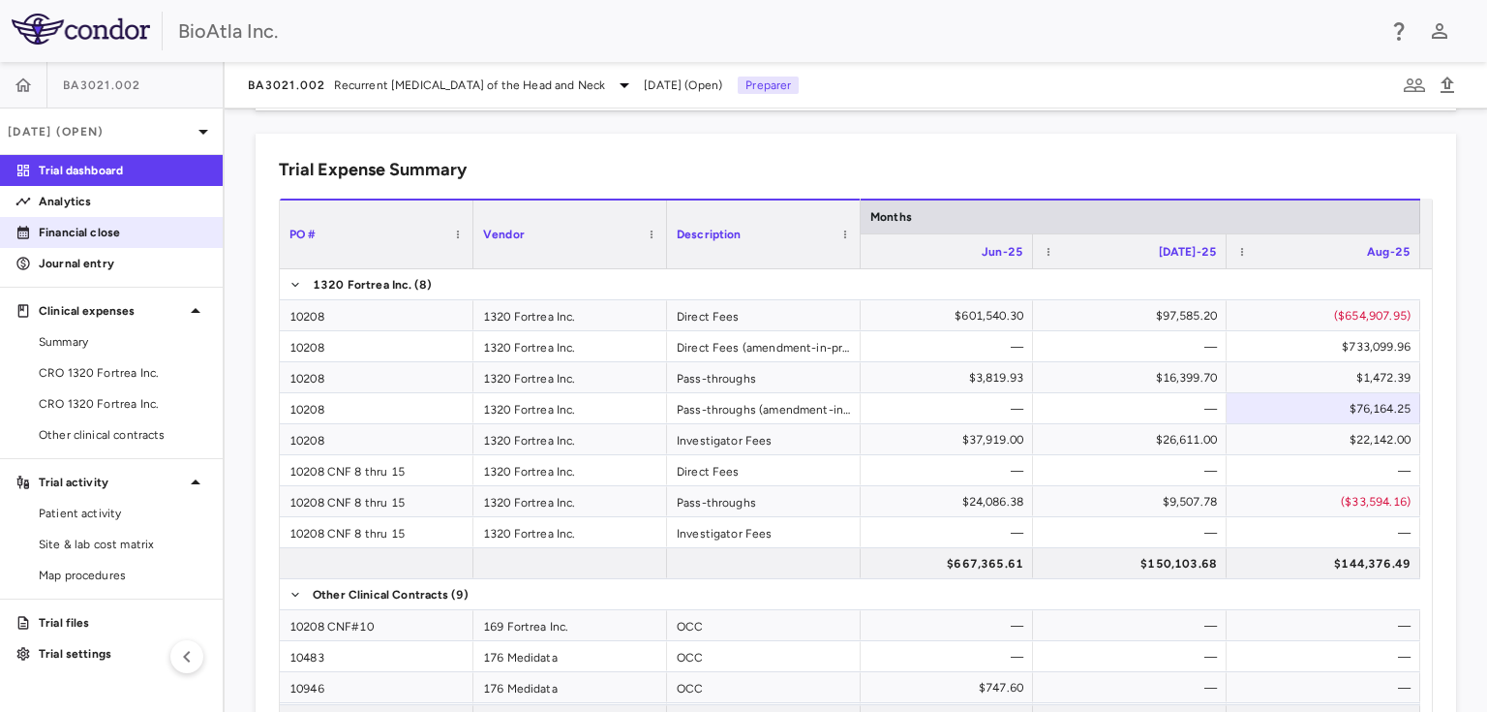
click at [56, 229] on p "Financial close" at bounding box center [123, 232] width 168 height 17
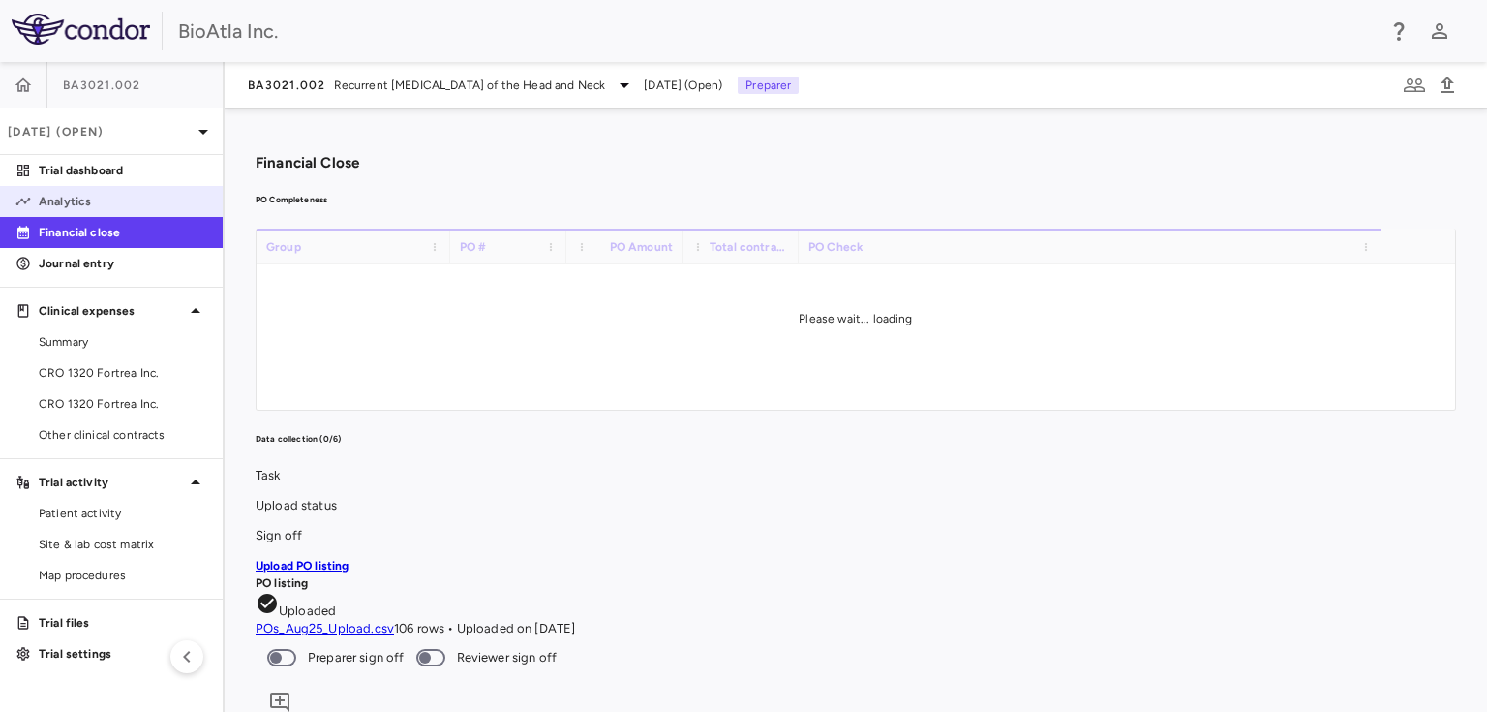
click at [60, 206] on p "Analytics" at bounding box center [123, 201] width 168 height 17
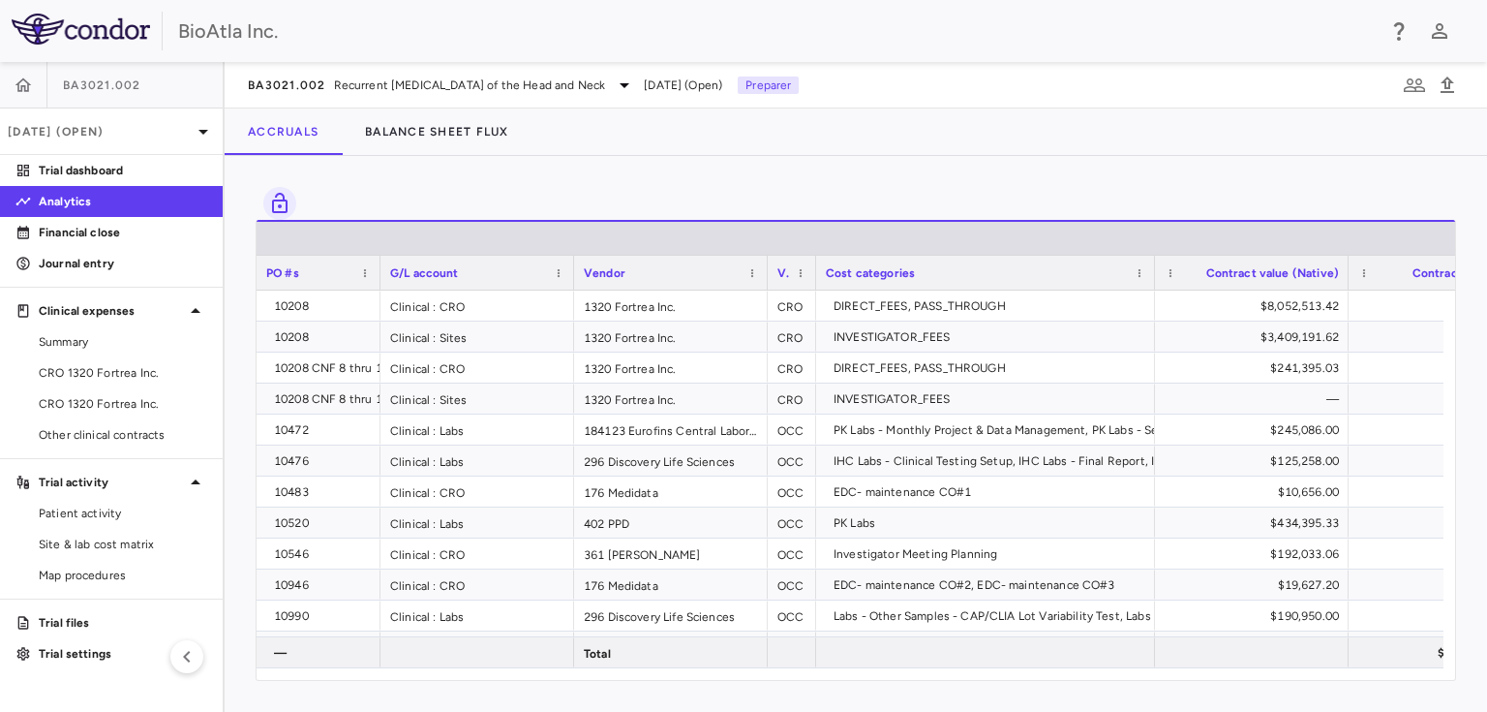
drag, startPoint x: 445, startPoint y: 274, endPoint x: 376, endPoint y: 404, distance: 147.3
click at [376, 404] on div "Total LTD PO #s G/L account Vendor Vendor type" at bounding box center [856, 450] width 1199 height 460
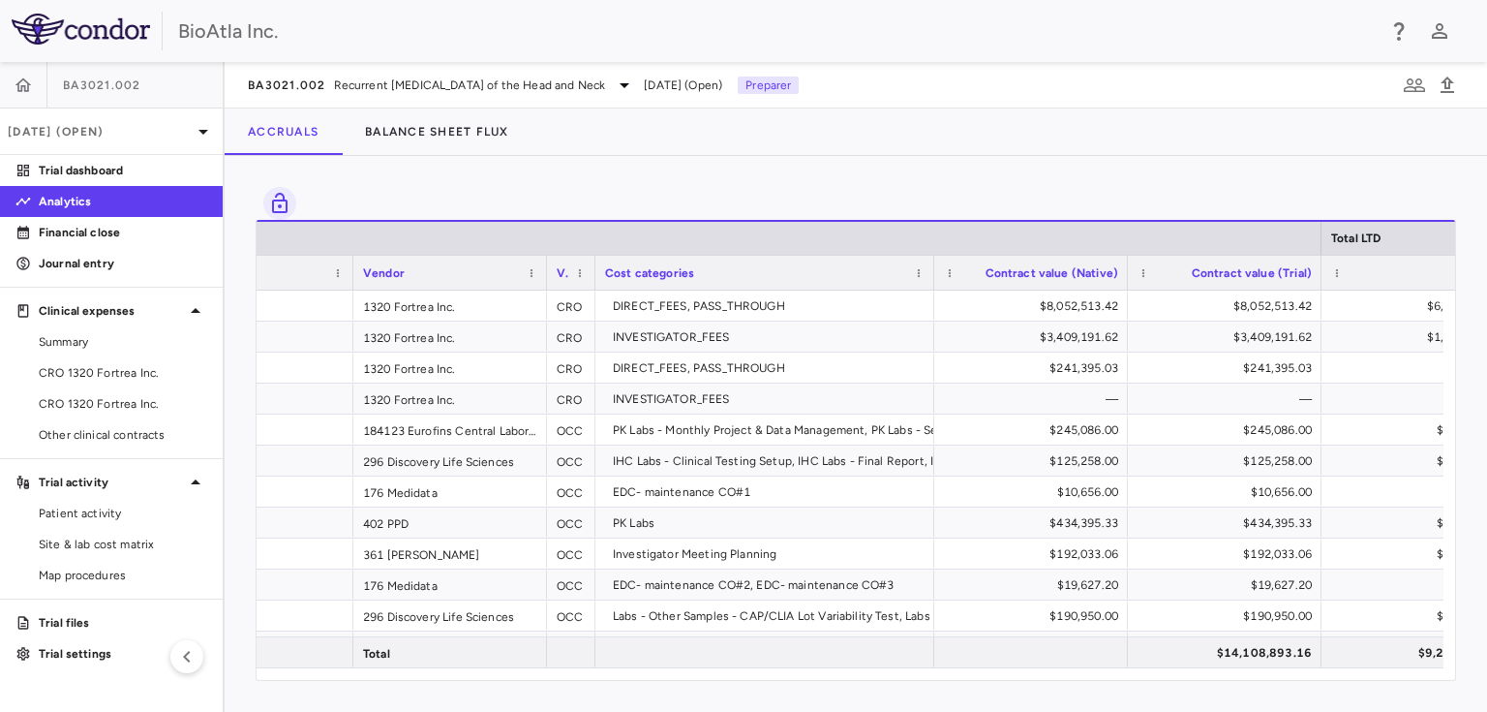
scroll to position [0, 227]
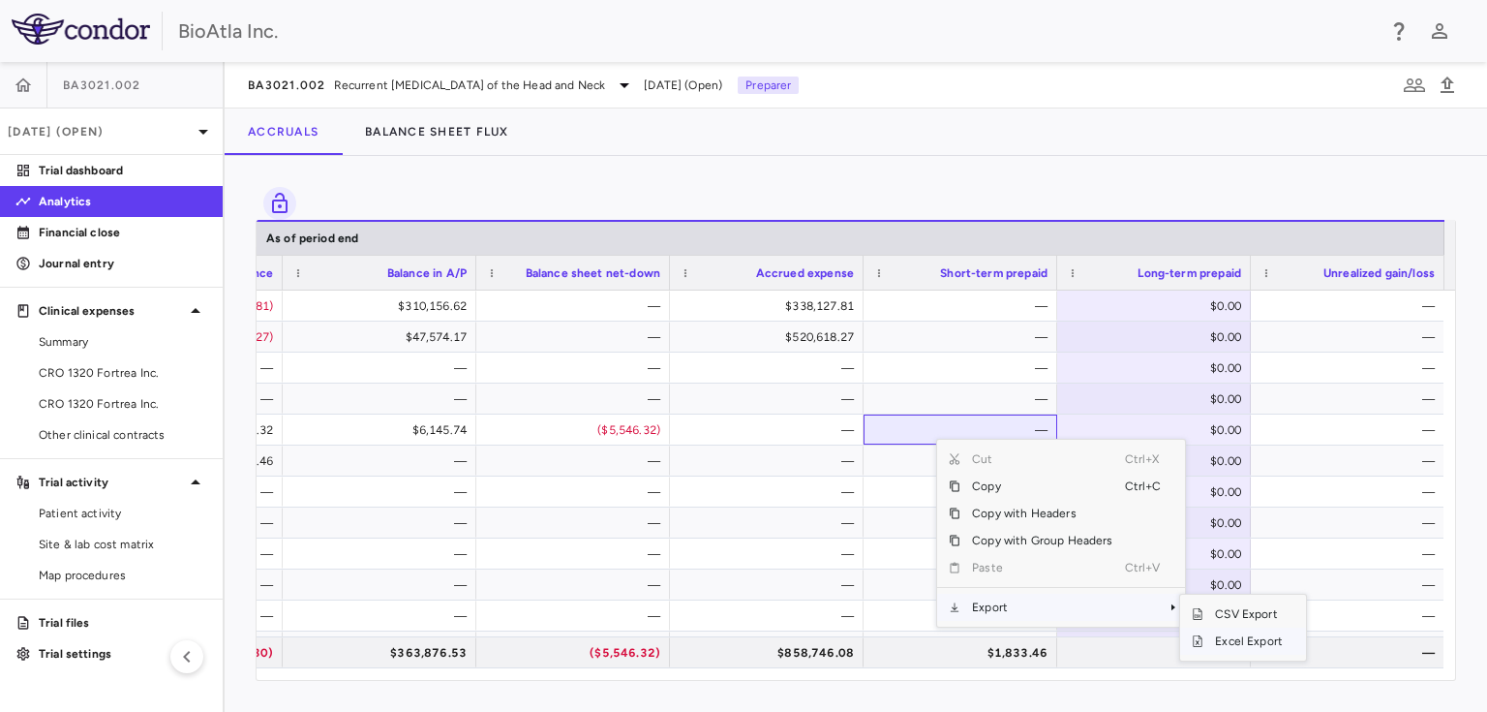
click at [1235, 645] on span "Excel Export" at bounding box center [1249, 640] width 91 height 27
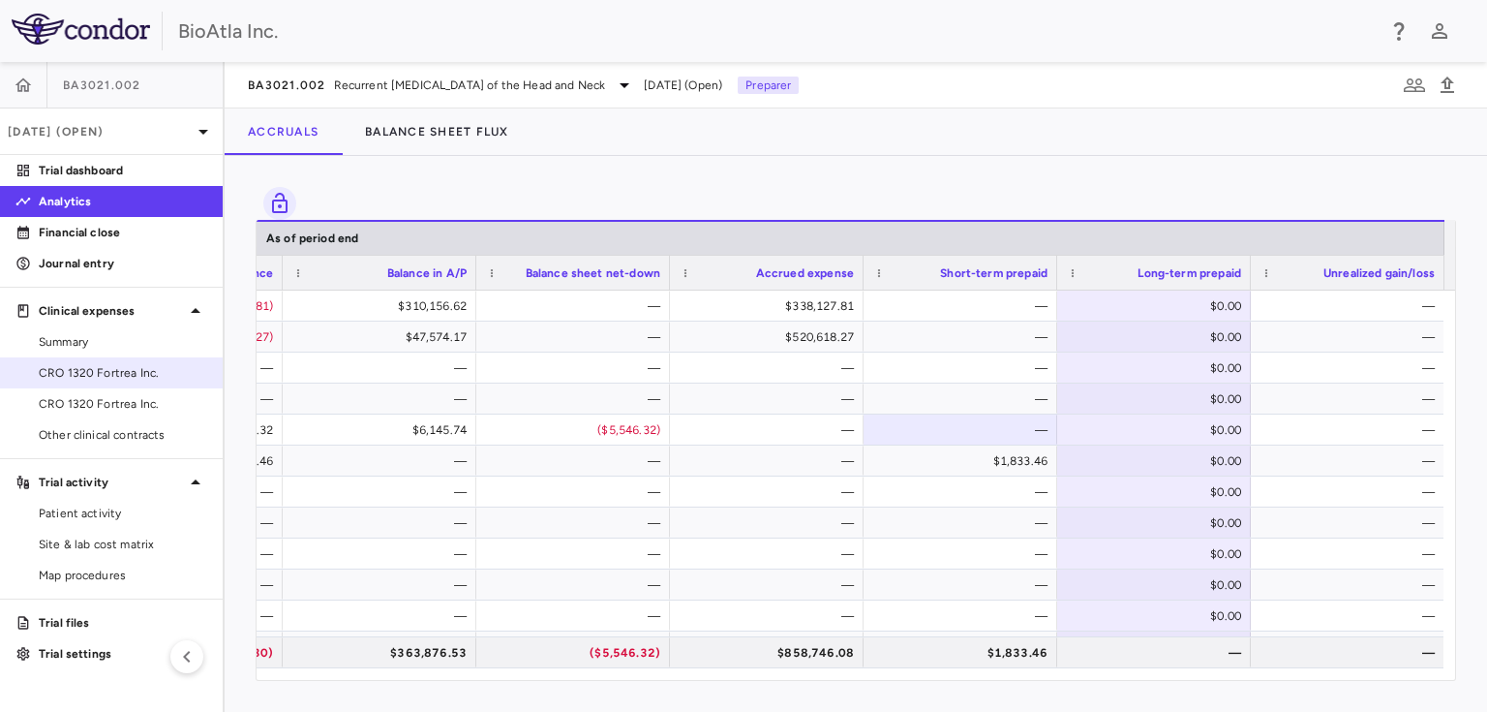
click at [121, 368] on span "CRO 1320 Fortrea Inc." at bounding box center [123, 372] width 168 height 17
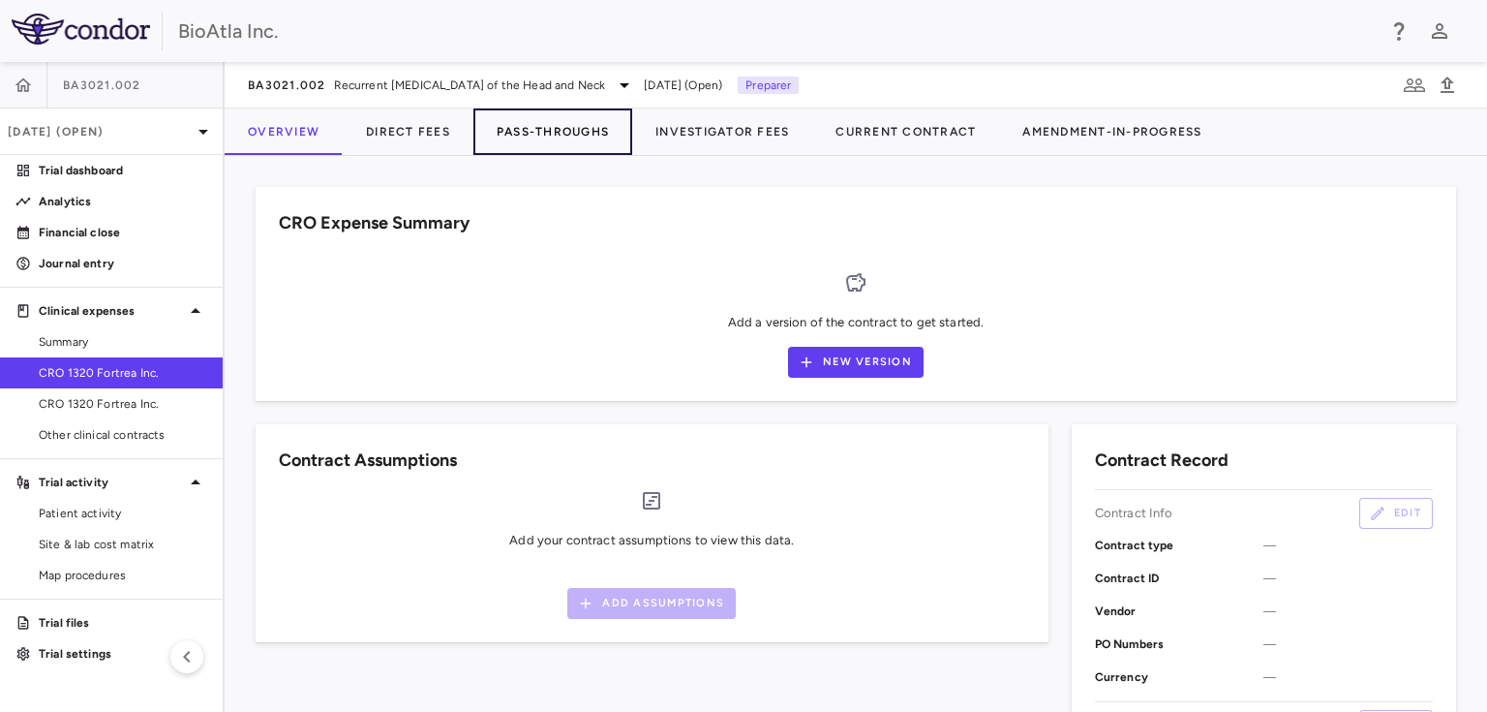
click at [558, 135] on button "Pass-Throughs" at bounding box center [553, 131] width 159 height 46
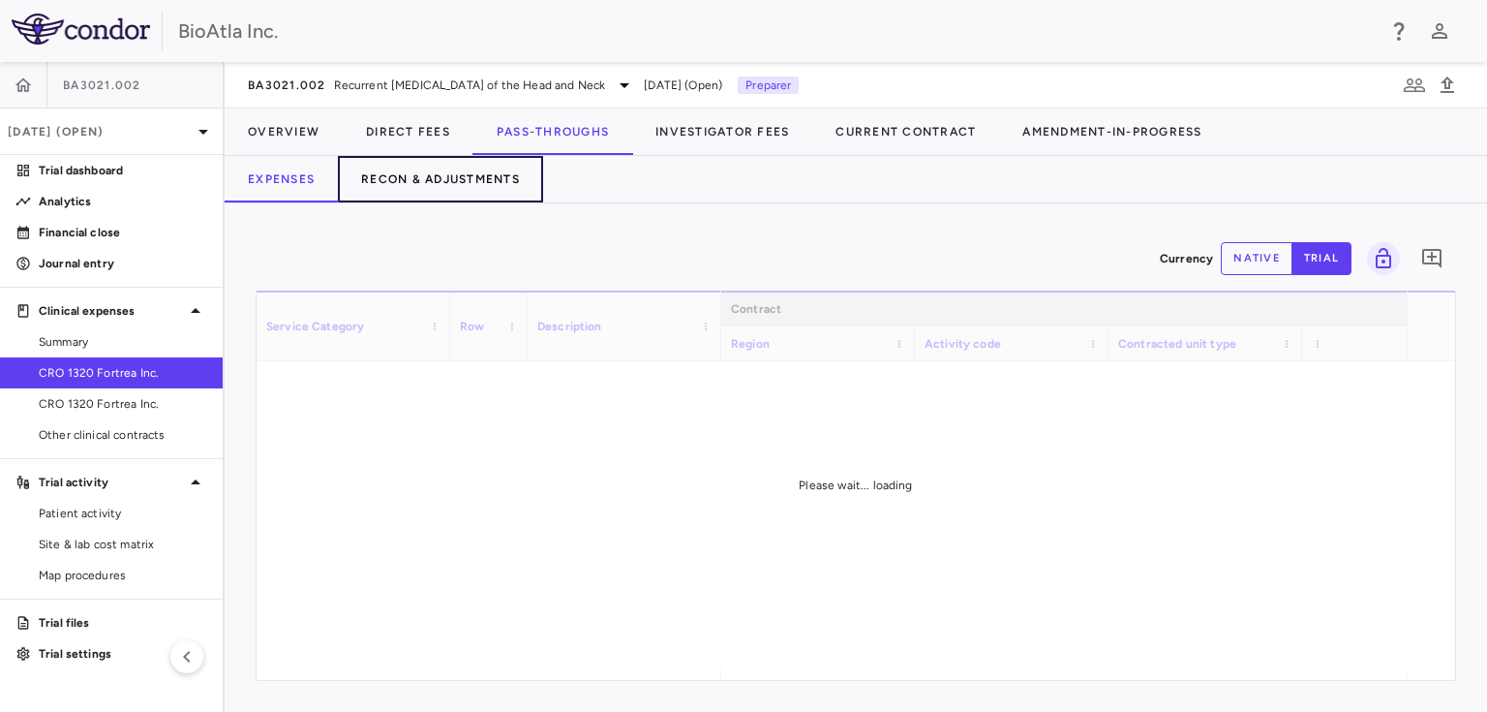
click at [464, 181] on button "Recon & Adjustments" at bounding box center [440, 179] width 205 height 46
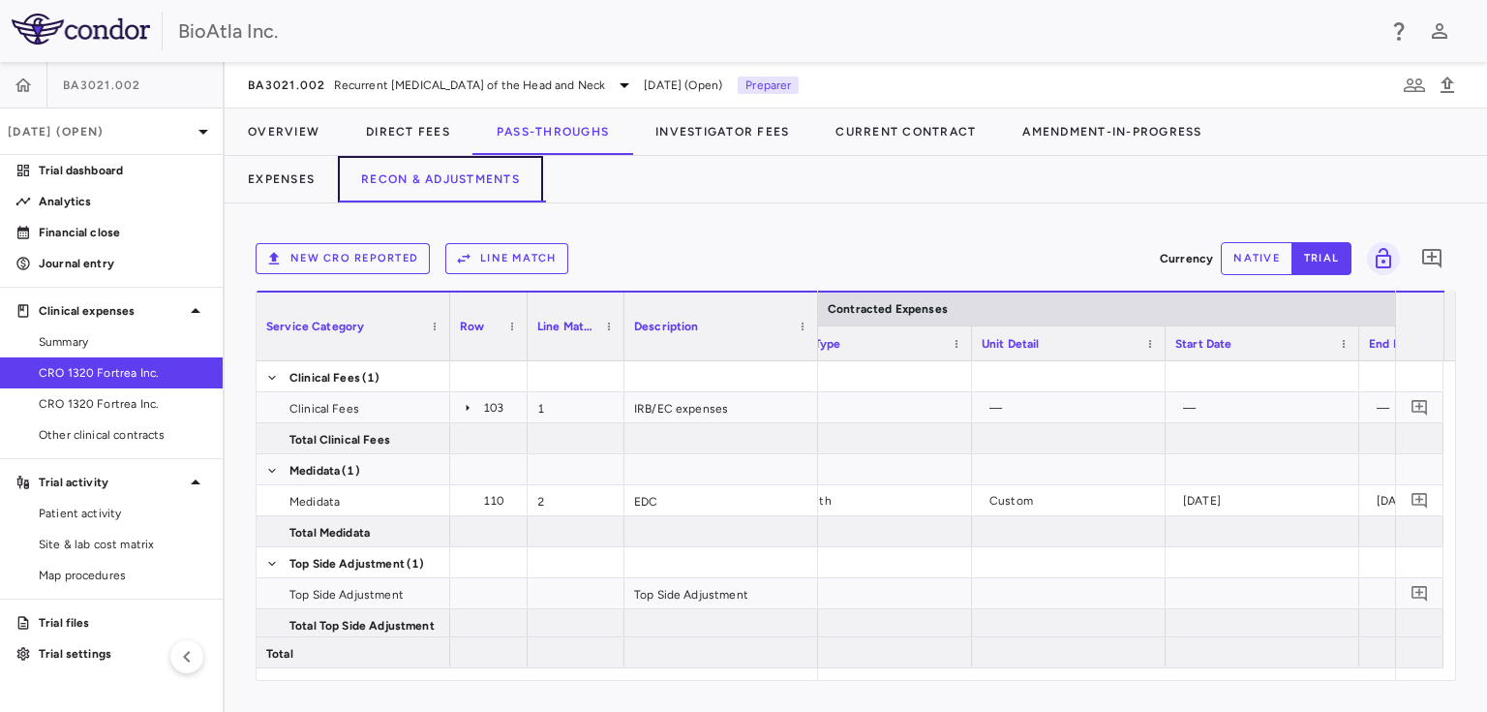
scroll to position [0, 435]
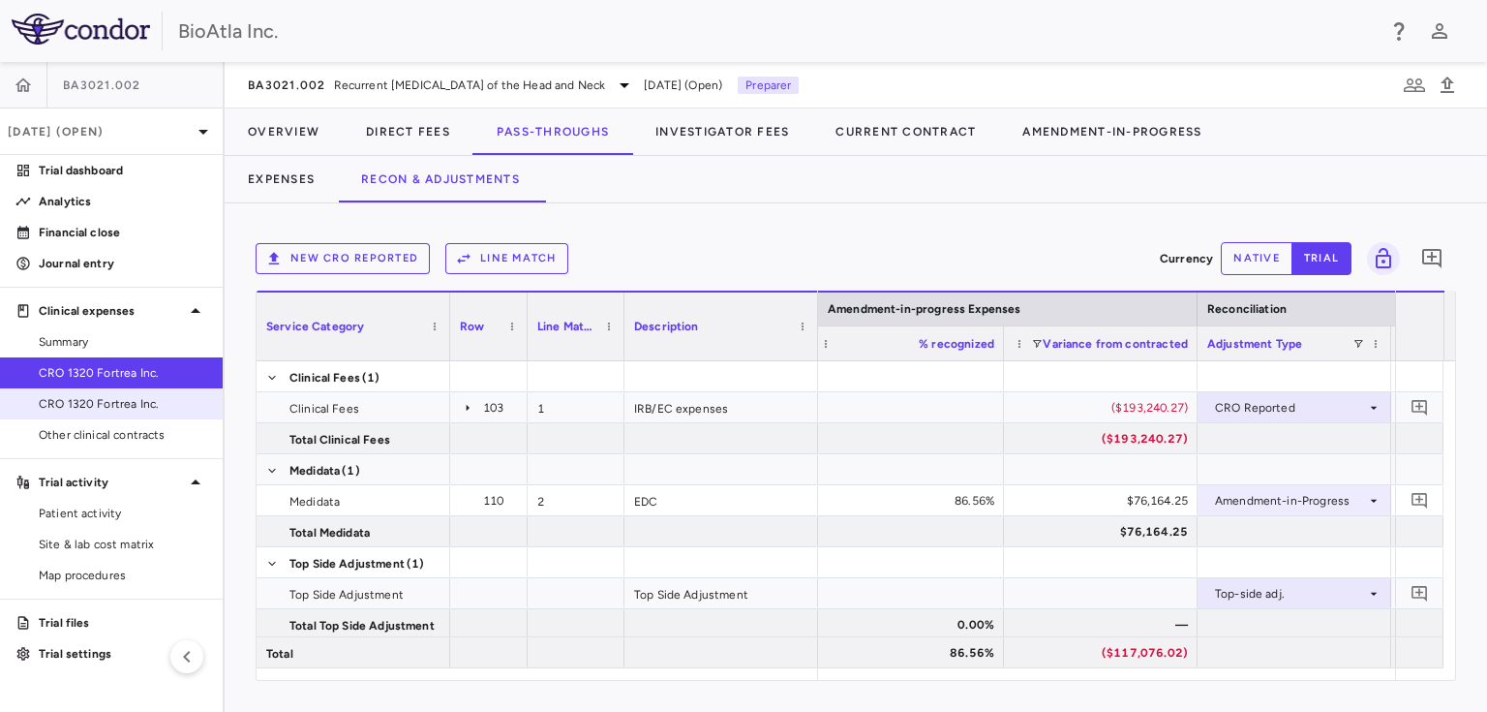
click at [86, 398] on span "CRO 1320 Fortrea Inc." at bounding box center [123, 403] width 168 height 17
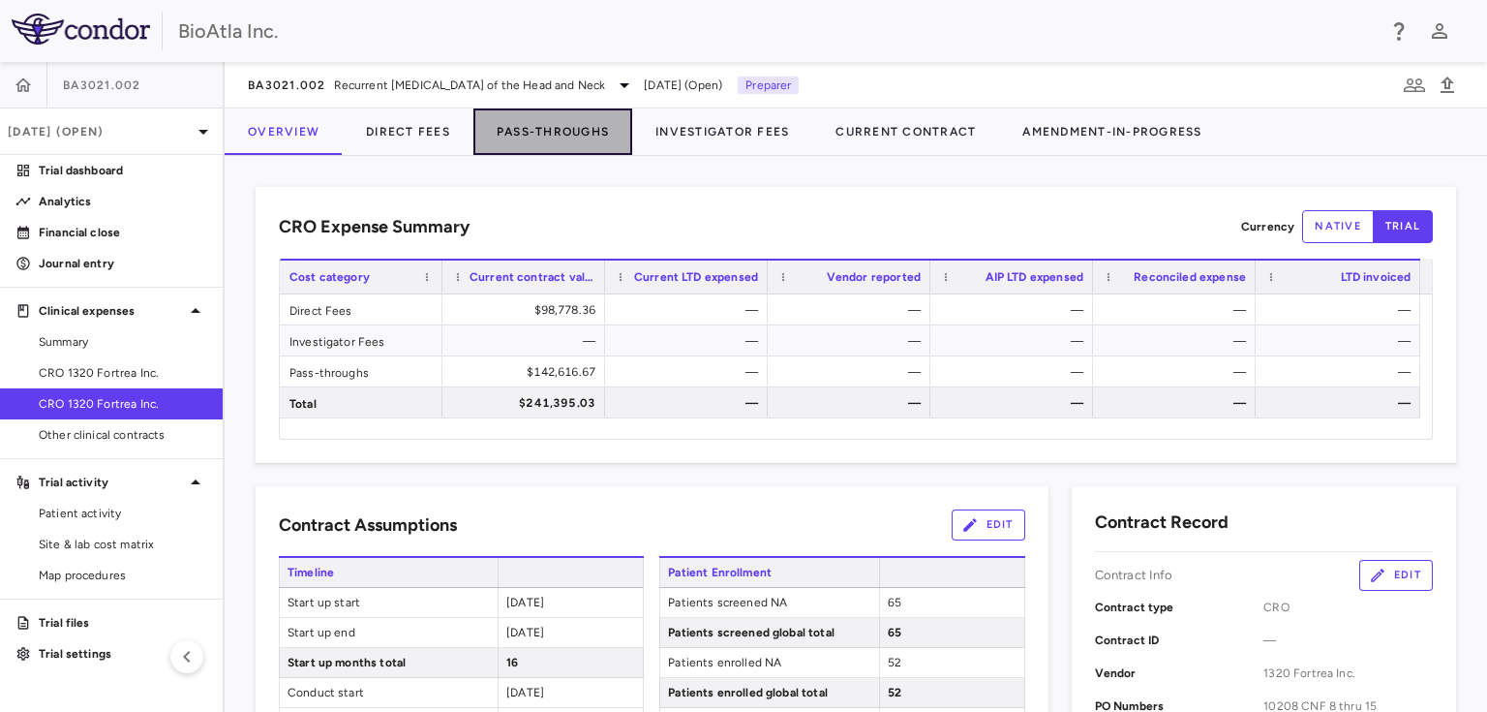
click at [536, 124] on button "Pass-Throughs" at bounding box center [553, 131] width 159 height 46
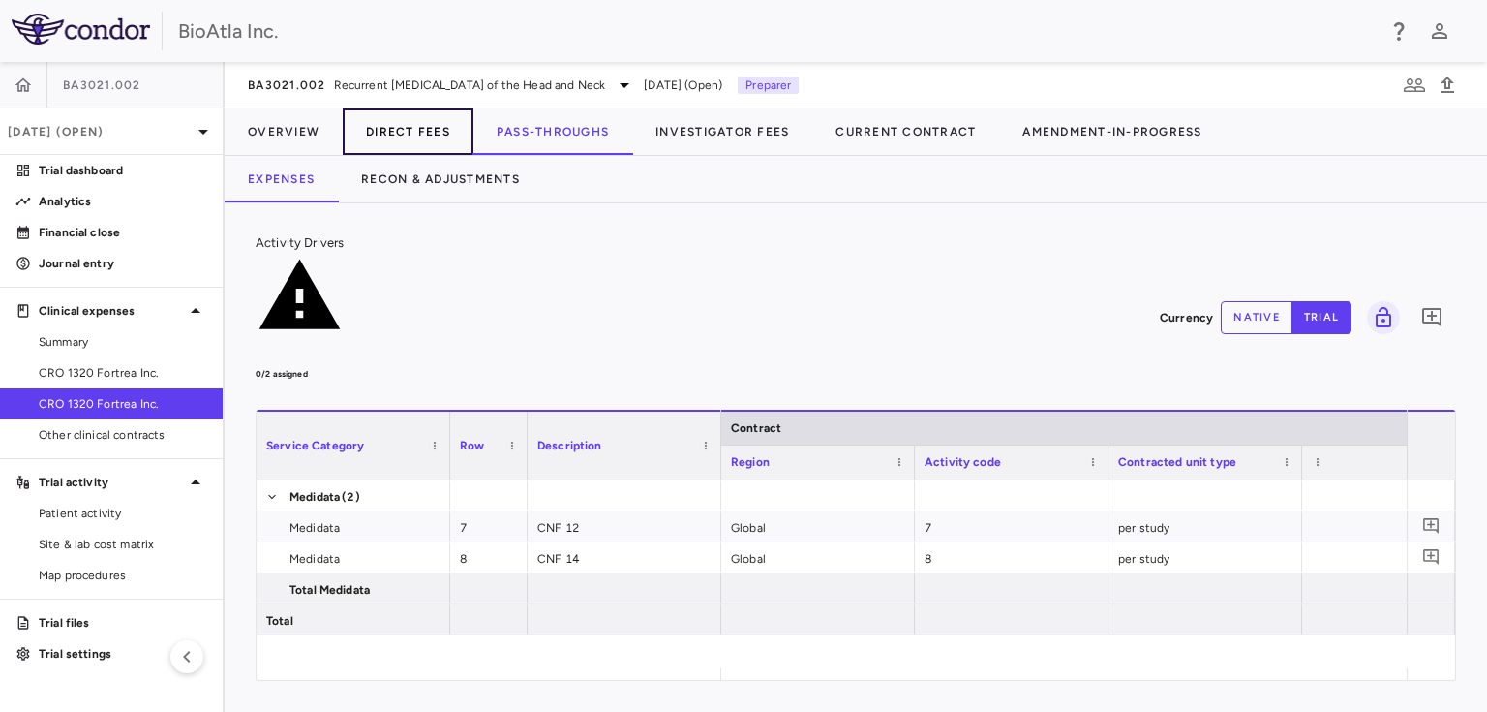
click at [388, 135] on button "Direct Fees" at bounding box center [408, 131] width 131 height 46
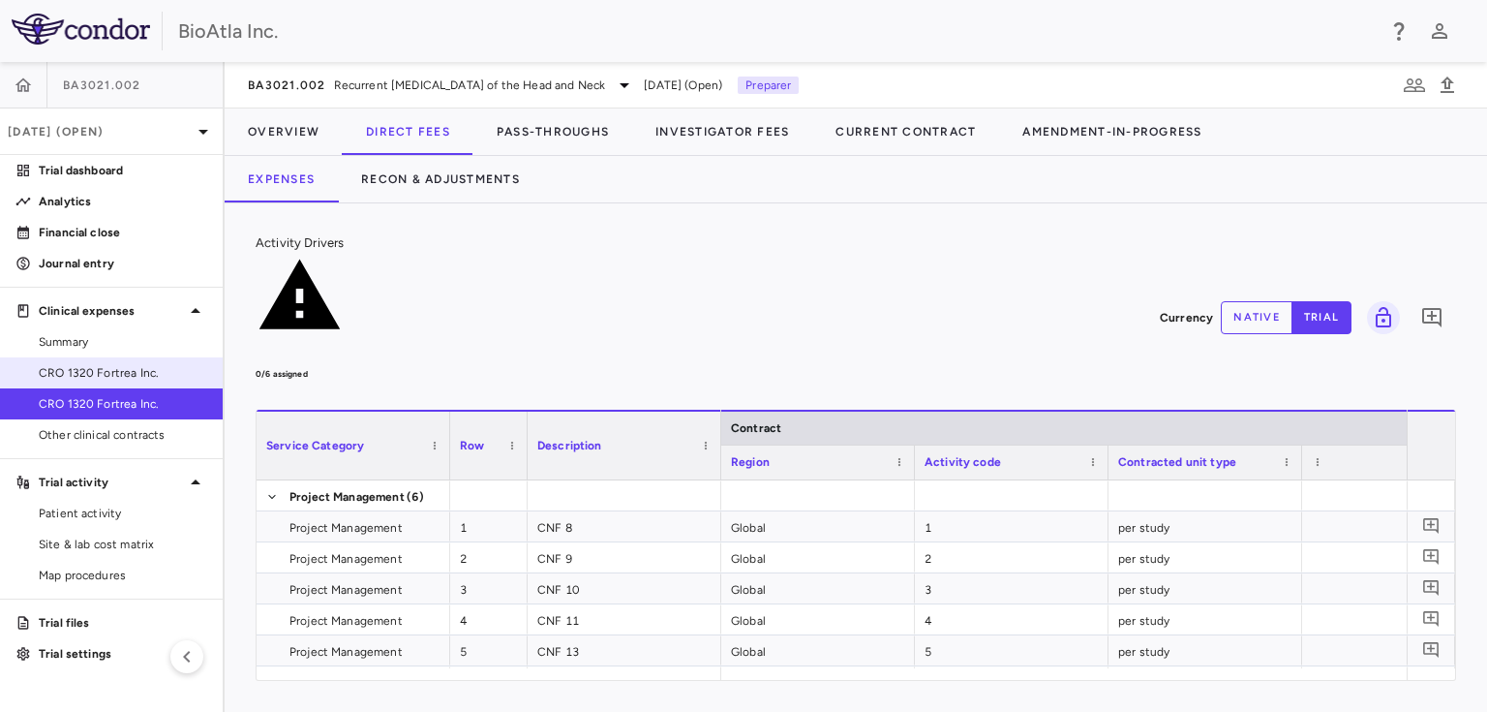
click at [65, 362] on link "CRO 1320 Fortrea Inc." at bounding box center [111, 372] width 223 height 29
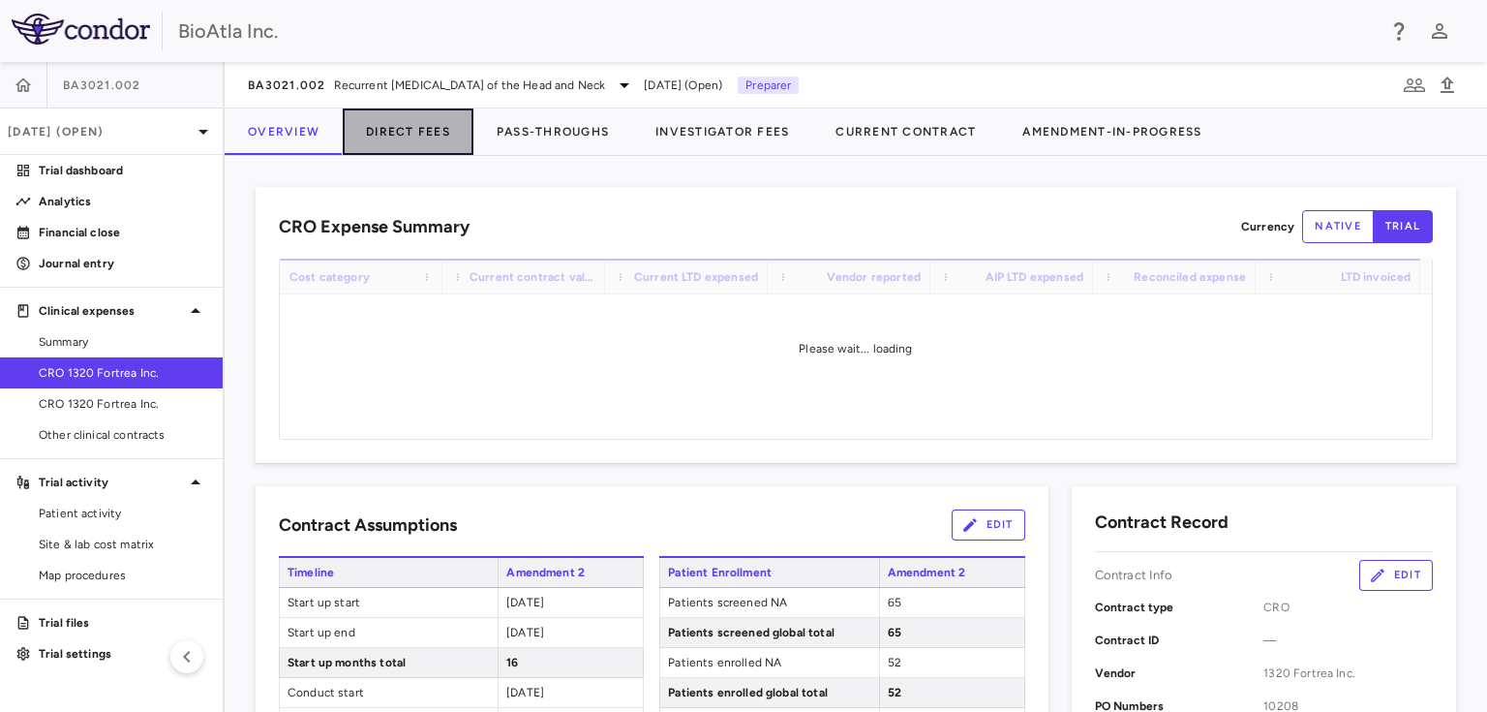
click at [412, 127] on button "Direct Fees" at bounding box center [408, 131] width 131 height 46
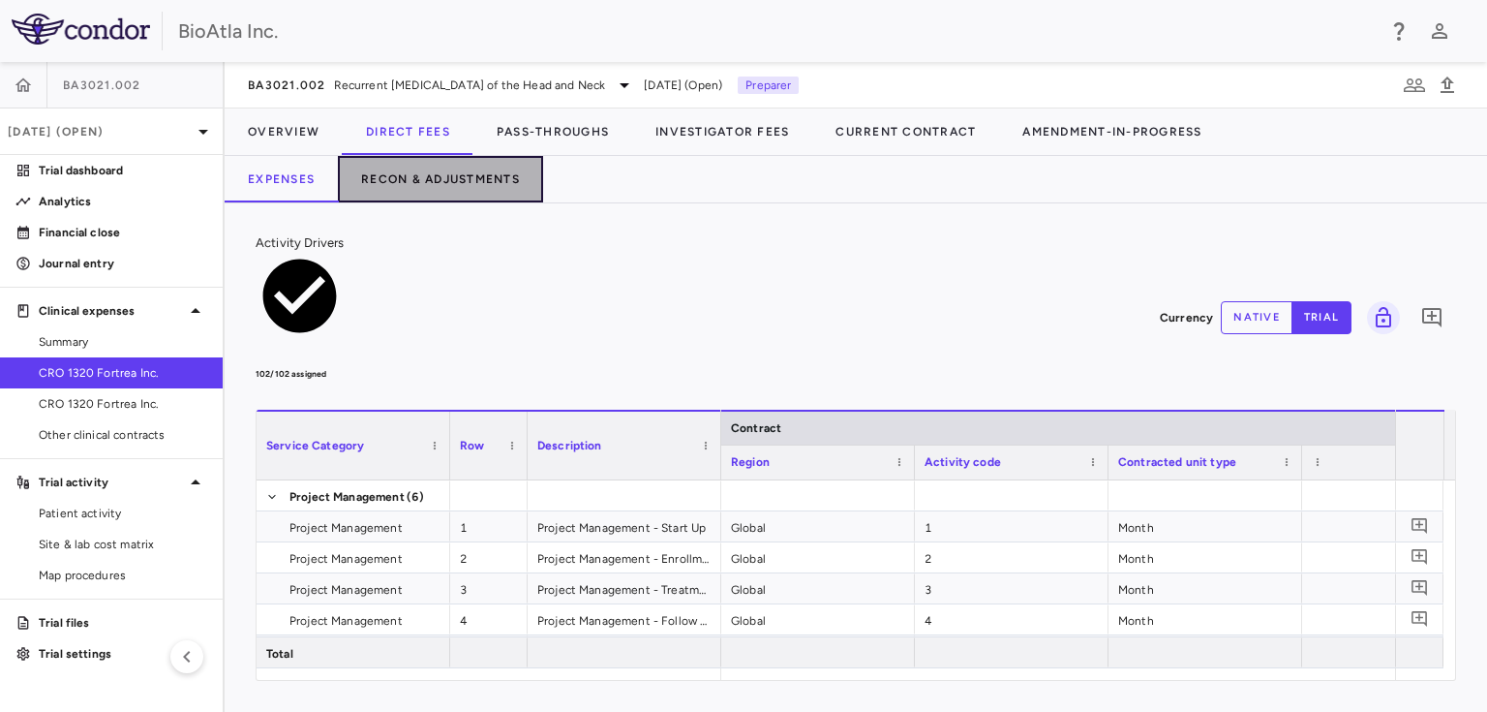
click at [457, 169] on button "Recon & Adjustments" at bounding box center [440, 179] width 205 height 46
